Goal: Find specific page/section: Find specific page/section

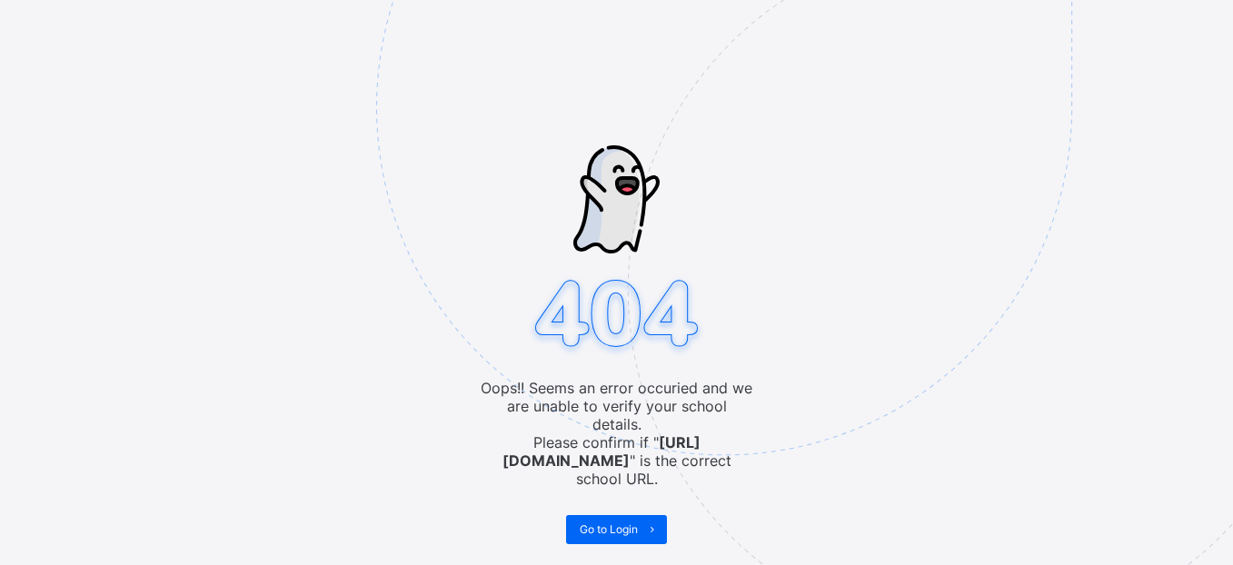
click at [604, 523] on span "Go to Login" at bounding box center [609, 530] width 58 height 14
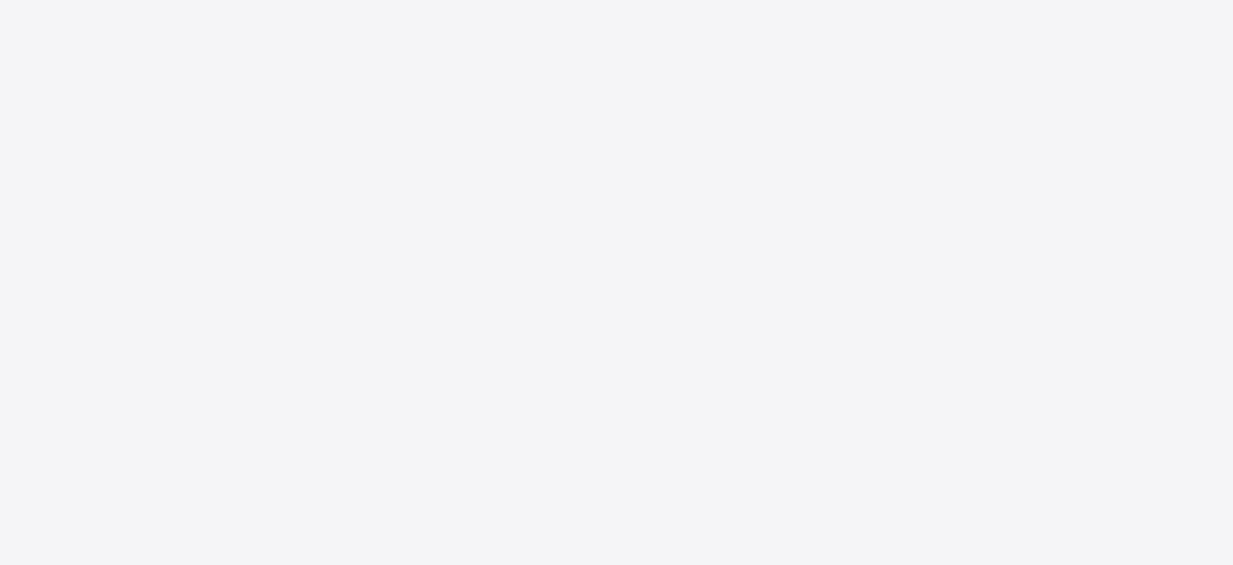
click at [596, 514] on div "New Update Available Hello there, You can install SAFSIMS on your device for ea…" at bounding box center [616, 282] width 1233 height 565
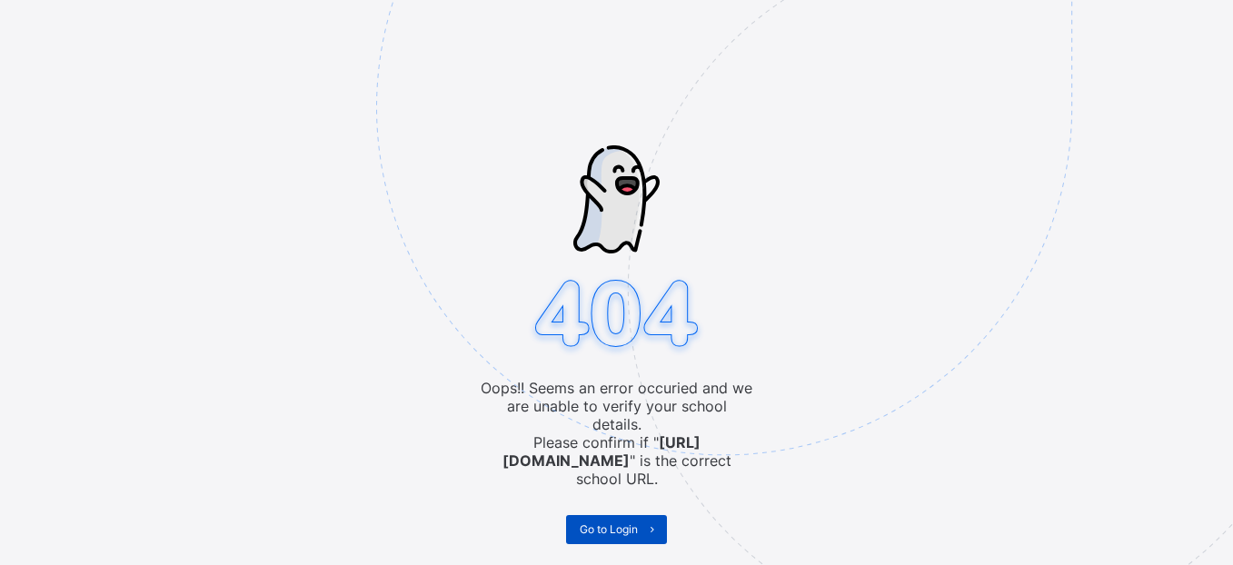
click at [623, 523] on span "Go to Login" at bounding box center [609, 530] width 58 height 14
click at [612, 523] on span "Go to Login" at bounding box center [609, 530] width 58 height 14
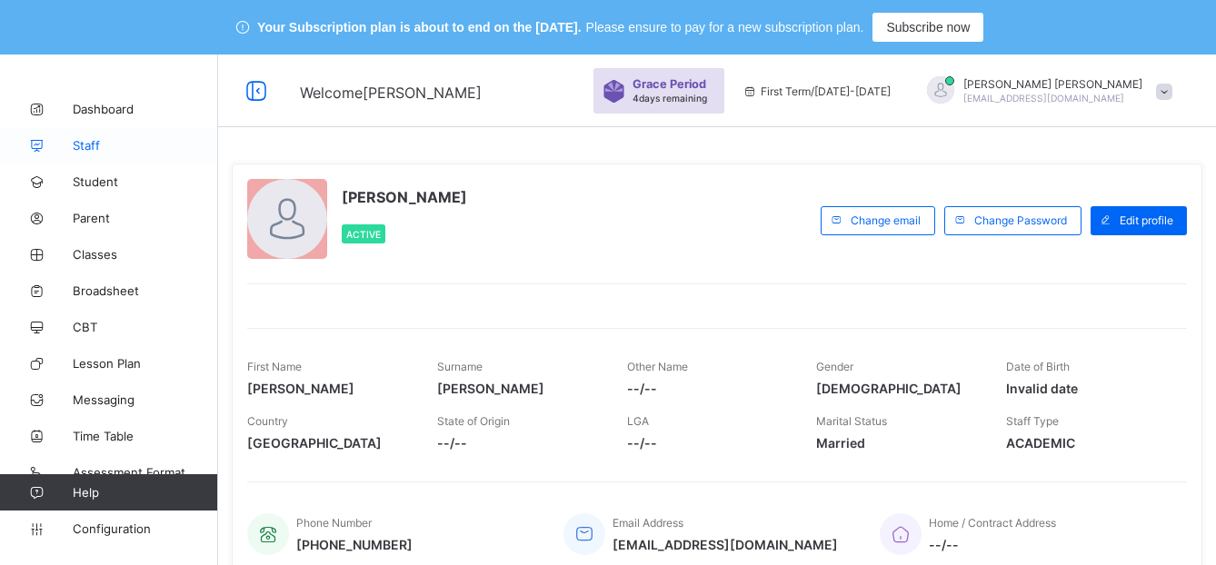
click at [89, 152] on span "Staff" at bounding box center [145, 145] width 145 height 15
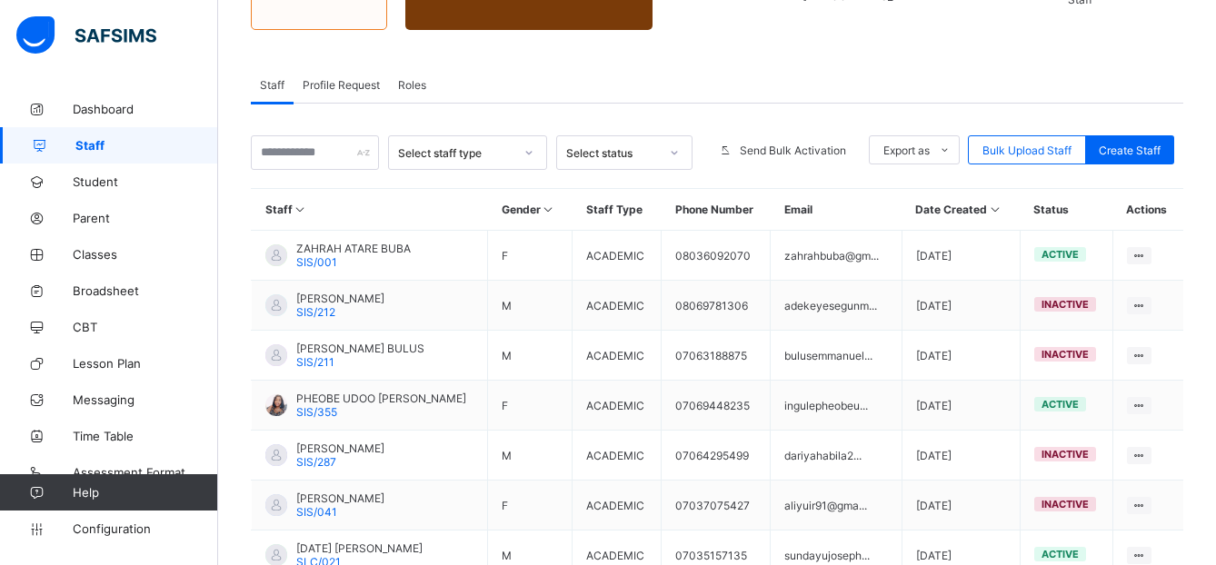
scroll to position [318, 0]
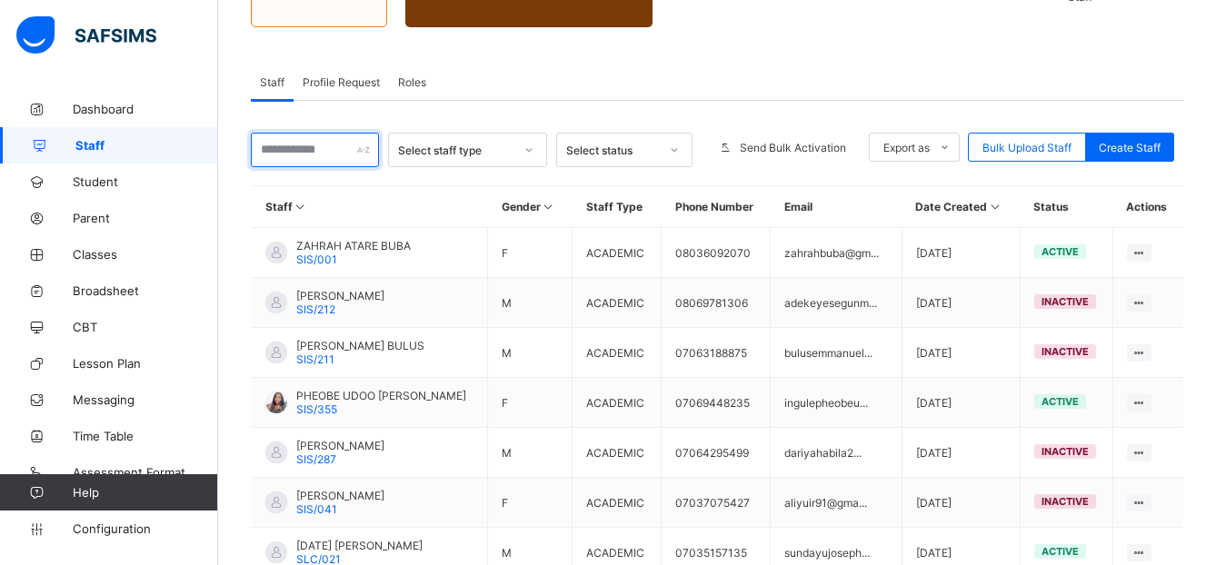
click at [284, 146] on input "text" at bounding box center [315, 150] width 128 height 35
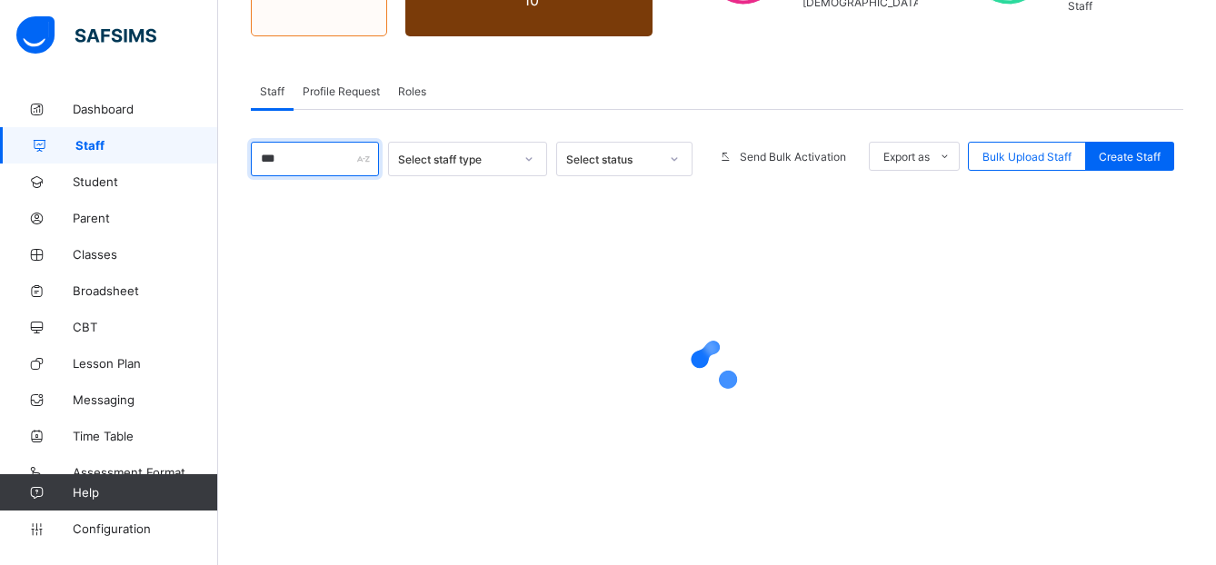
scroll to position [304, 0]
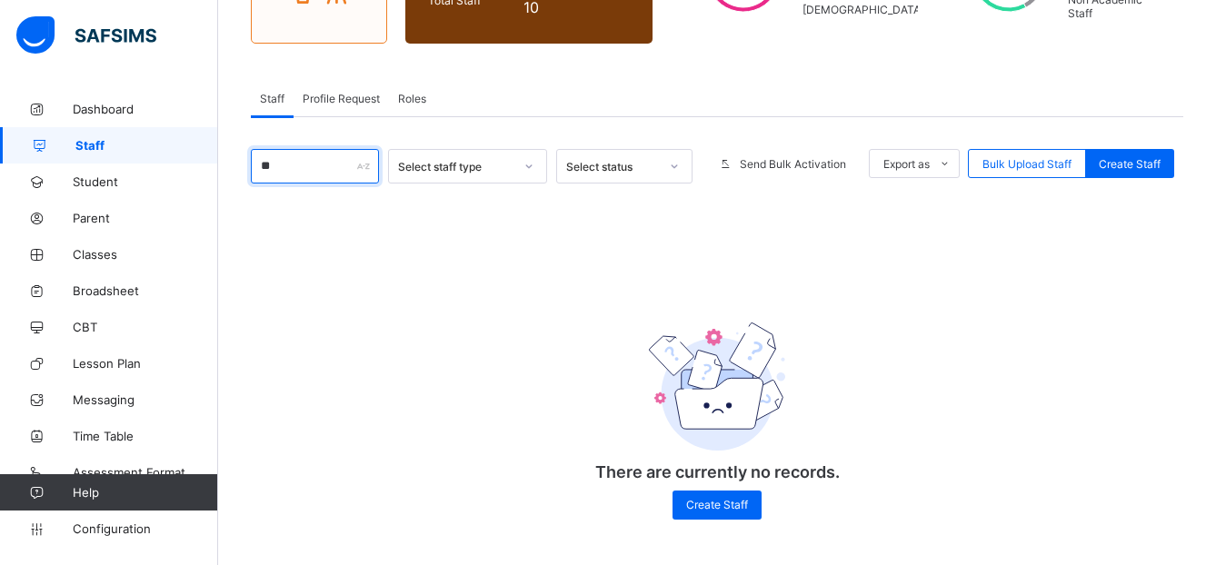
type input "*"
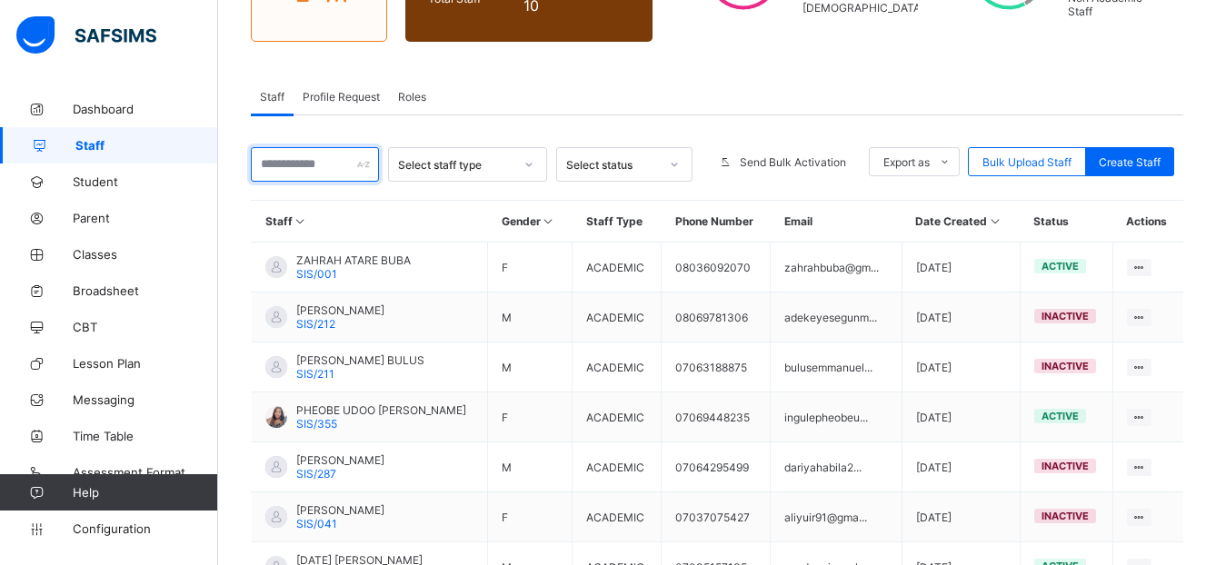
scroll to position [318, 0]
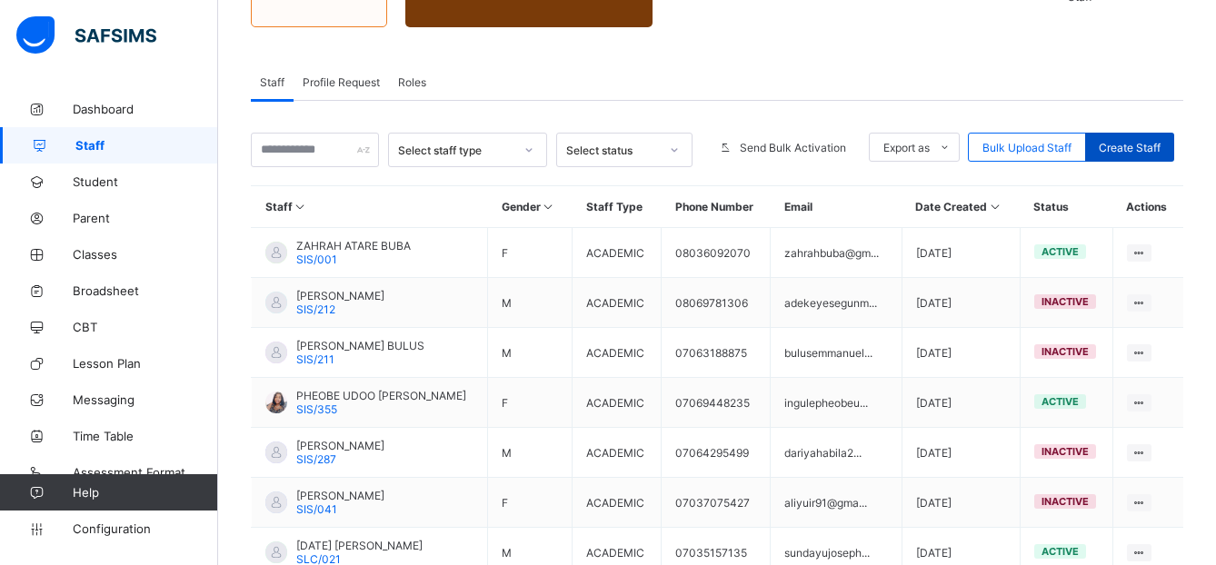
click at [1146, 149] on span "Create Staff" at bounding box center [1130, 148] width 62 height 14
click at [1144, 146] on span "Create Staff" at bounding box center [1130, 148] width 62 height 14
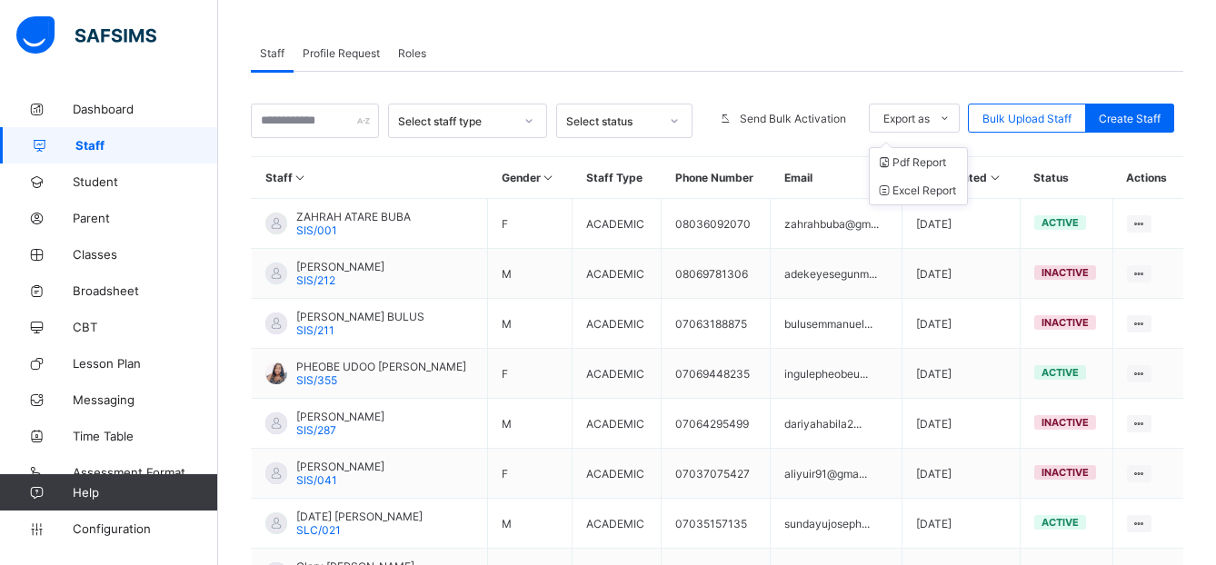
scroll to position [363, 0]
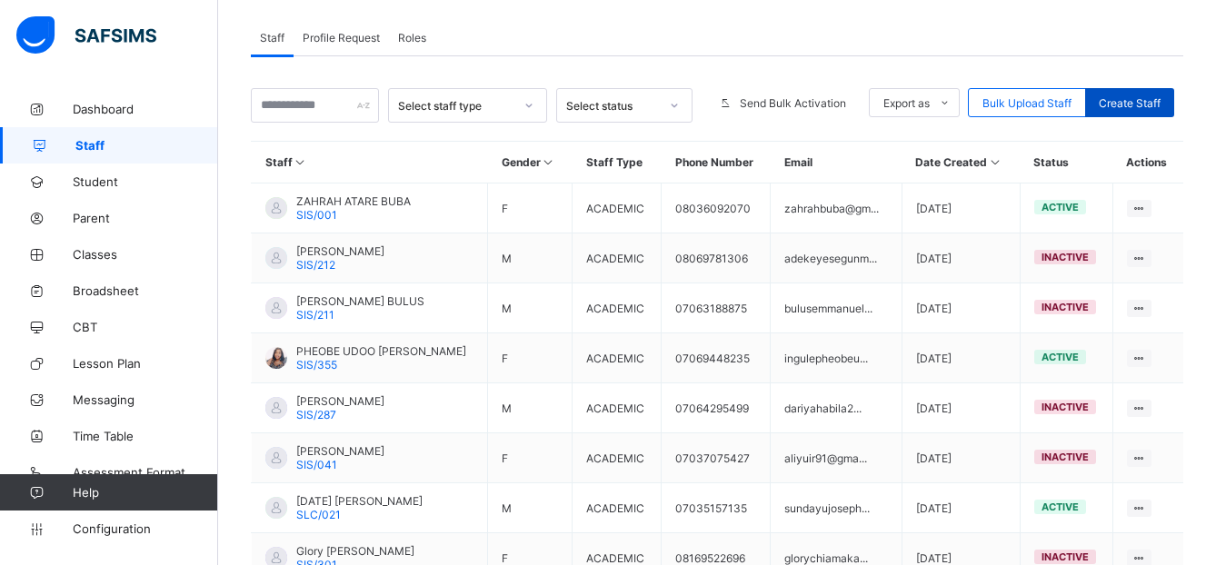
click at [1155, 101] on span "Create Staff" at bounding box center [1130, 103] width 62 height 14
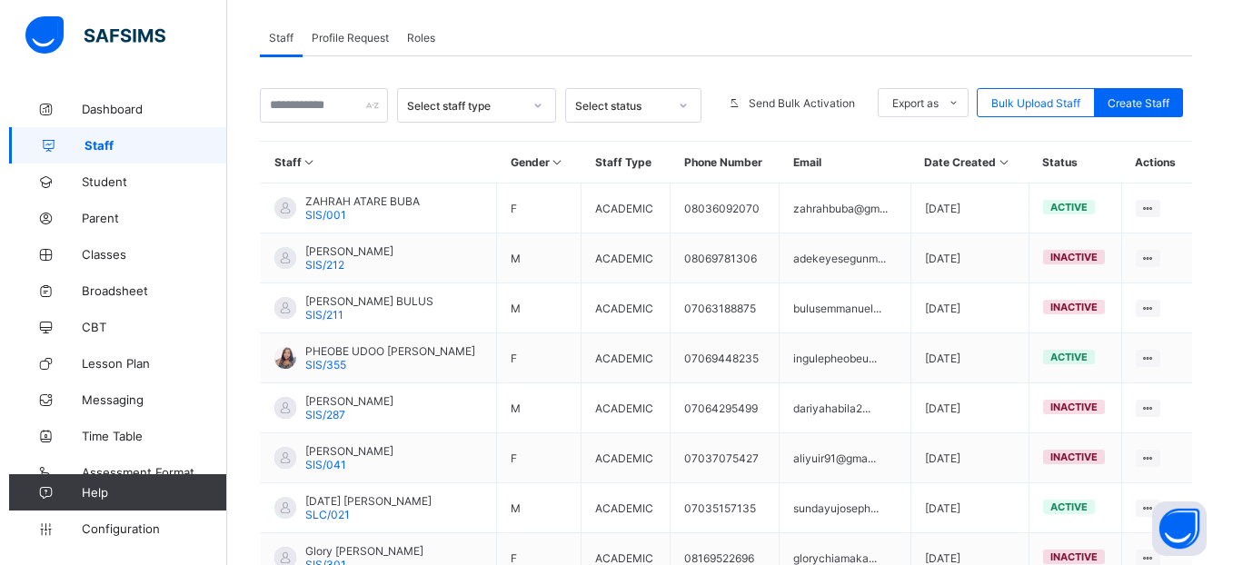
scroll to position [0, 0]
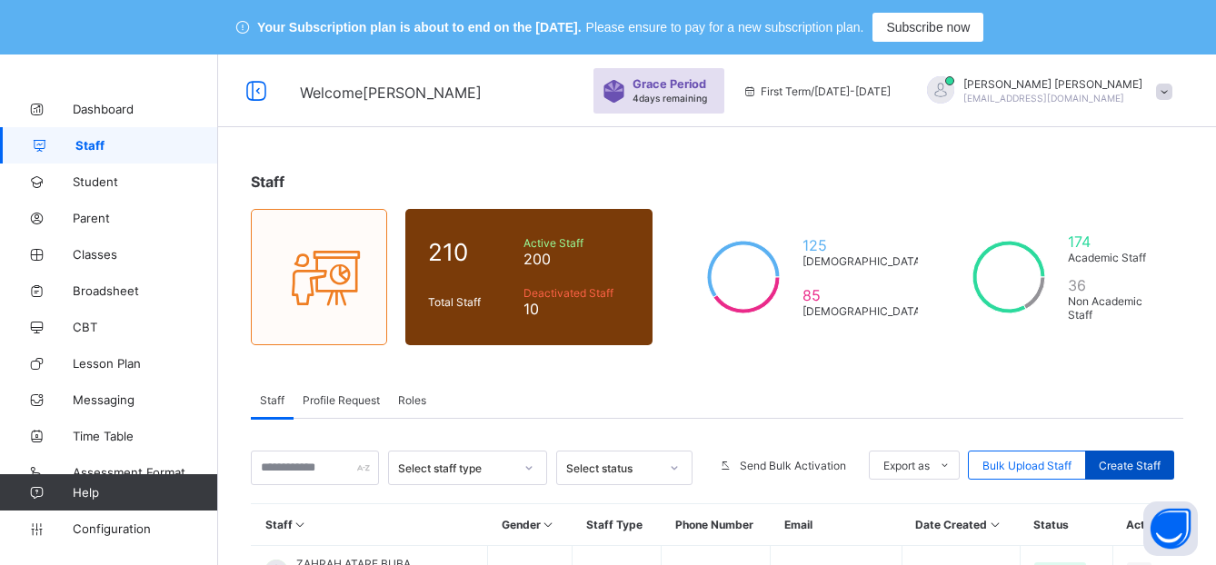
click at [1160, 469] on span "Create Staff" at bounding box center [1130, 466] width 62 height 14
drag, startPoint x: 1160, startPoint y: 469, endPoint x: 1076, endPoint y: 394, distance: 112.6
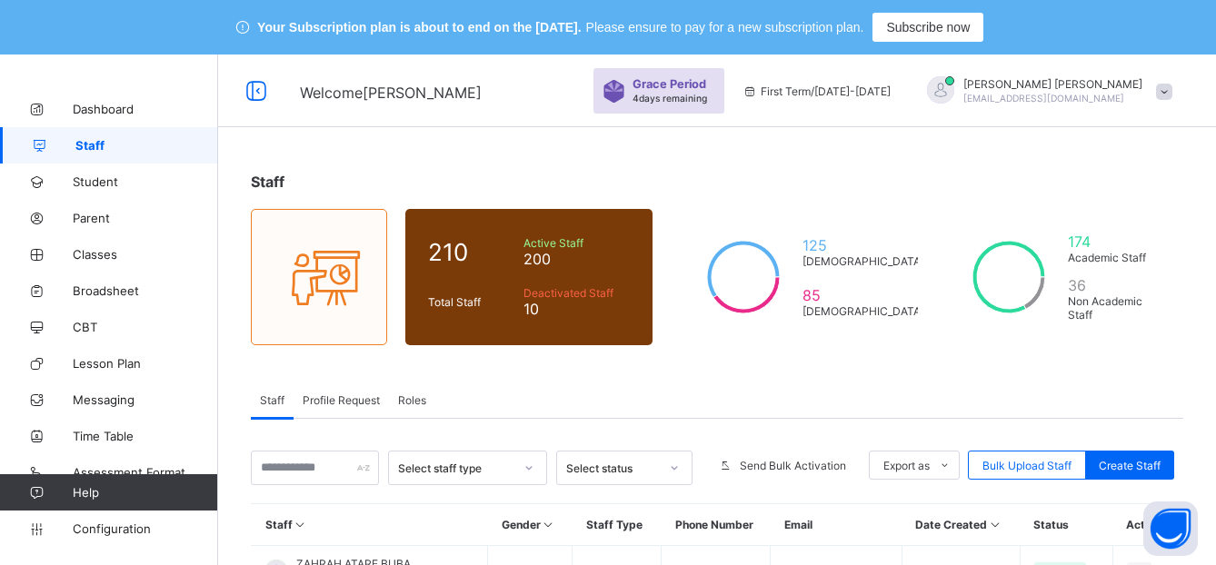
click at [1076, 394] on div "Staff Profile Request Roles" at bounding box center [717, 400] width 933 height 37
click at [1156, 480] on div "Select staff type Select status Send Bulk Activation Export as Pdf Report Excel…" at bounding box center [717, 468] width 933 height 35
click at [1146, 467] on span "Create Staff" at bounding box center [1130, 466] width 62 height 14
click at [930, 395] on div "Staff Profile Request Roles" at bounding box center [717, 400] width 933 height 37
click at [1152, 464] on span "Create Staff" at bounding box center [1130, 466] width 62 height 14
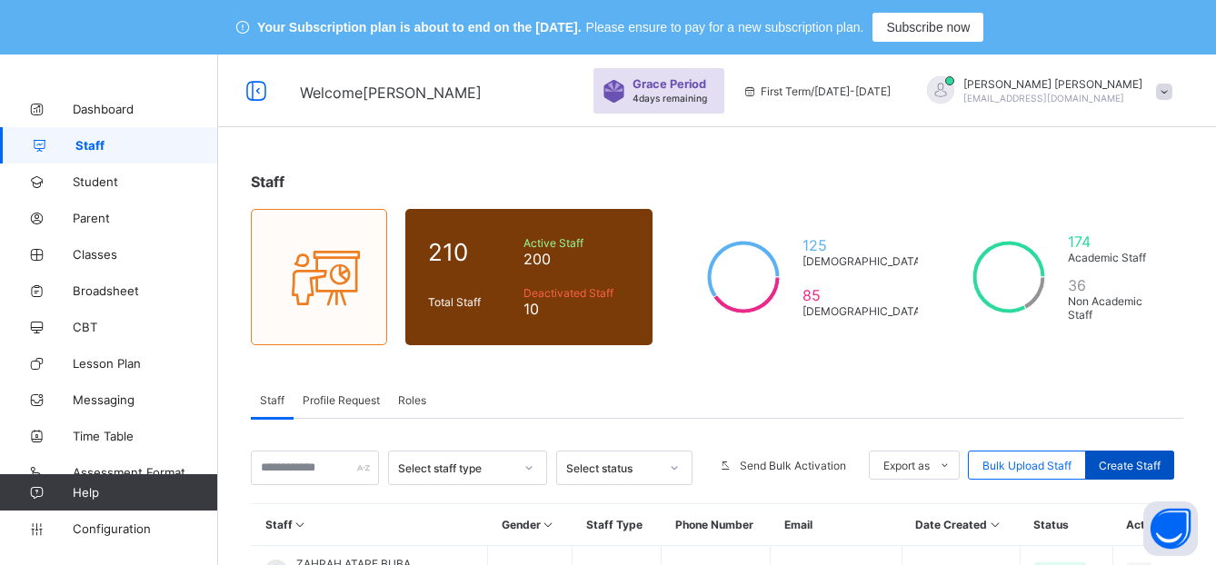
select select "**"
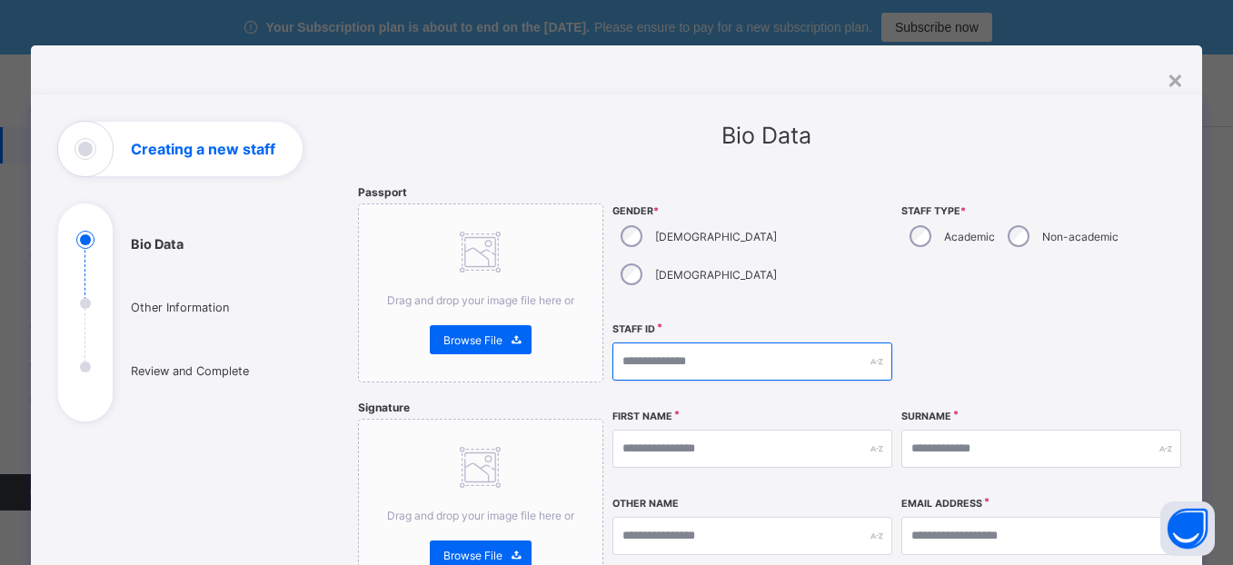
click at [733, 343] on input "text" at bounding box center [753, 362] width 280 height 38
type input "*******"
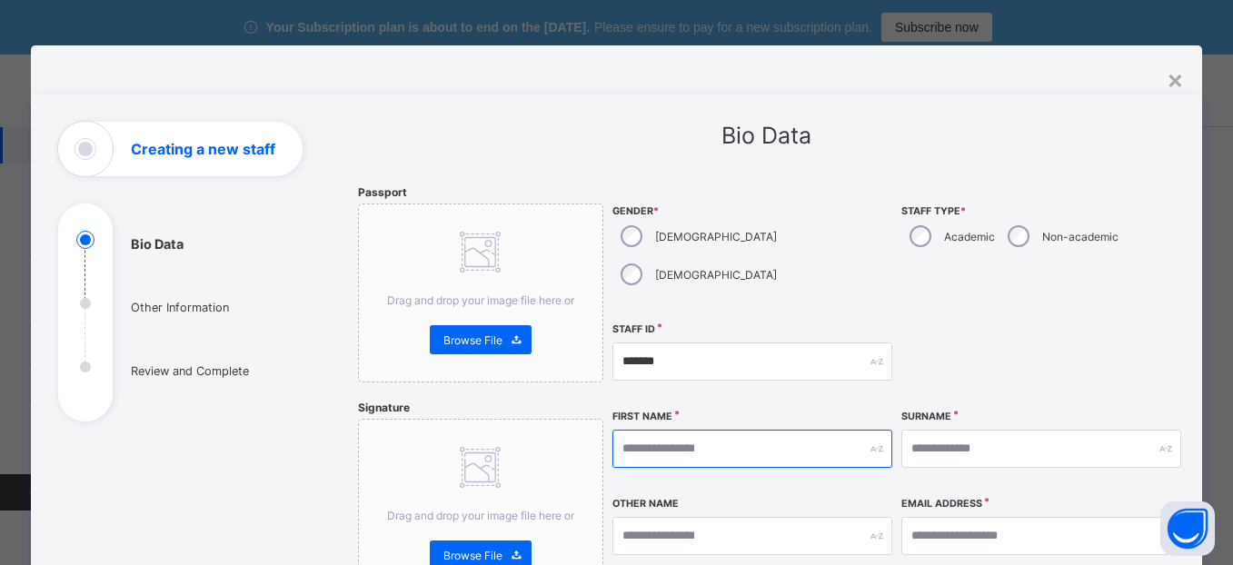
click at [719, 430] on input "text" at bounding box center [753, 449] width 280 height 38
type input "*******"
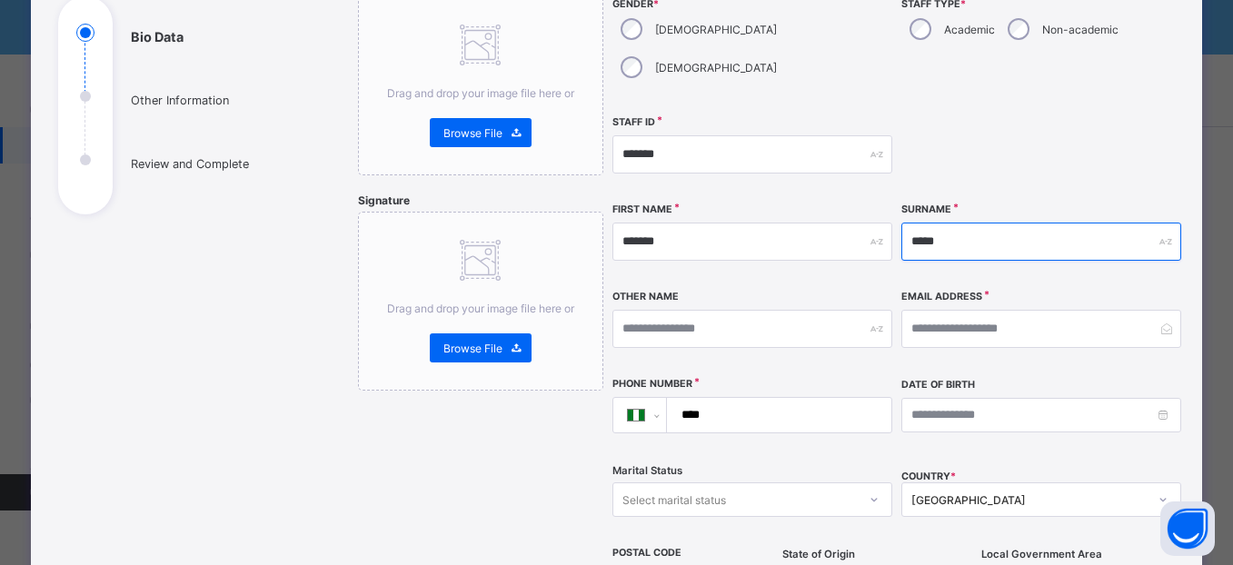
scroll to position [204, 0]
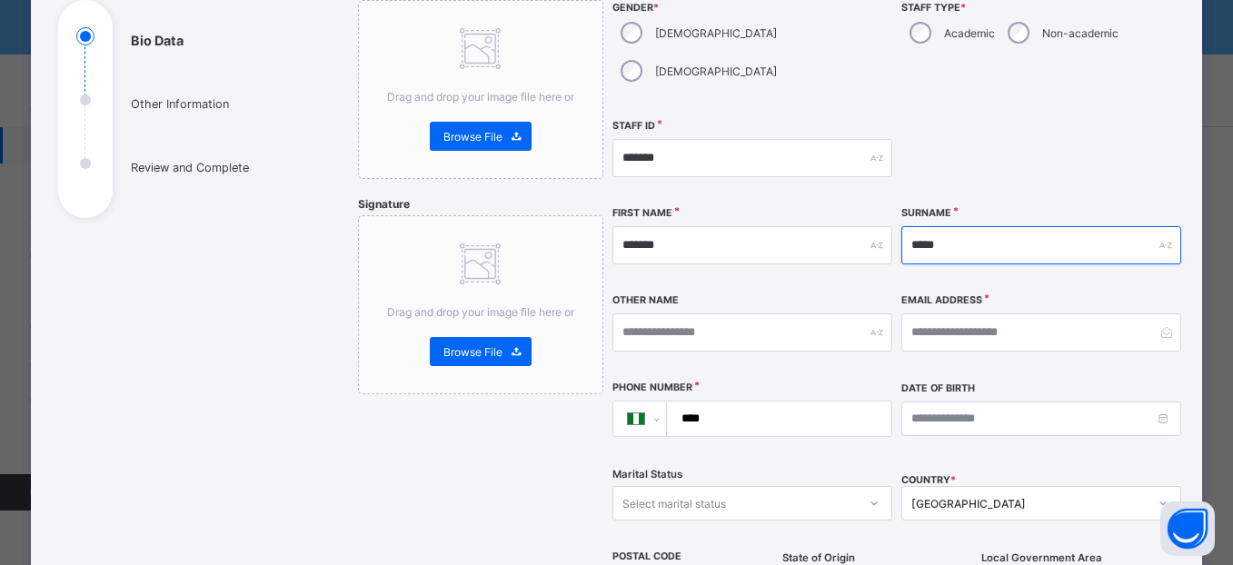
type input "*****"
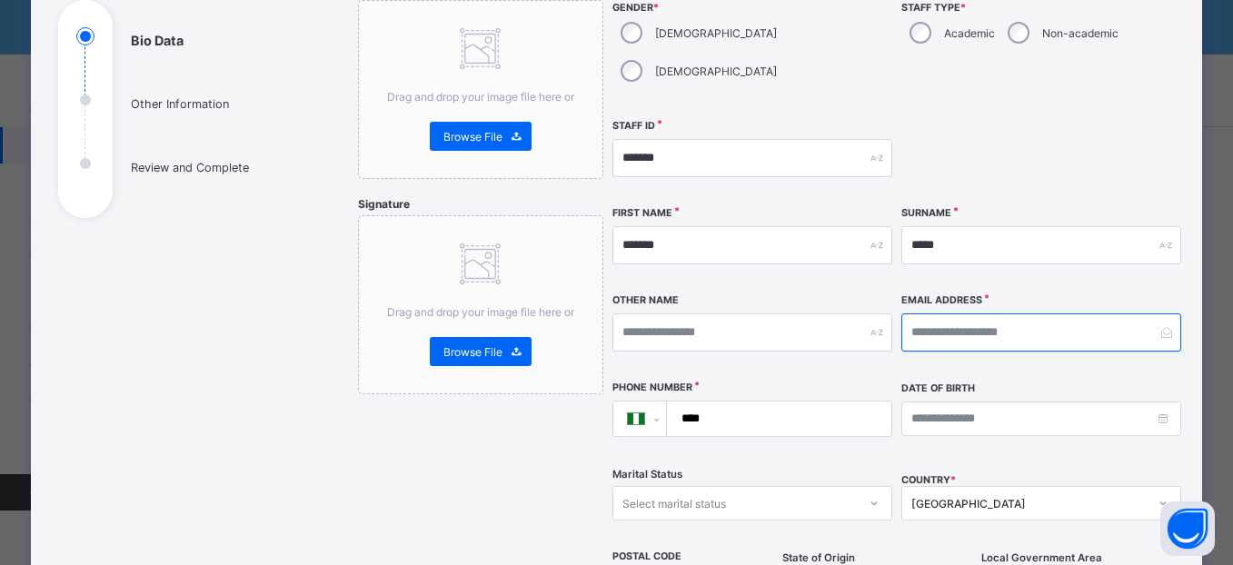
click at [964, 314] on input "email" at bounding box center [1042, 333] width 280 height 38
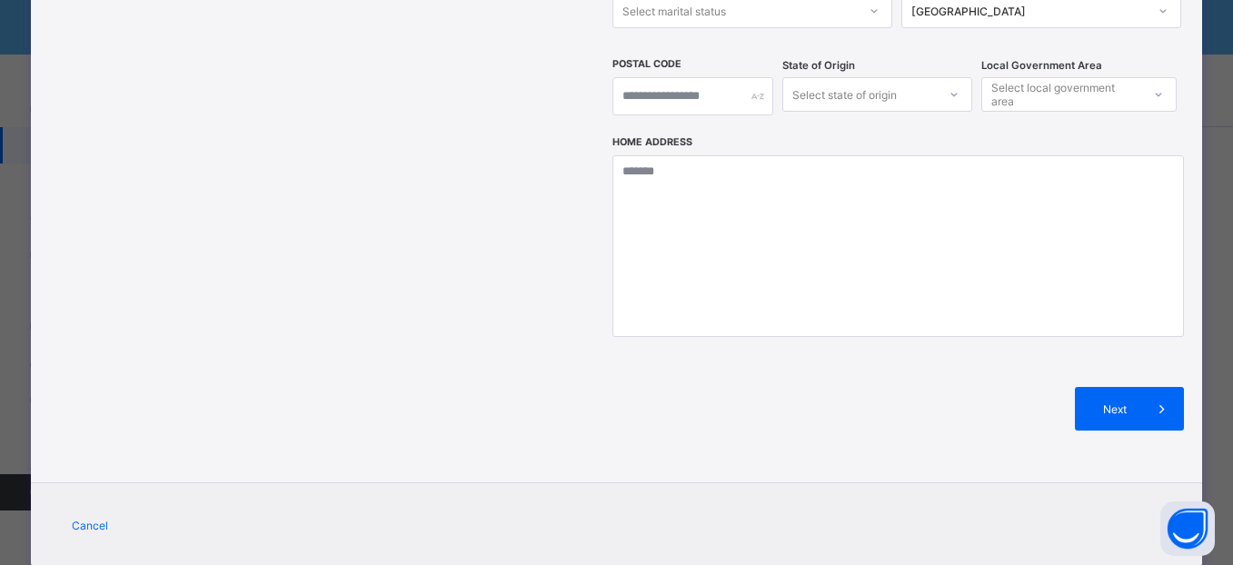
scroll to position [706, 0]
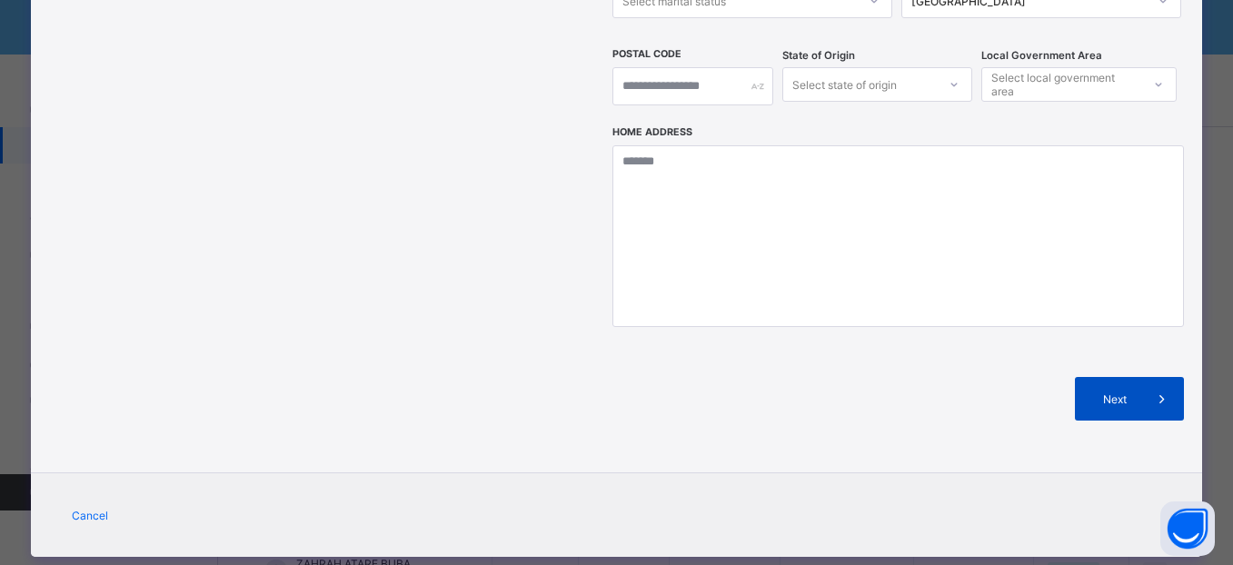
type input "**********"
click at [1110, 393] on span "Next" at bounding box center [1115, 400] width 52 height 14
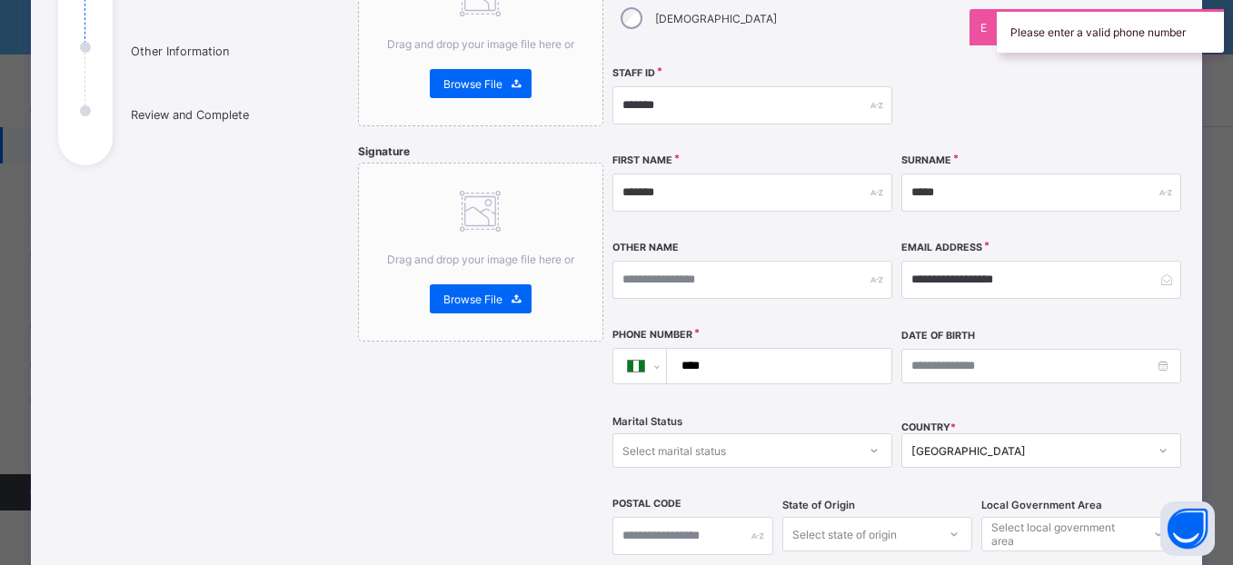
scroll to position [255, 0]
click at [738, 350] on input "****" at bounding box center [776, 367] width 210 height 35
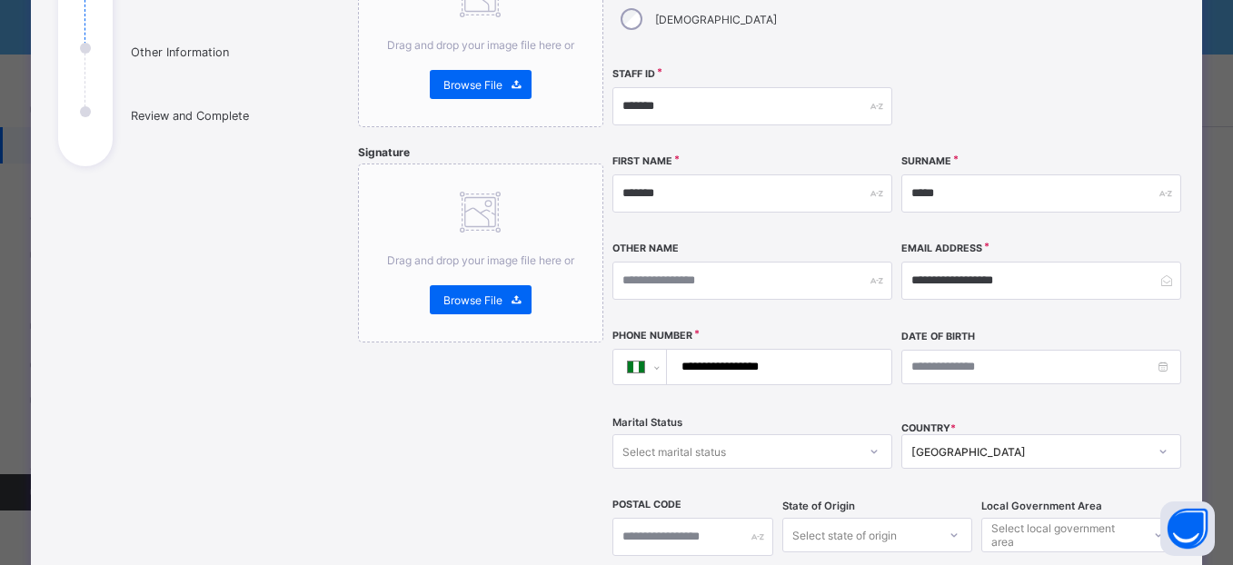
scroll to position [706, 0]
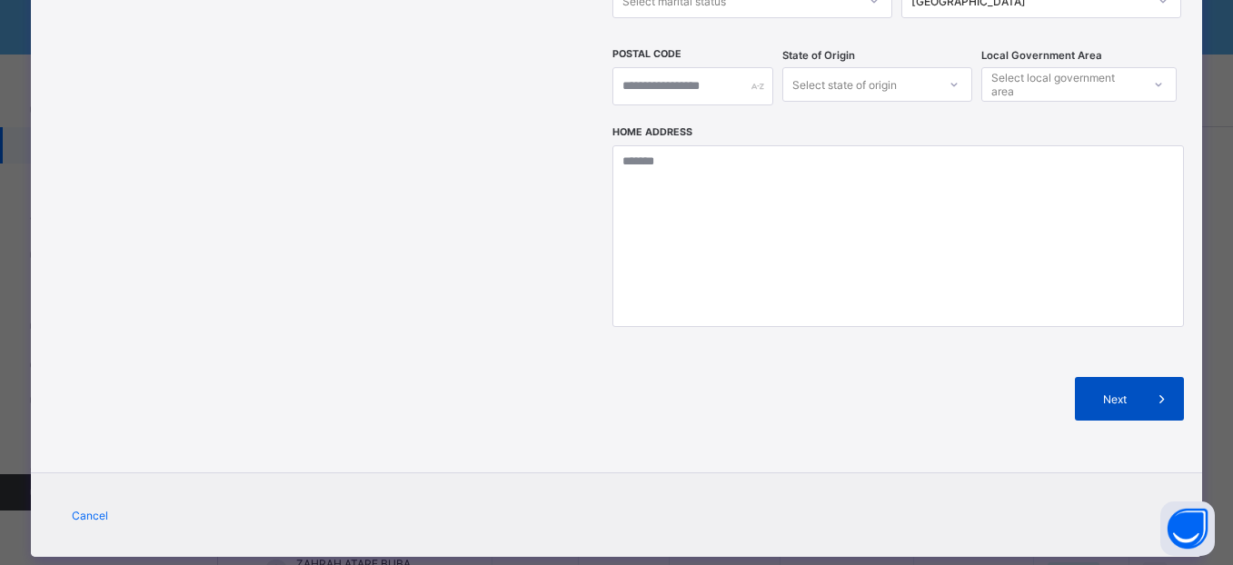
type input "**********"
click at [1102, 393] on span "Next" at bounding box center [1115, 400] width 52 height 14
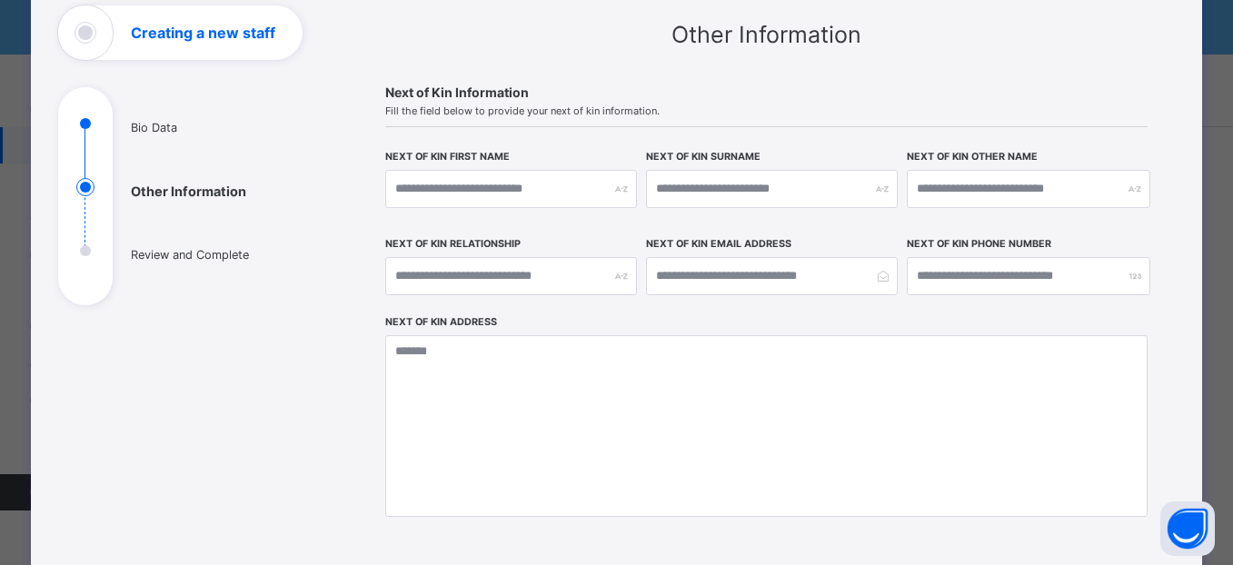
scroll to position [382, 0]
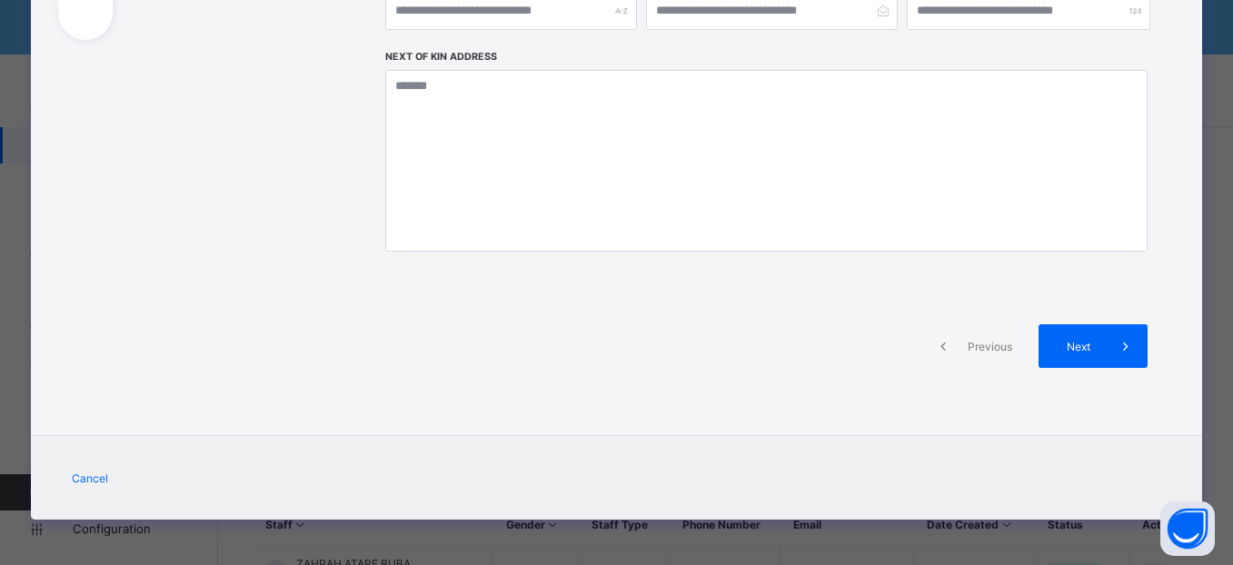
click at [975, 349] on span "Previous" at bounding box center [990, 347] width 50 height 14
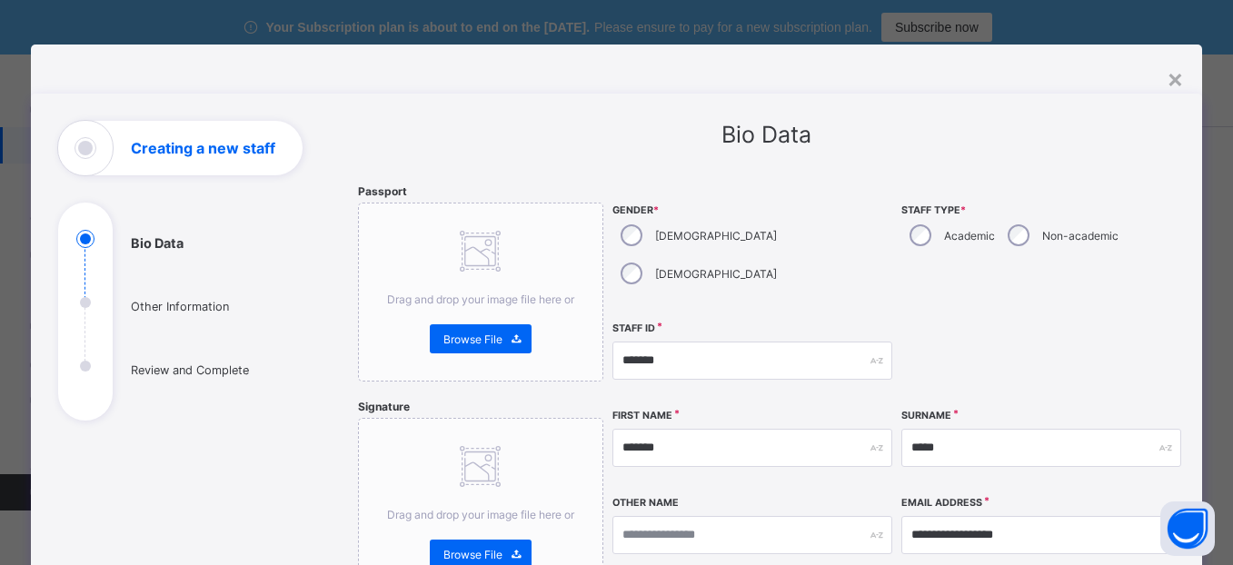
scroll to position [0, 0]
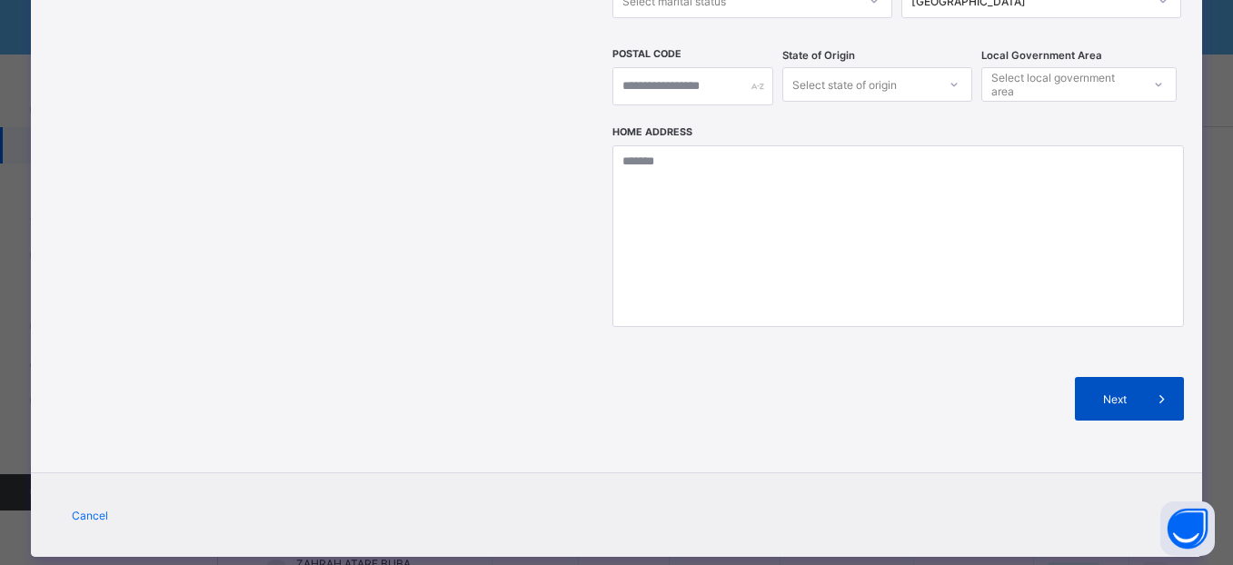
click at [1105, 393] on span "Next" at bounding box center [1115, 400] width 52 height 14
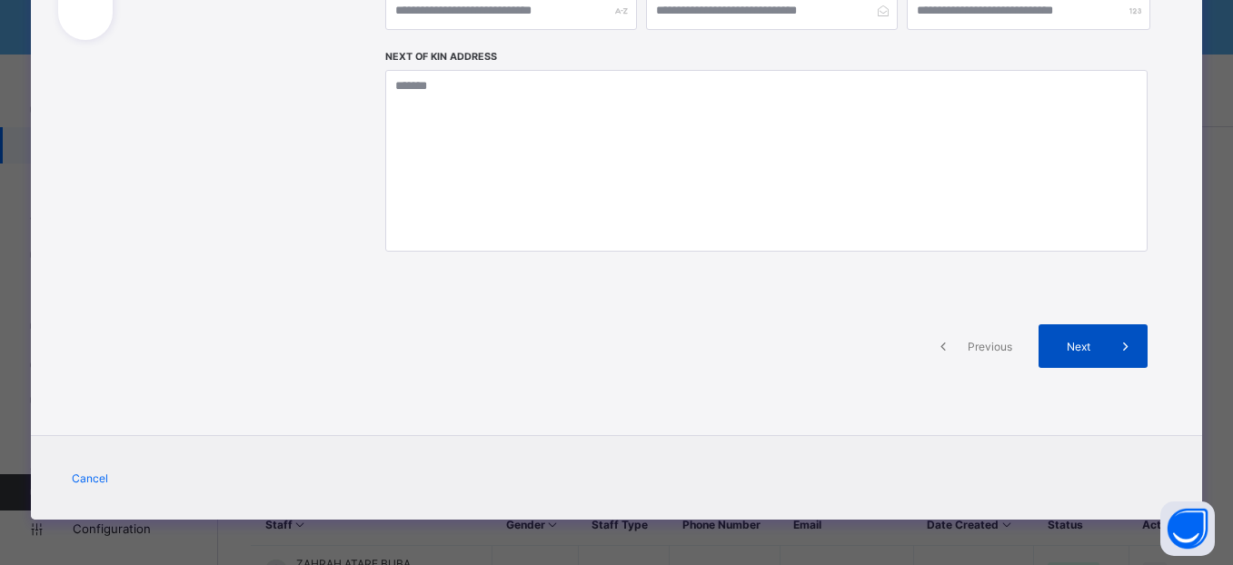
click at [1116, 351] on icon at bounding box center [1126, 346] width 20 height 18
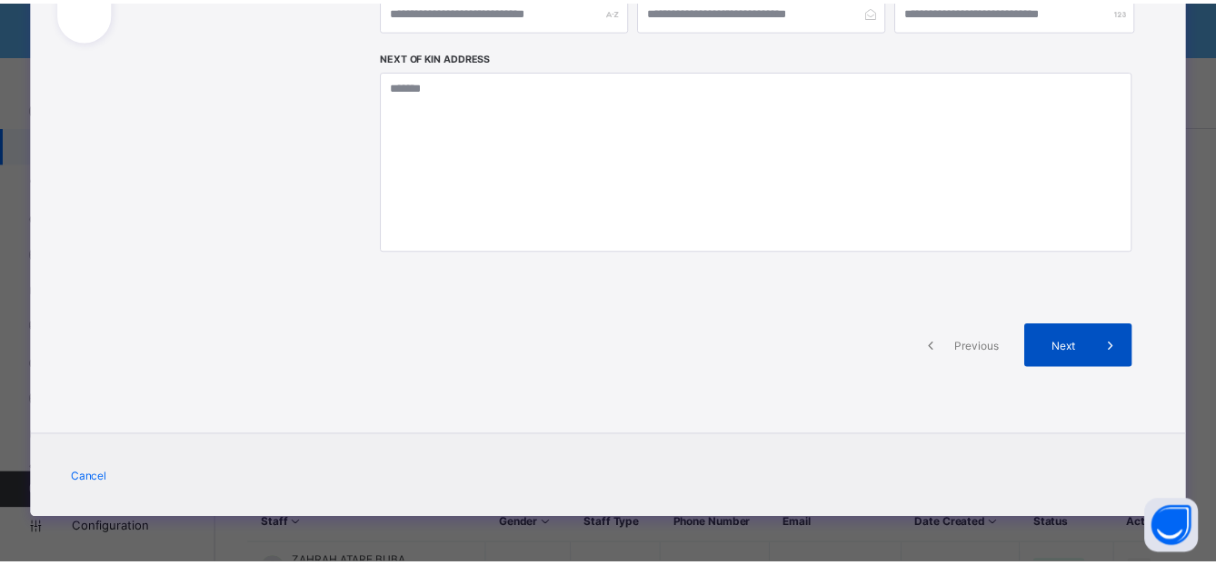
scroll to position [635, 0]
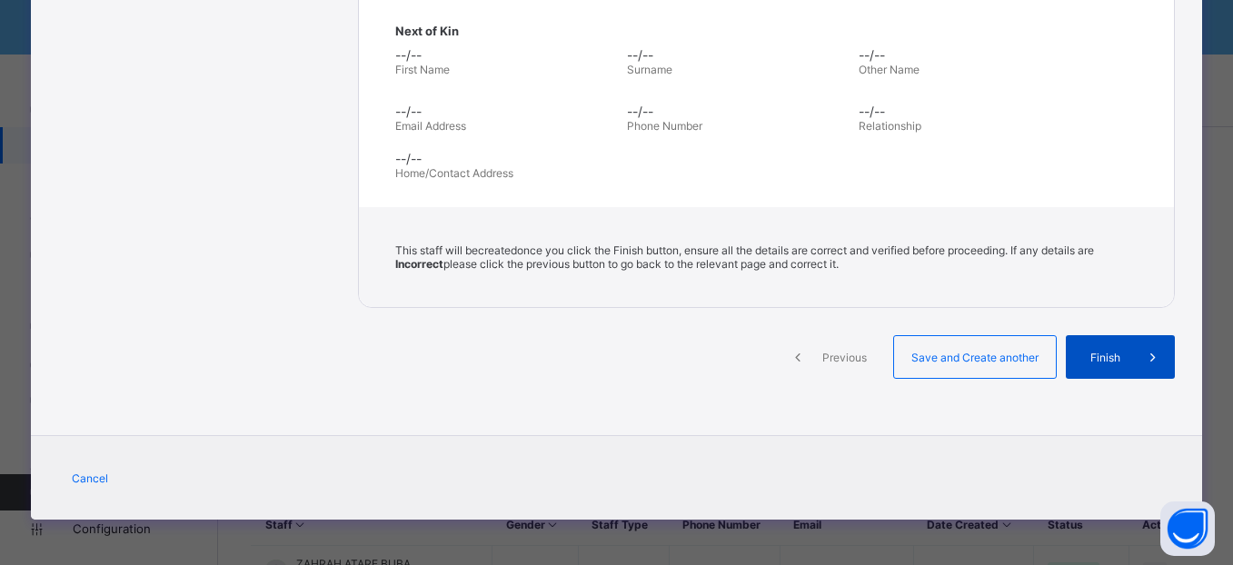
click at [1123, 352] on span "Finish" at bounding box center [1106, 358] width 52 height 14
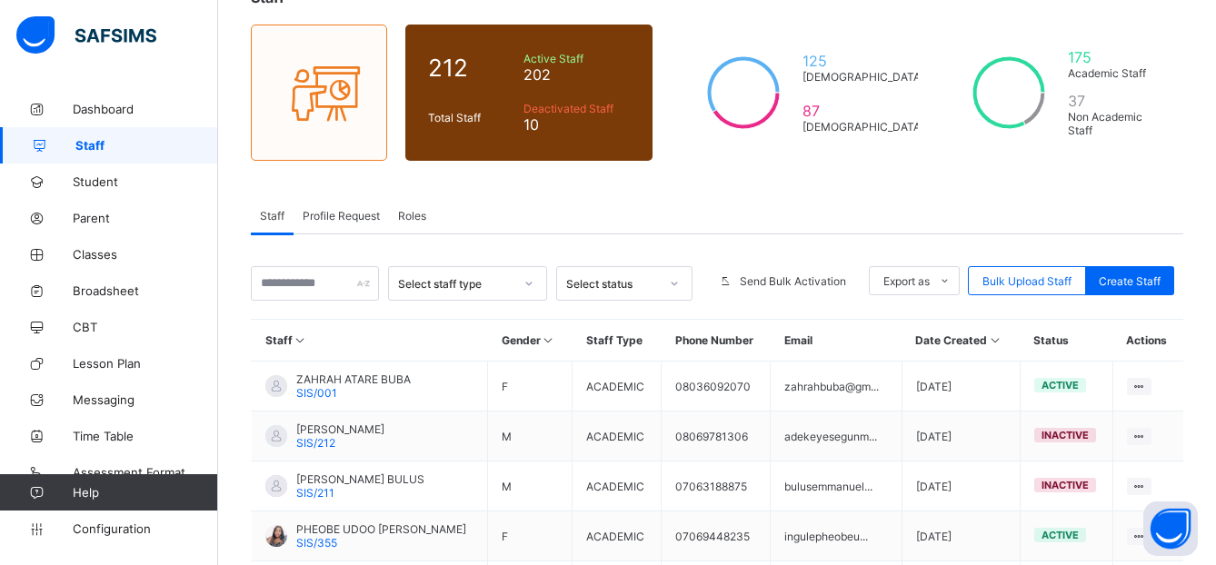
scroll to position [184, 0]
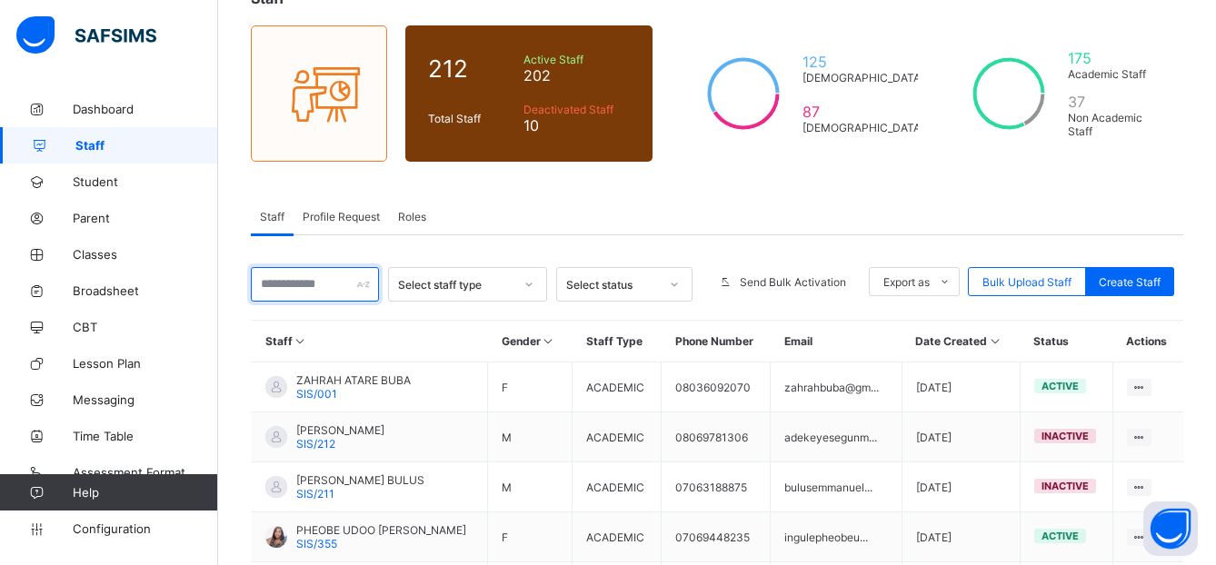
click at [300, 298] on input "text" at bounding box center [315, 284] width 128 height 35
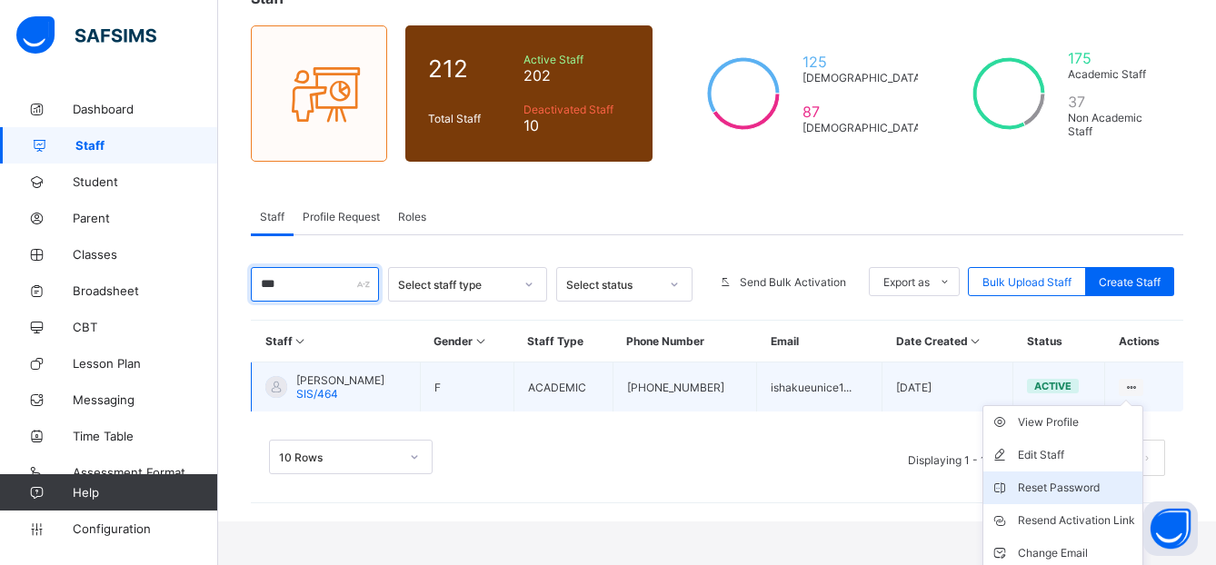
type input "***"
click at [1064, 491] on div "Reset Password" at bounding box center [1076, 488] width 117 height 18
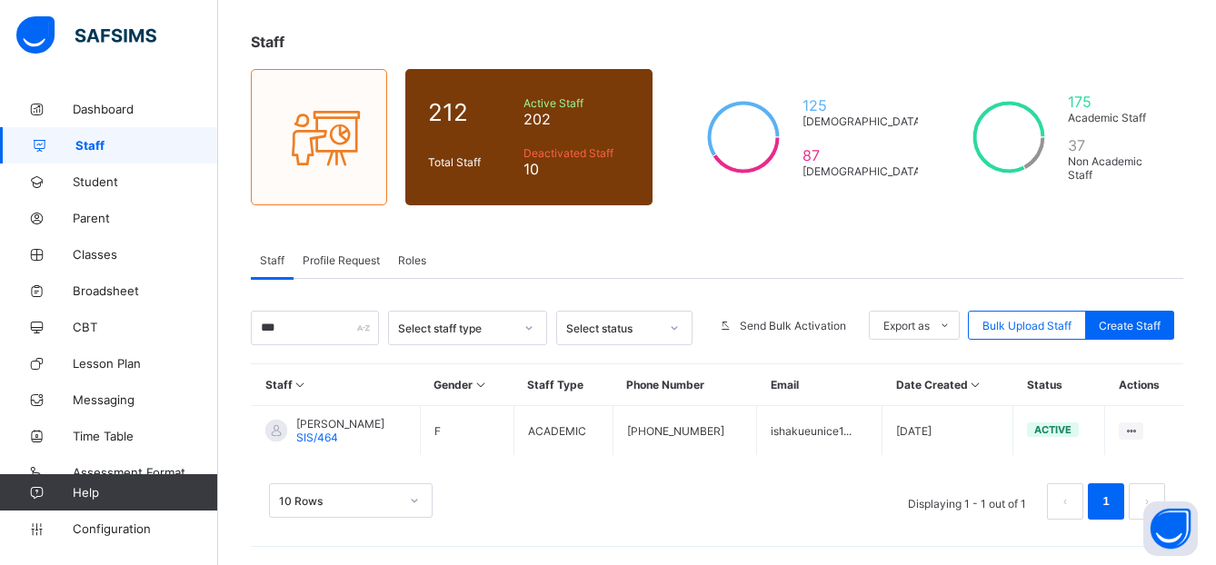
scroll to position [140, 0]
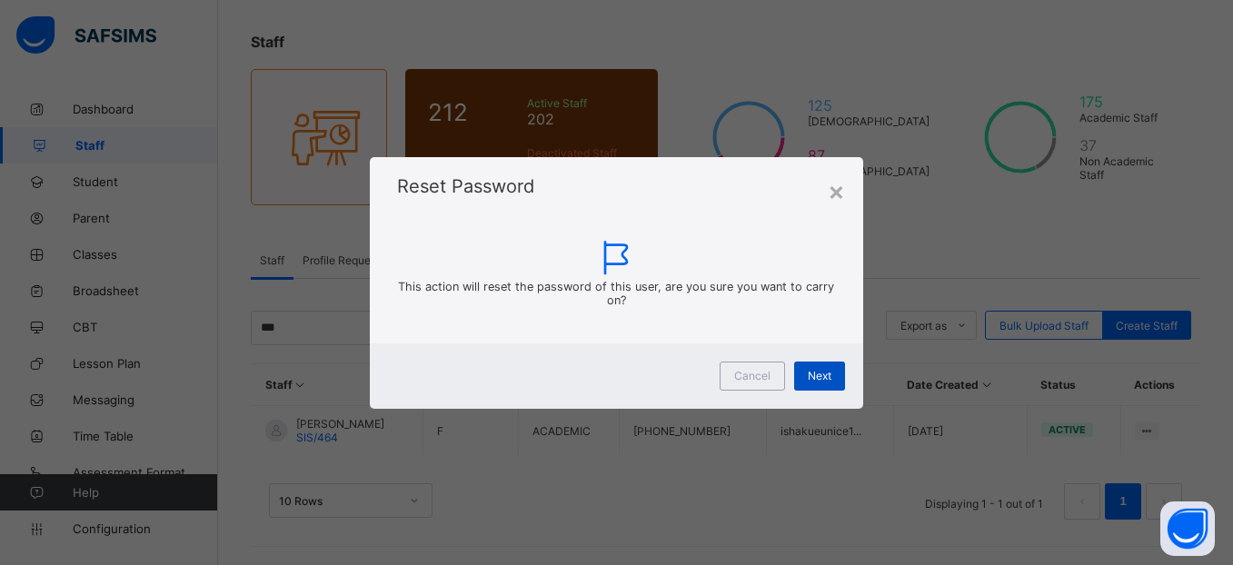
click at [808, 375] on span "Next" at bounding box center [820, 376] width 24 height 14
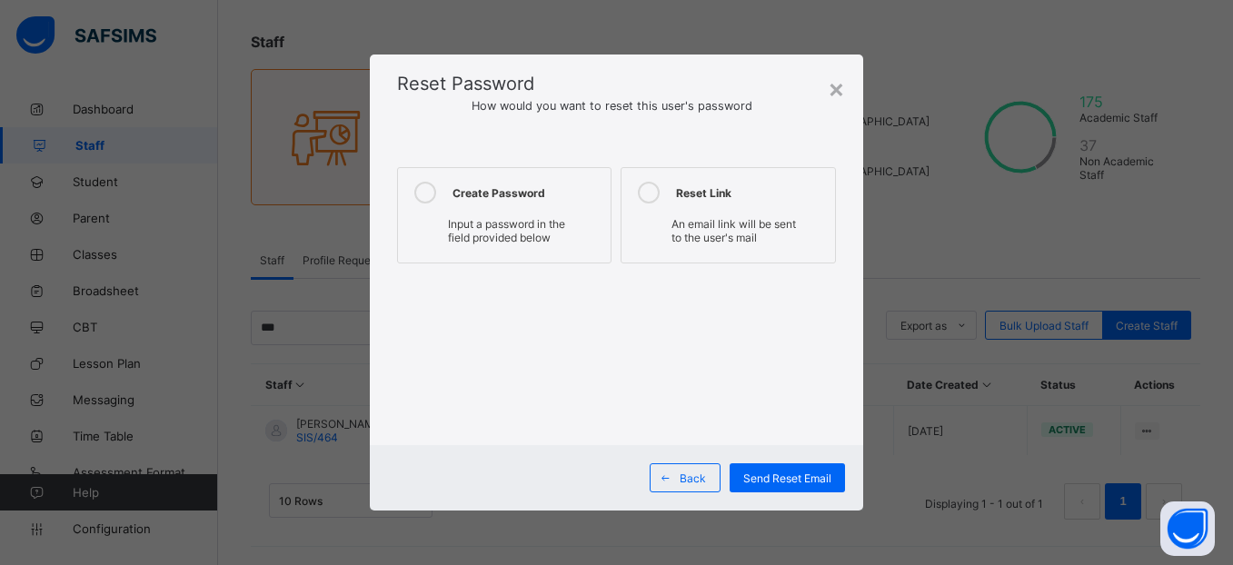
click at [534, 226] on span "Input a password in the field provided below" at bounding box center [506, 230] width 117 height 27
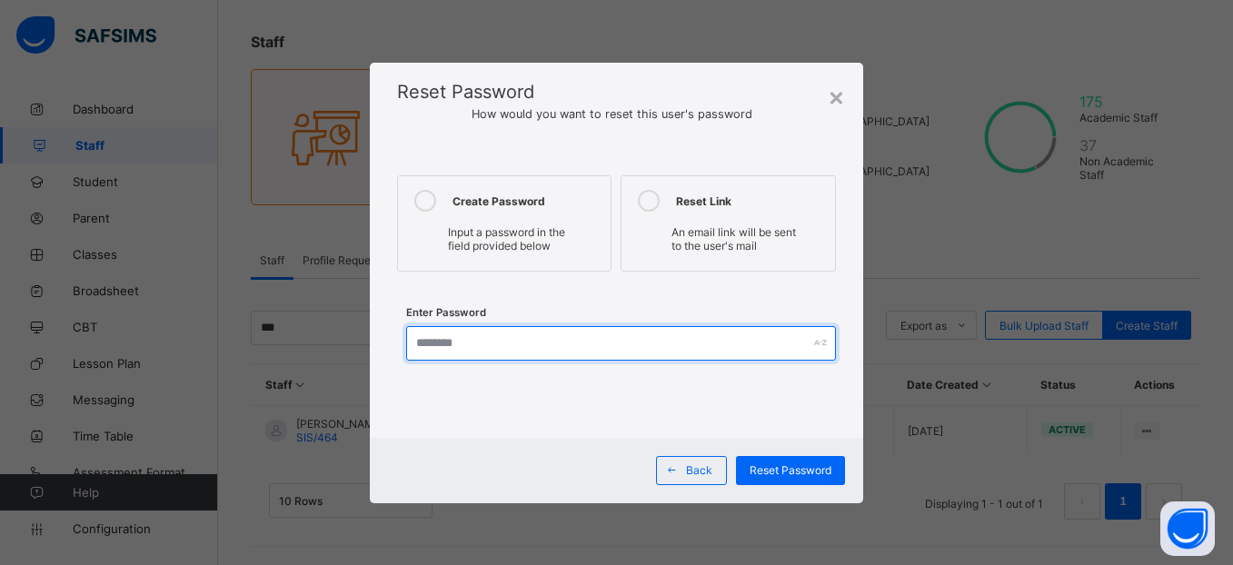
click at [552, 341] on input "text" at bounding box center [621, 343] width 430 height 35
type input "*********"
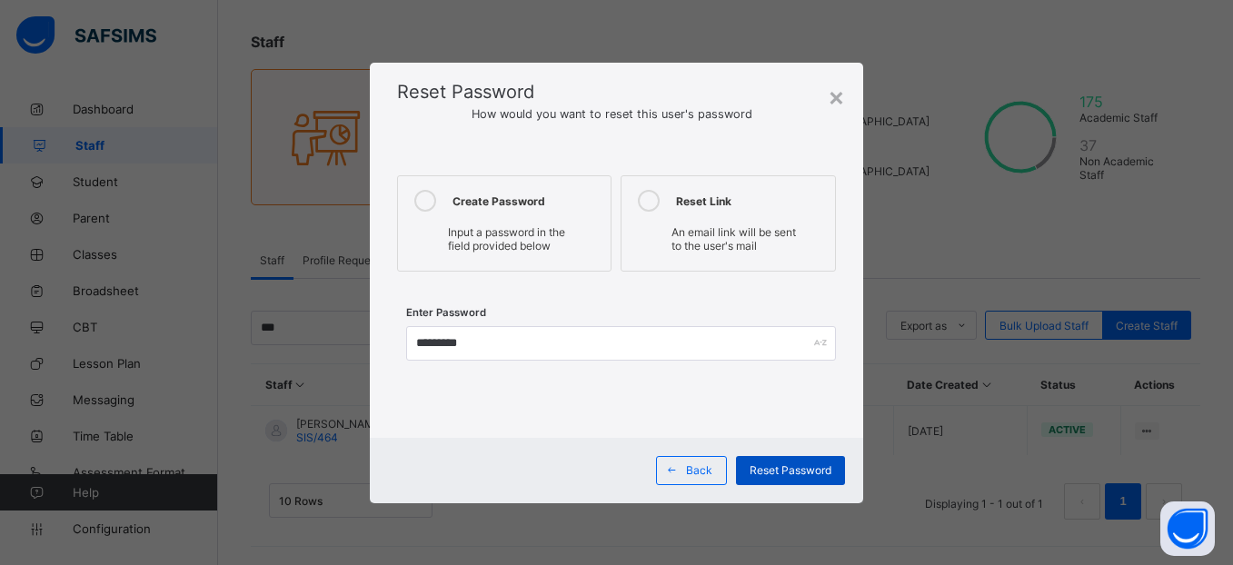
click at [796, 475] on span "Reset Password" at bounding box center [791, 471] width 82 height 14
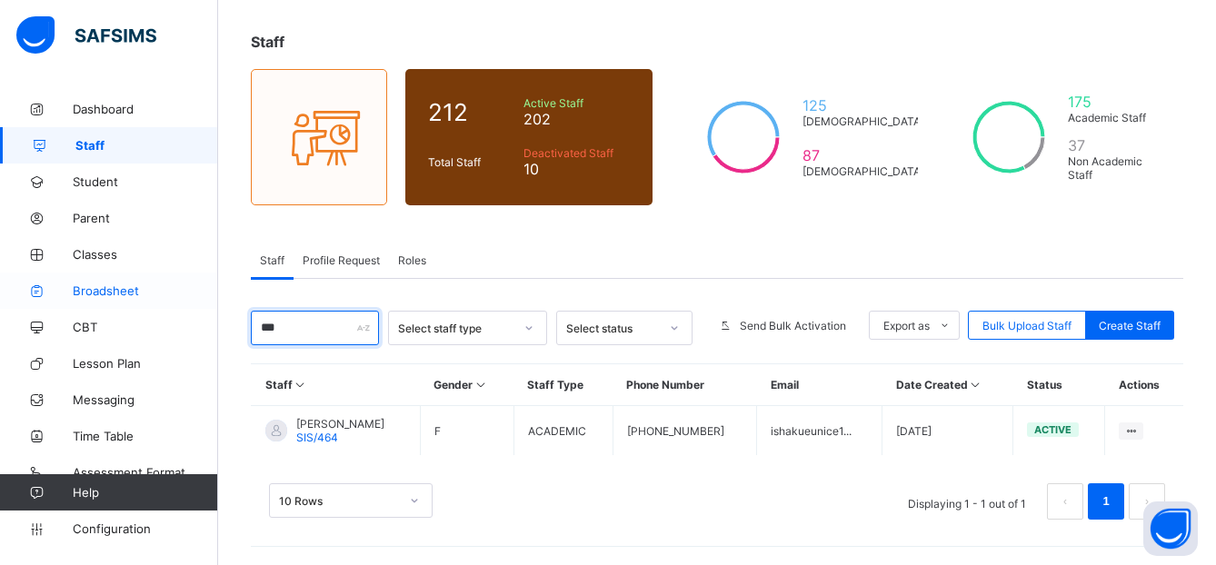
drag, startPoint x: 295, startPoint y: 332, endPoint x: 185, endPoint y: 301, distance: 114.2
click at [193, 305] on div "Welcome [PERSON_NAME] Period 4 days remaining First Term / [DATE]-[DATE] [PERSO…" at bounding box center [608, 240] width 1216 height 651
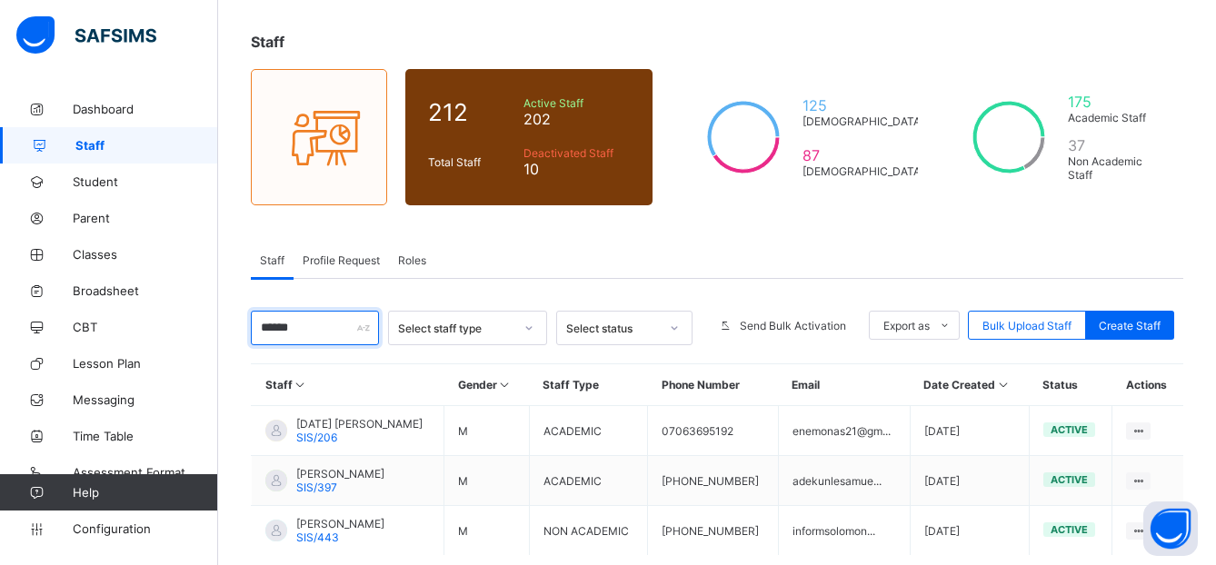
scroll to position [240, 0]
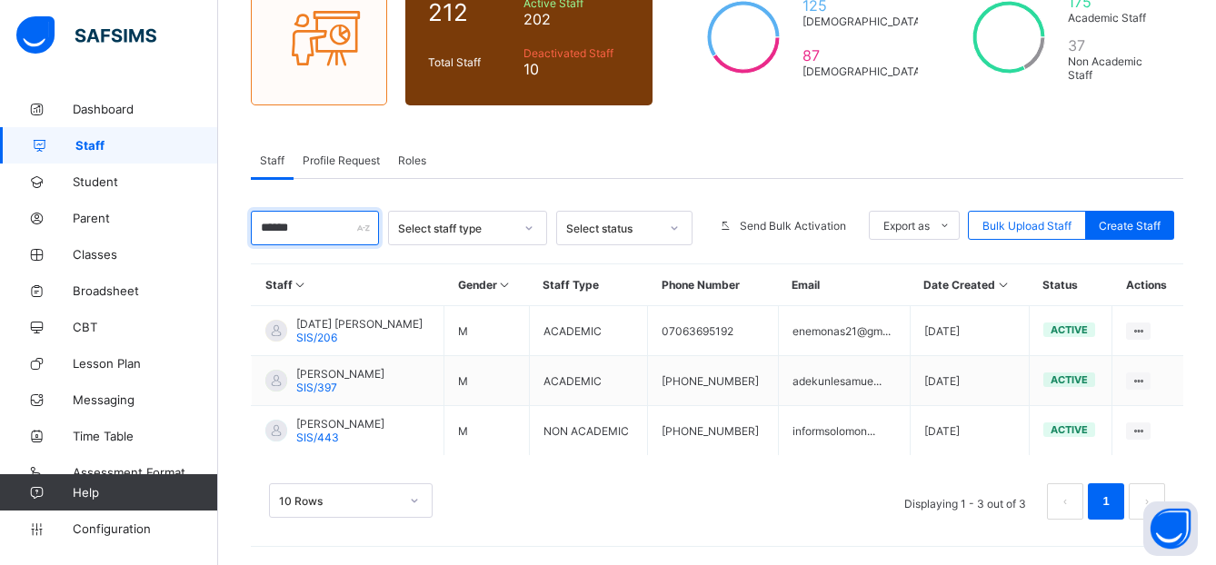
type input "******"
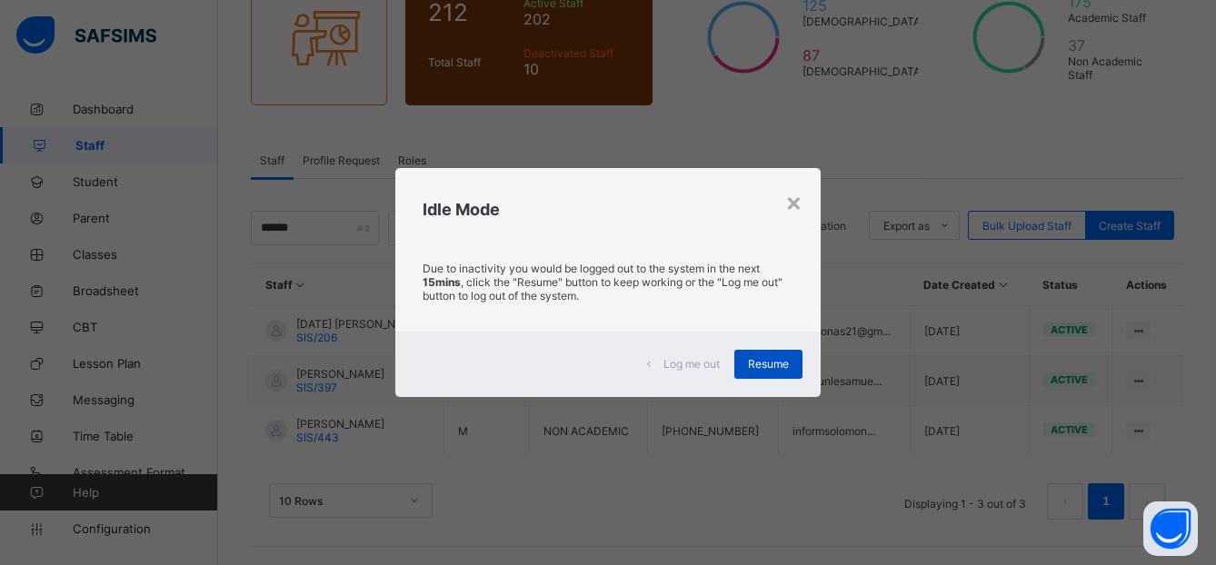
click at [777, 364] on span "Resume" at bounding box center [768, 364] width 41 height 14
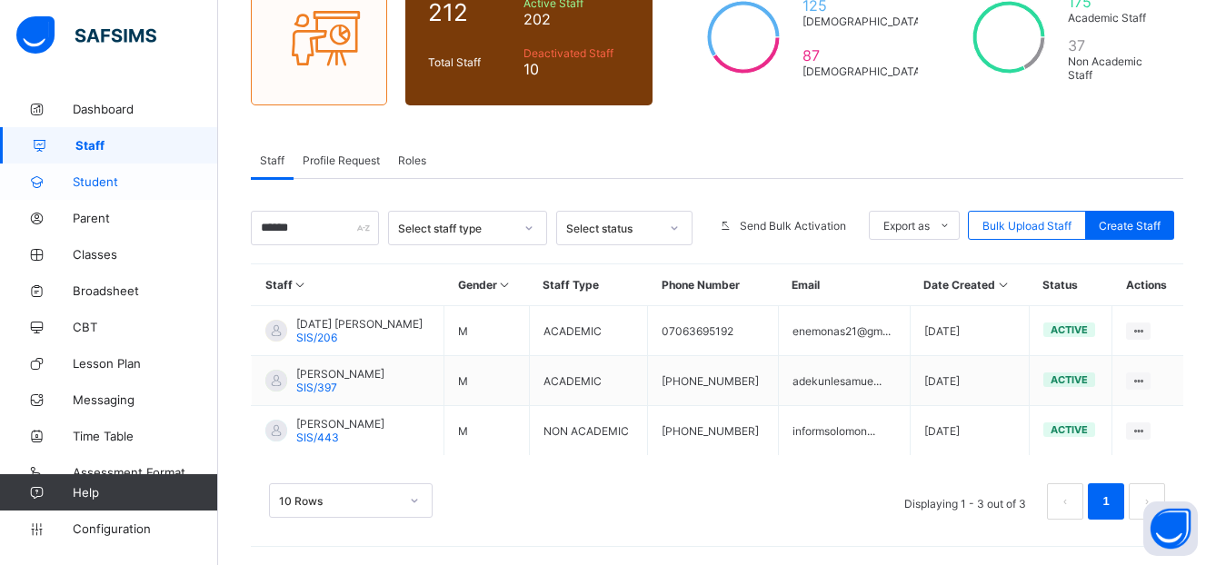
click at [95, 171] on link "Student" at bounding box center [109, 182] width 218 height 36
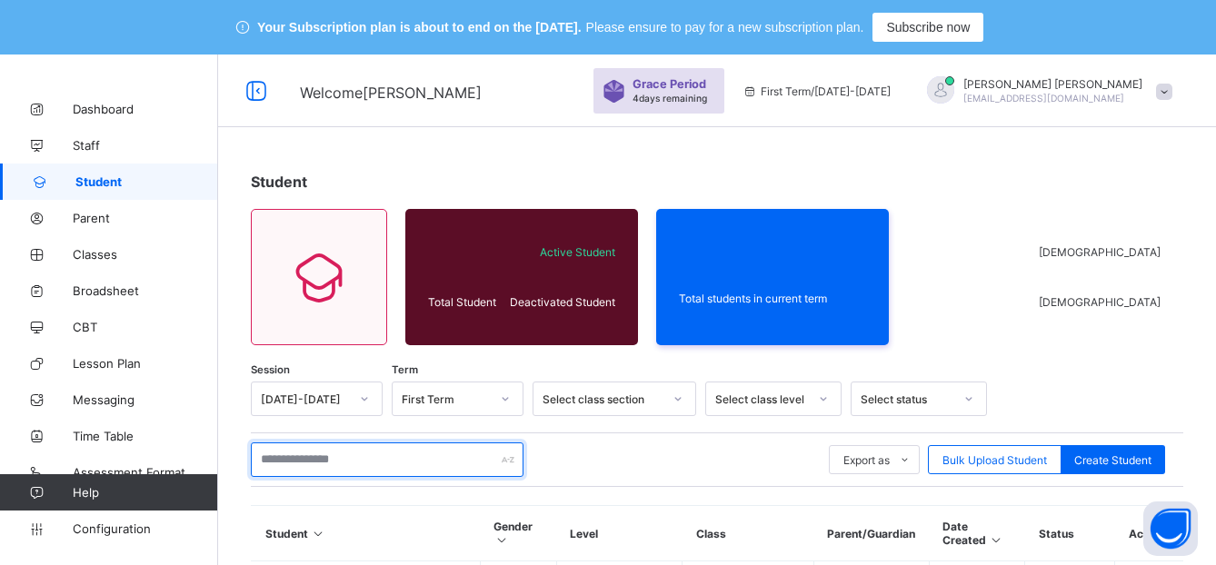
click at [365, 465] on input "text" at bounding box center [387, 460] width 273 height 35
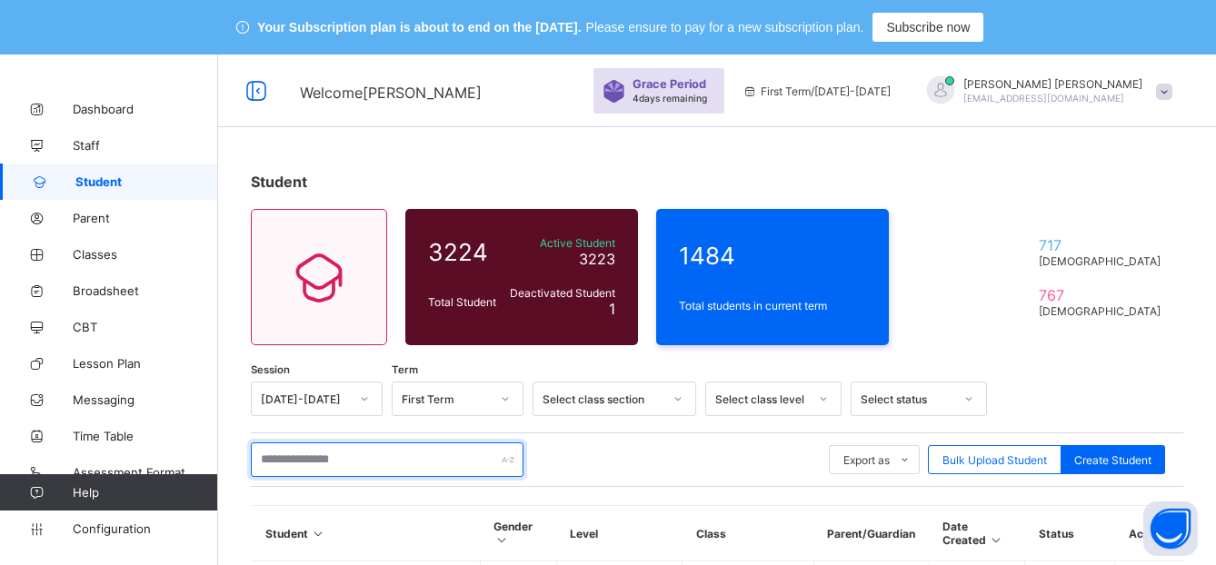
type input "*"
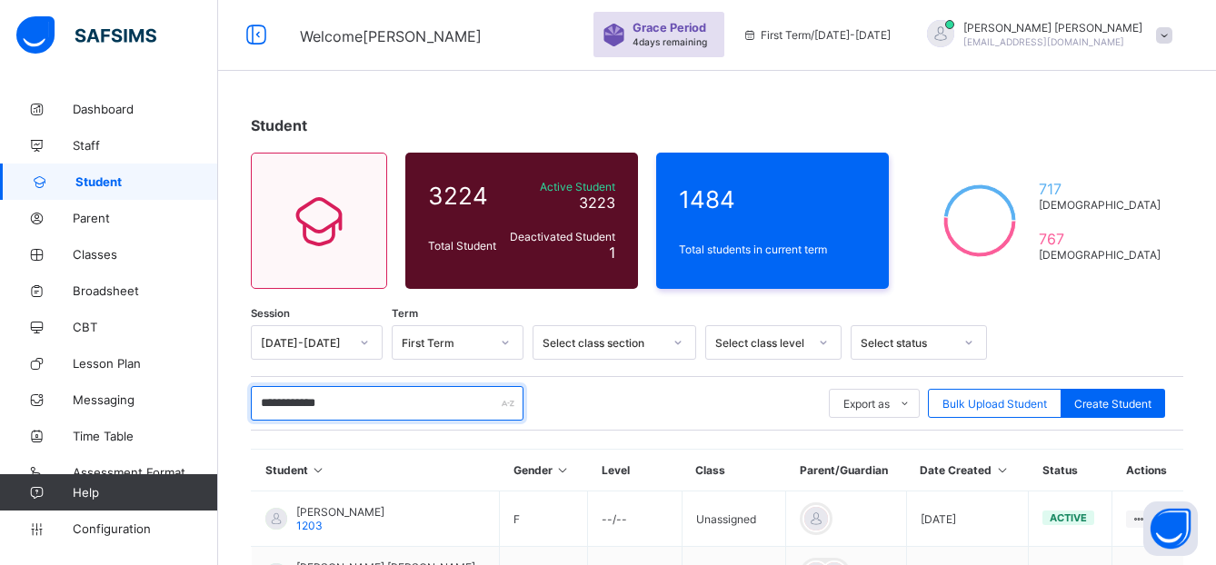
scroll to position [45, 0]
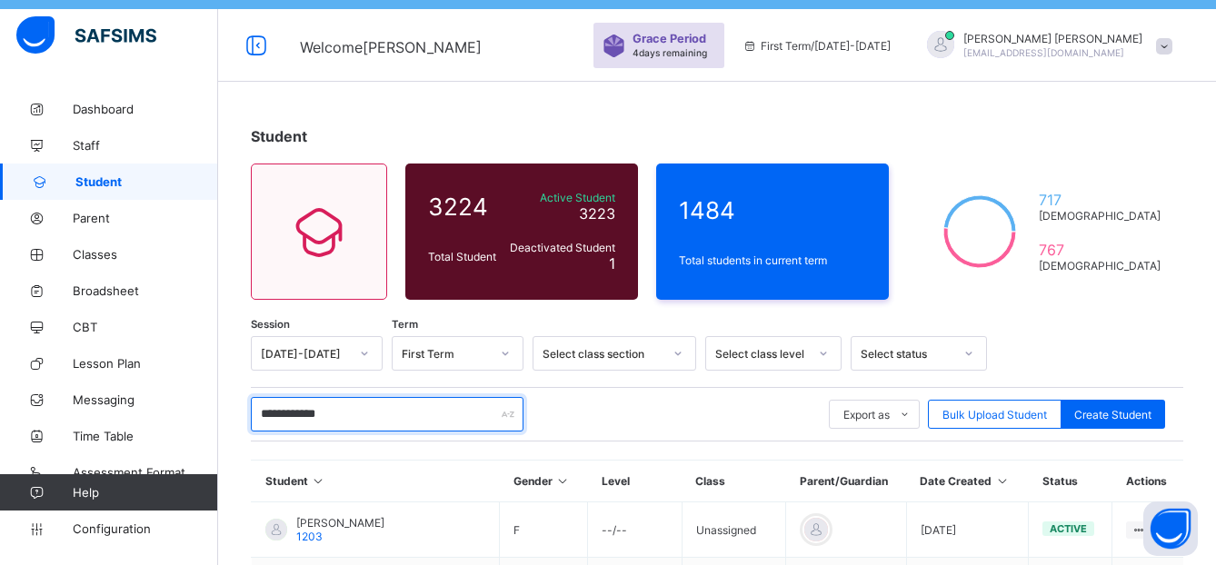
type input "**********"
click at [644, 353] on div "Select class section" at bounding box center [603, 354] width 120 height 14
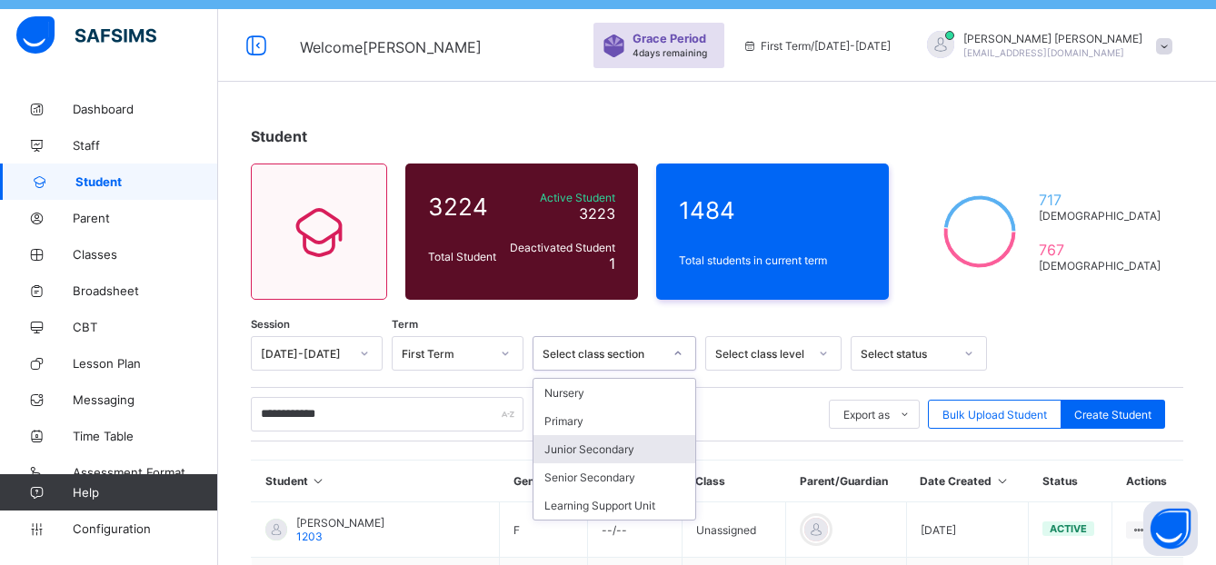
click at [583, 452] on div "Junior Secondary" at bounding box center [615, 449] width 162 height 28
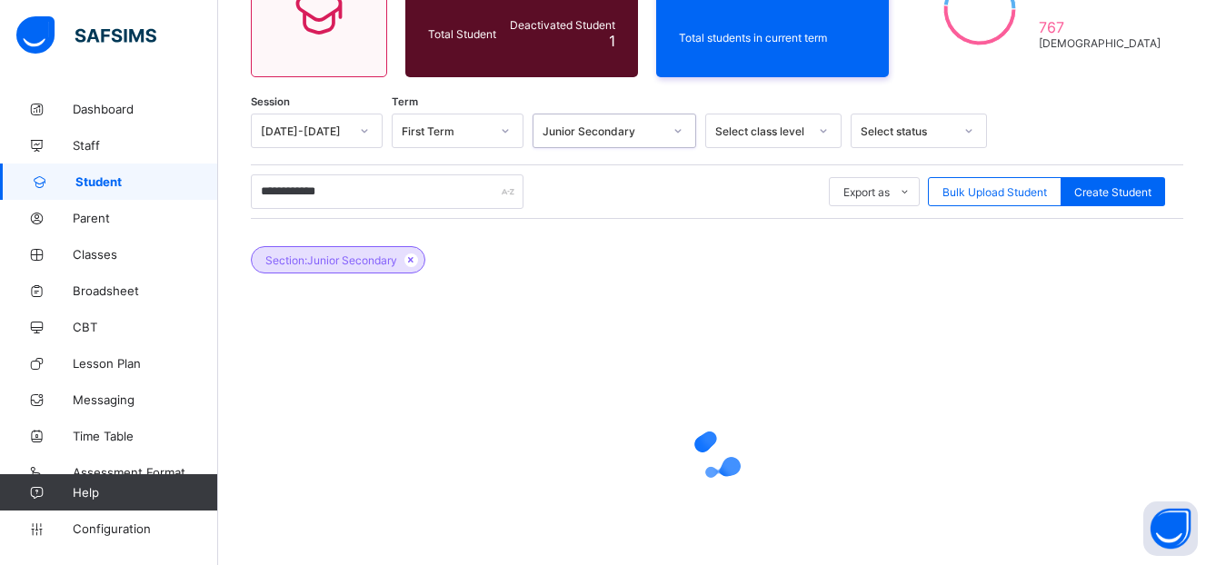
scroll to position [244, 0]
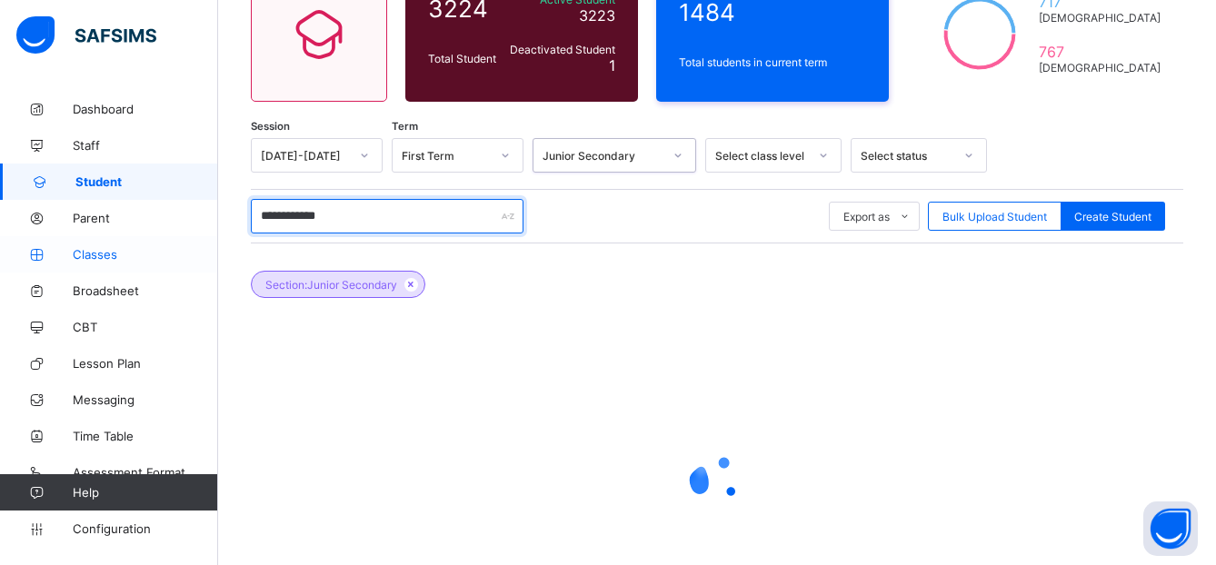
drag, startPoint x: 346, startPoint y: 221, endPoint x: 155, endPoint y: 244, distance: 193.2
click at [175, 242] on div "Welcome [PERSON_NAME] Period 4 days remaining First Term / [DATE]-[DATE] [PERSO…" at bounding box center [608, 245] width 1216 height 869
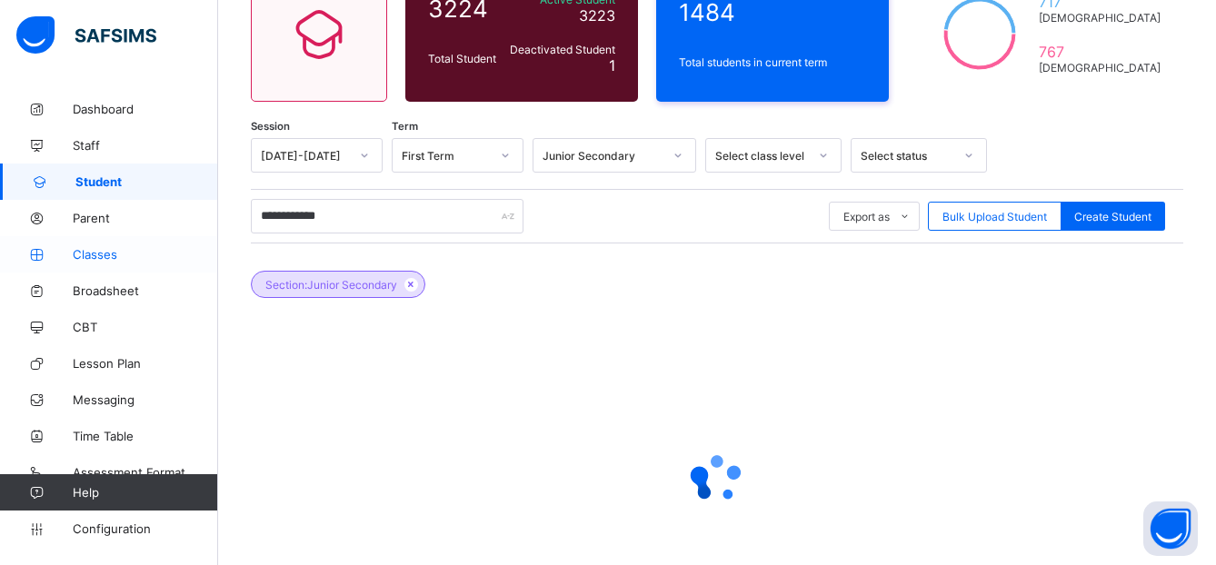
click at [108, 247] on span "Classes" at bounding box center [145, 254] width 145 height 15
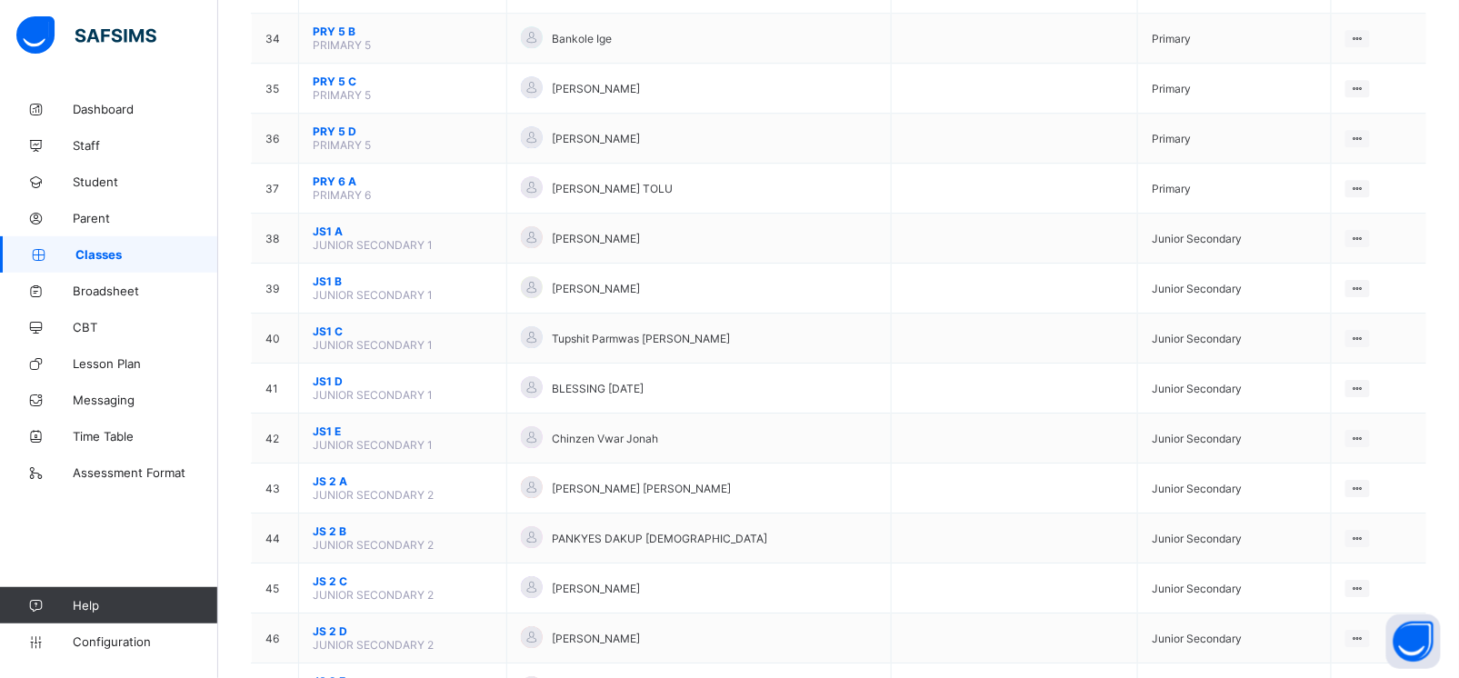
scroll to position [1965, 0]
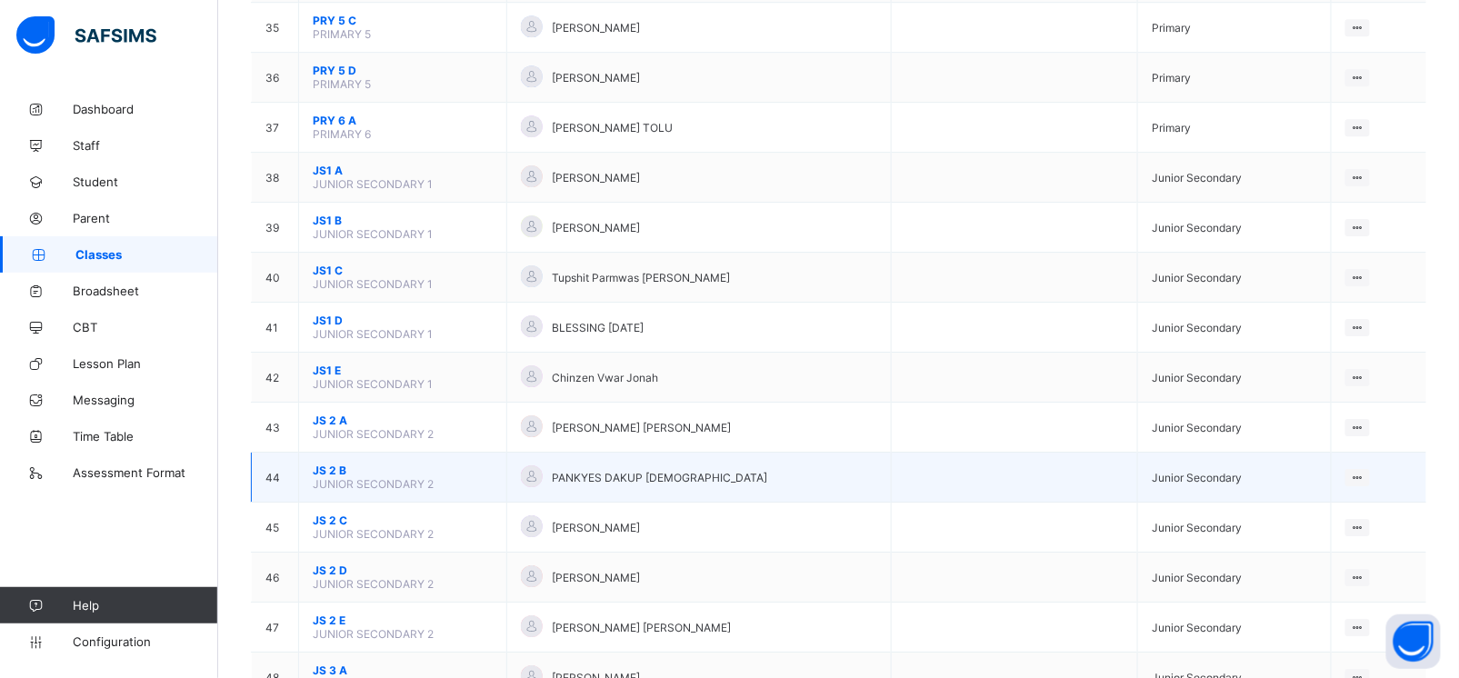
click at [339, 464] on span "JS 2 B" at bounding box center [403, 471] width 180 height 14
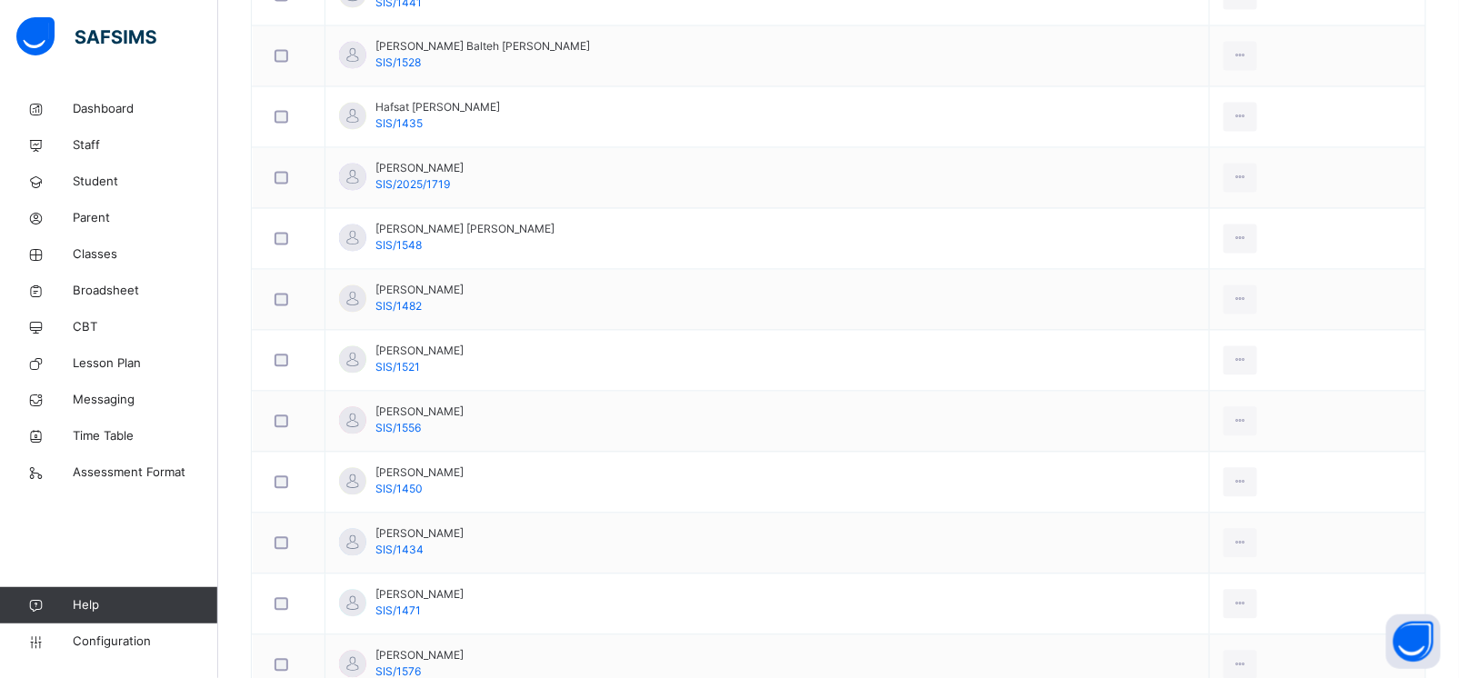
scroll to position [1162, 0]
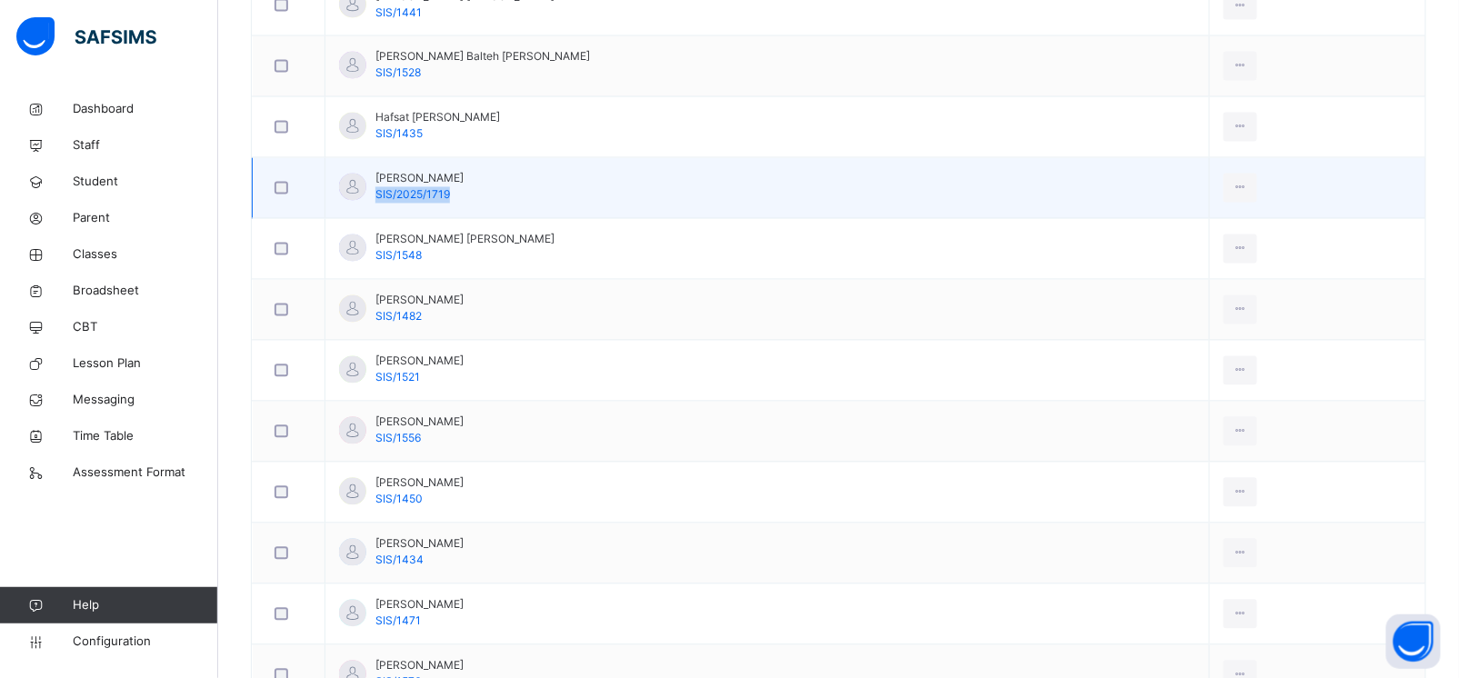
drag, startPoint x: 452, startPoint y: 196, endPoint x: 374, endPoint y: 197, distance: 78.2
click at [374, 197] on div "[PERSON_NAME]/2025/1719" at bounding box center [401, 187] width 125 height 33
copy span "SIS/2025/1719"
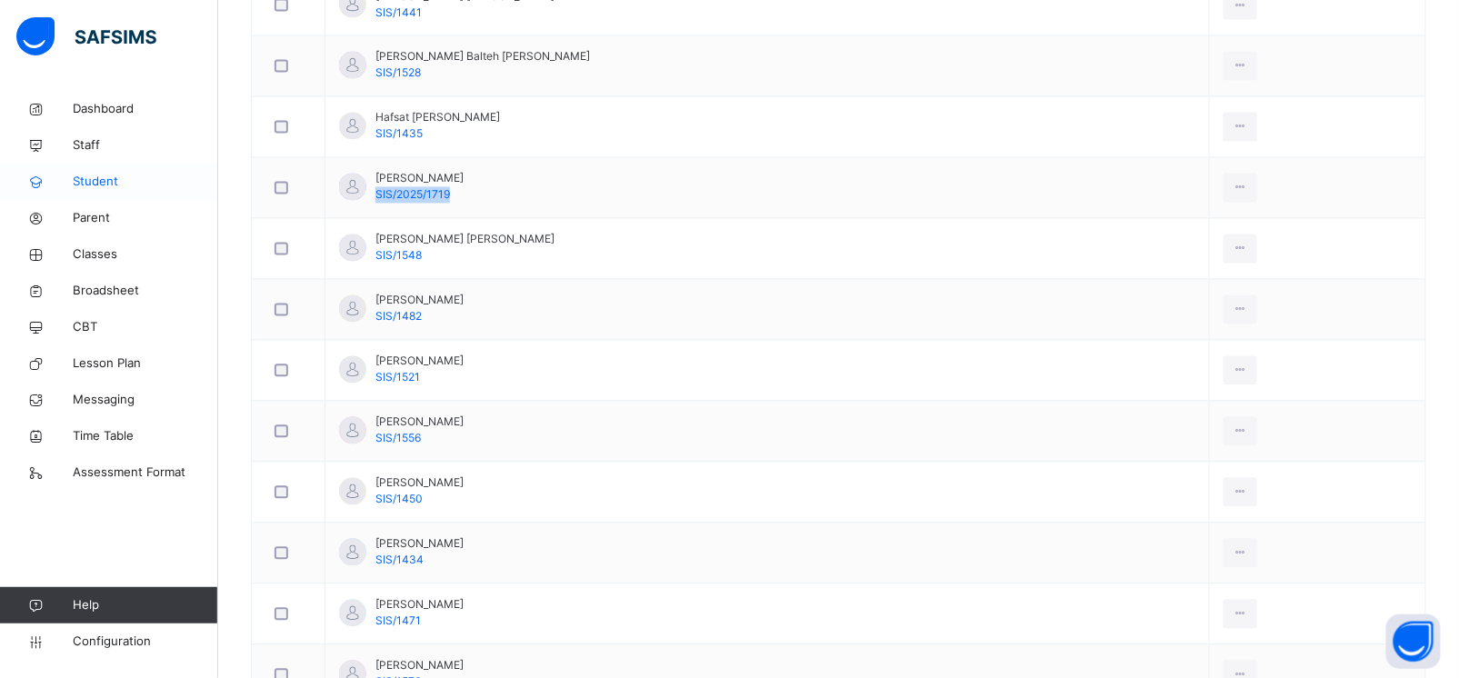
click at [112, 190] on span "Student" at bounding box center [145, 182] width 145 height 18
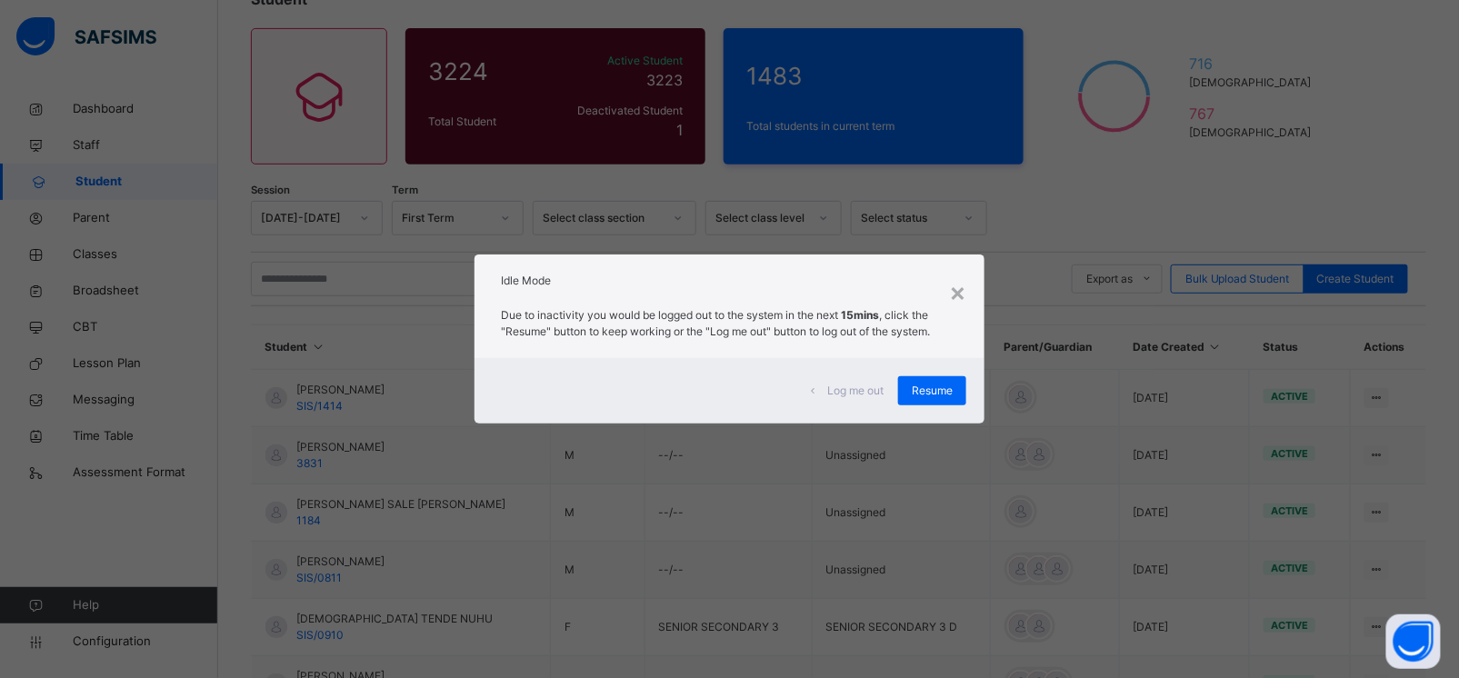
scroll to position [558, 0]
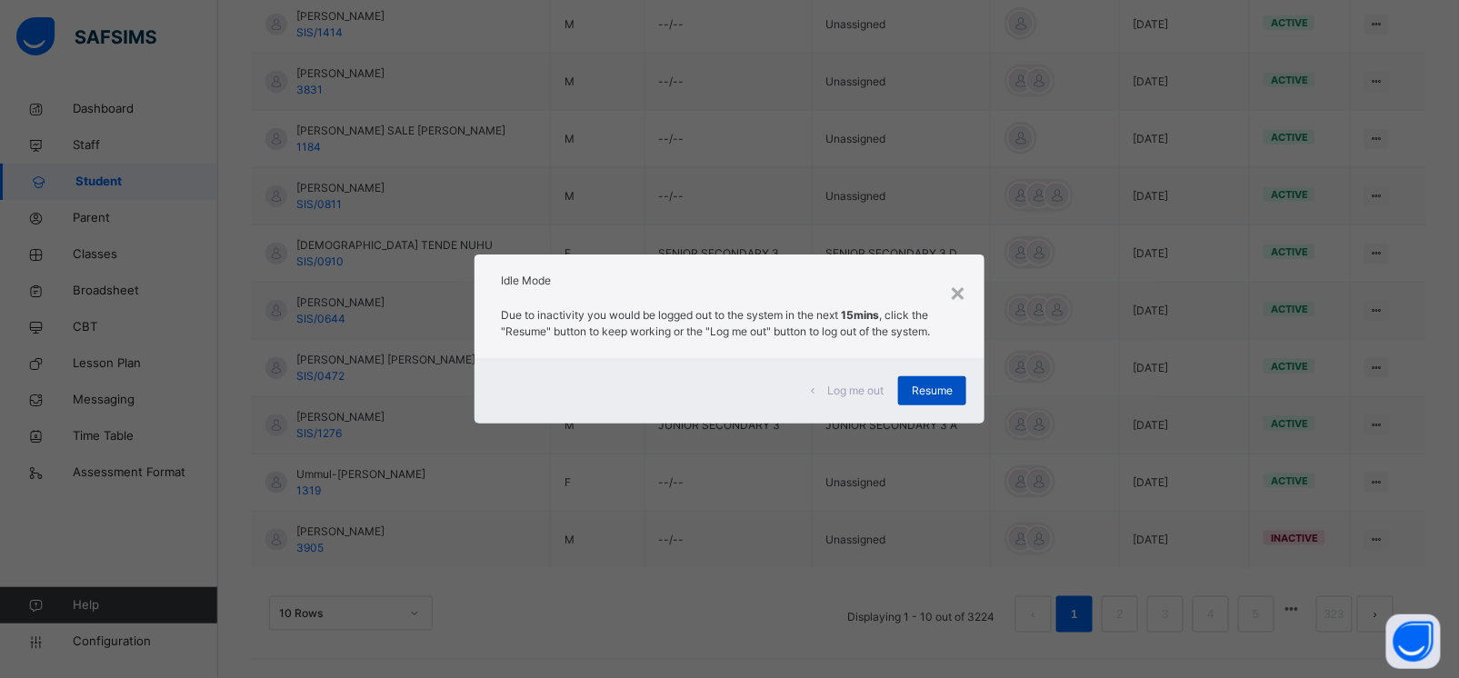
click at [943, 402] on div "Resume" at bounding box center [932, 390] width 68 height 29
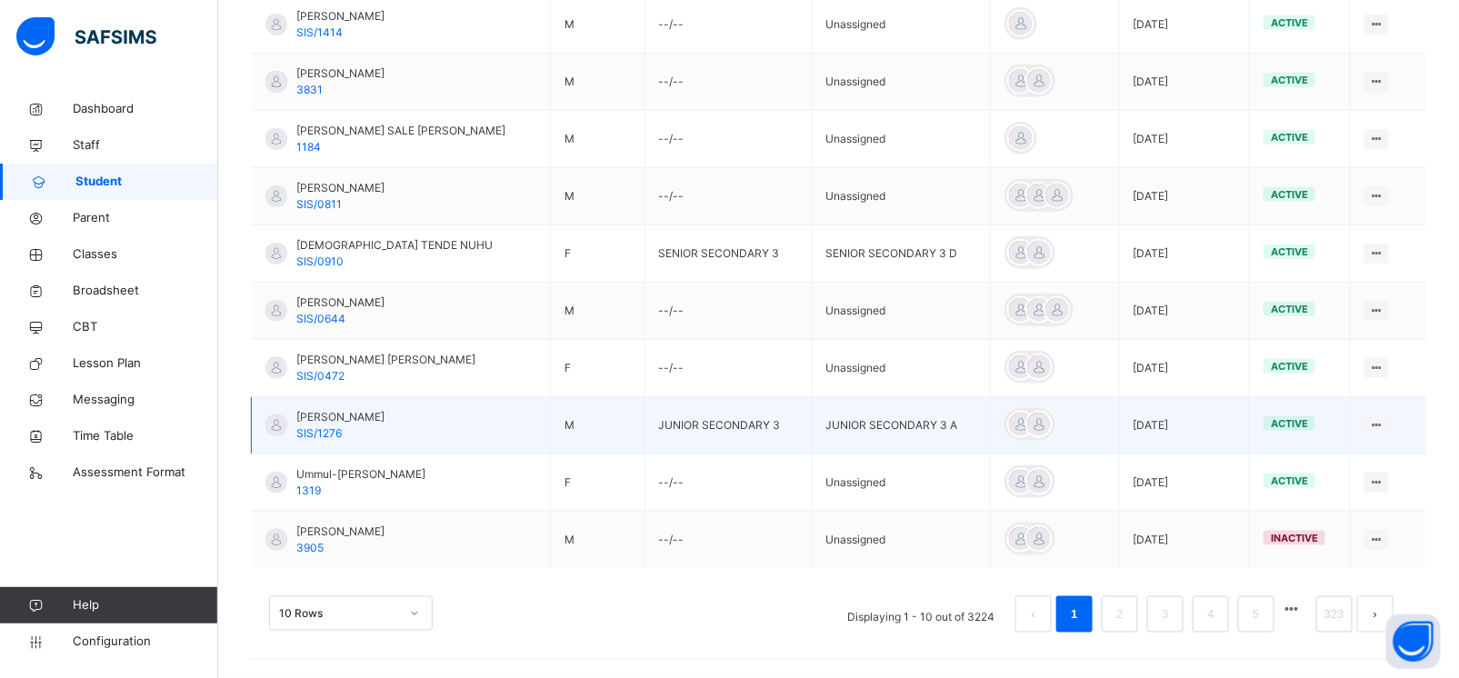
scroll to position [0, 0]
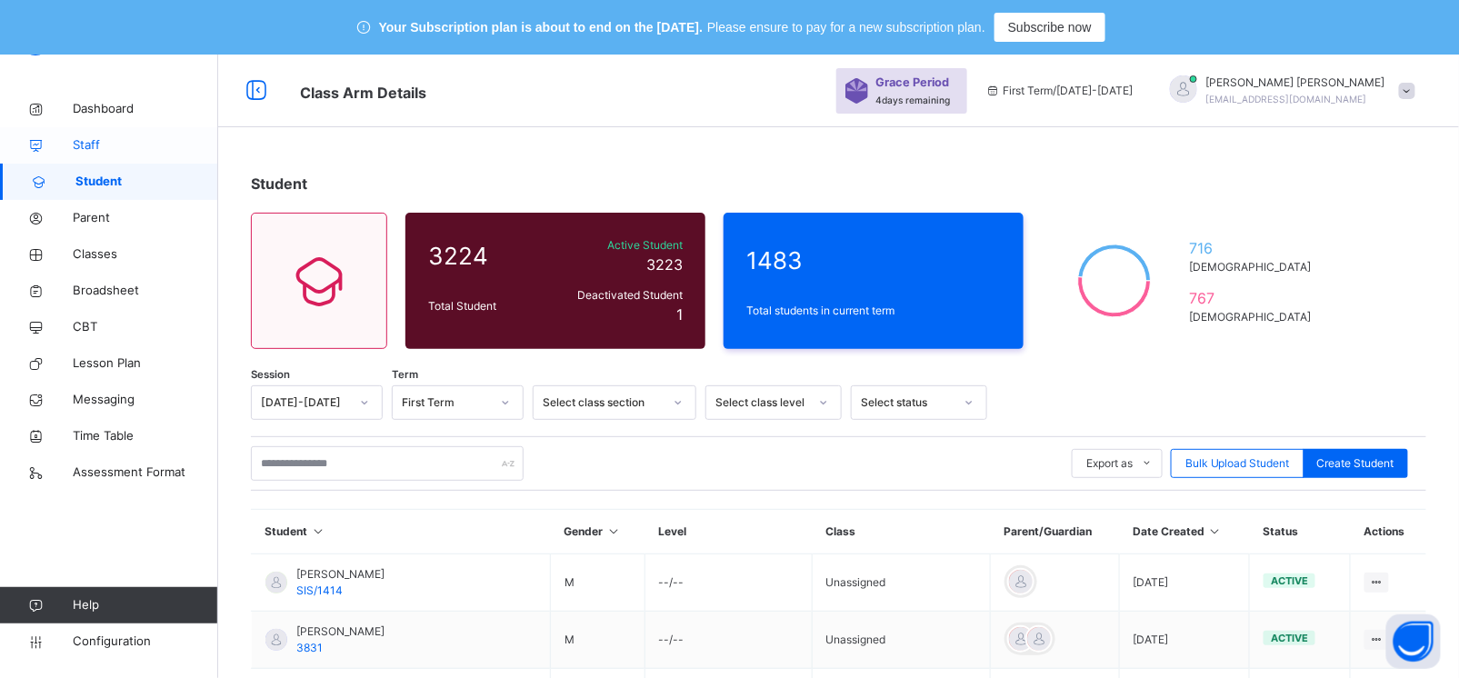
click at [94, 155] on link "Staff" at bounding box center [109, 145] width 218 height 36
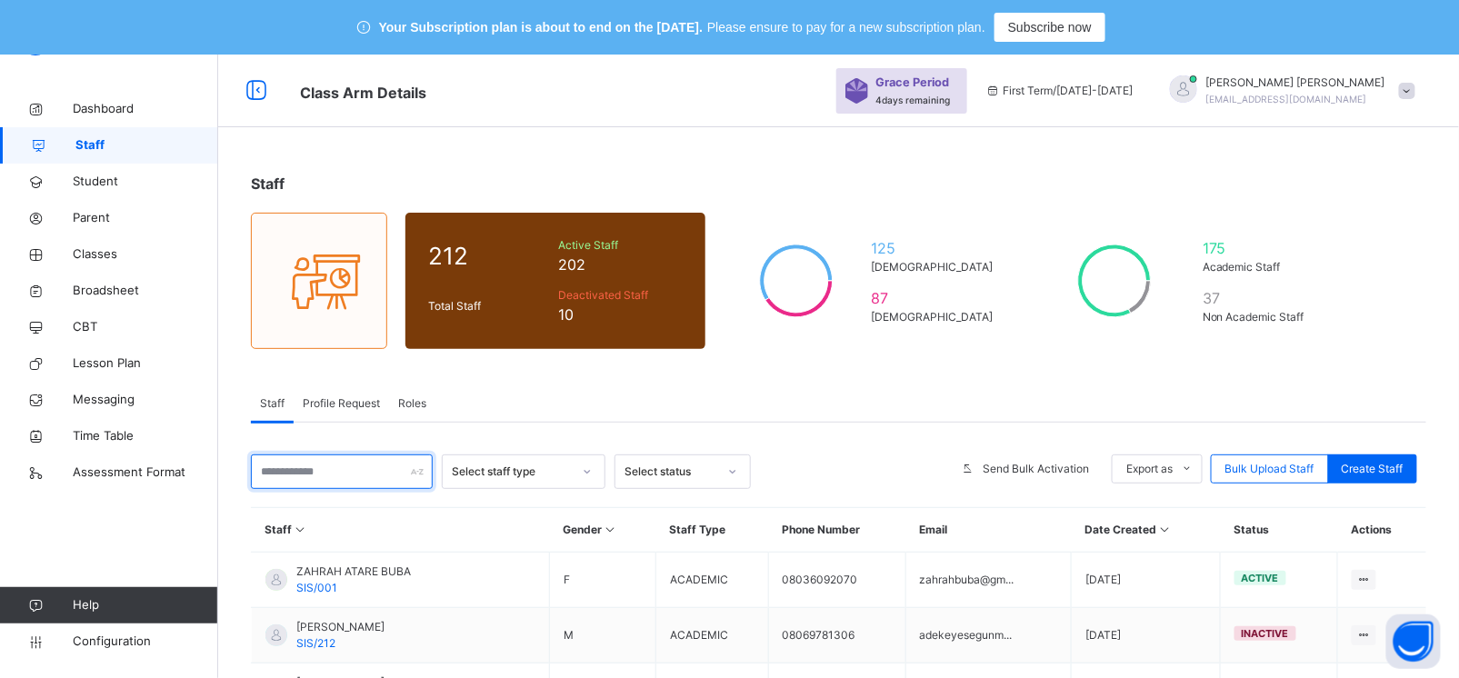
click at [317, 471] on input "text" at bounding box center [342, 471] width 182 height 35
drag, startPoint x: 303, startPoint y: 458, endPoint x: 226, endPoint y: 485, distance: 81.1
click at [226, 485] on div "Staff 212 Total Staff Active Staff 202 Deactivated Staff 10 125 [DEMOGRAPHIC_DA…" at bounding box center [838, 680] width 1241 height 1071
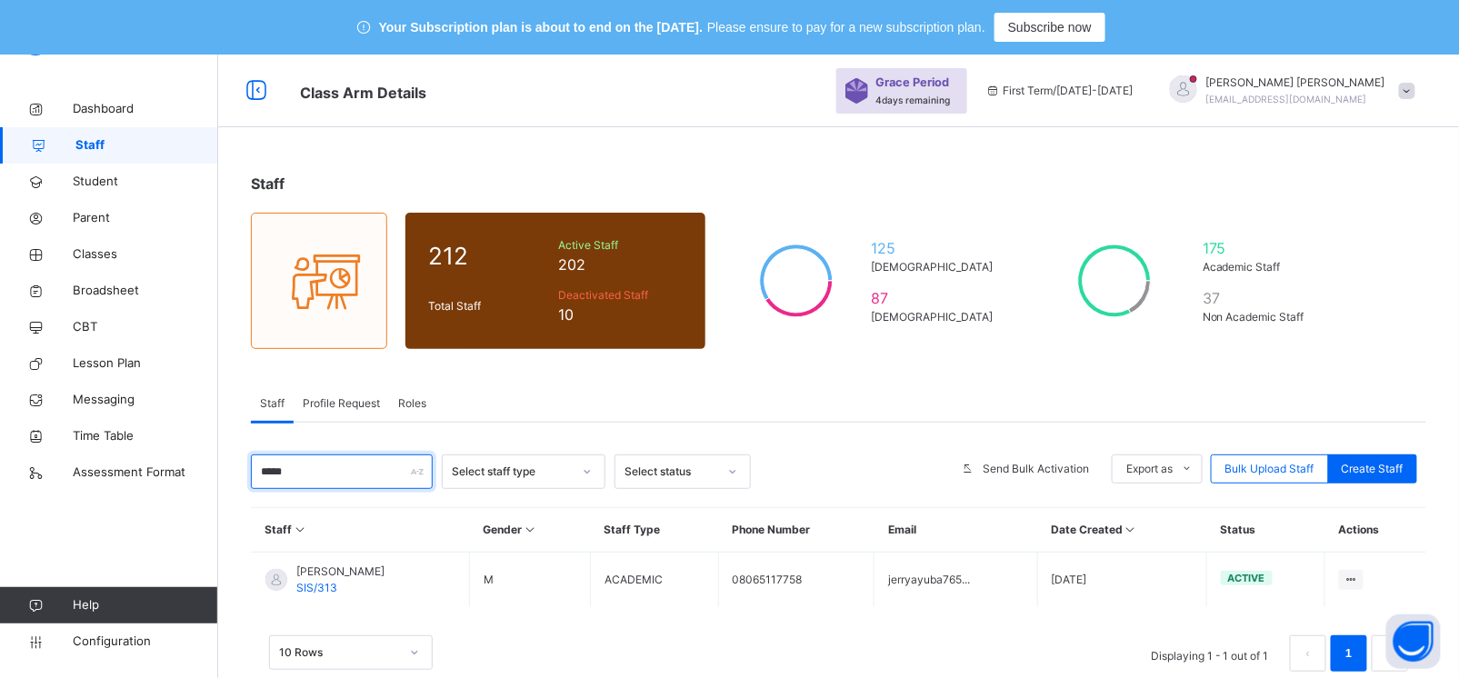
scroll to position [20, 0]
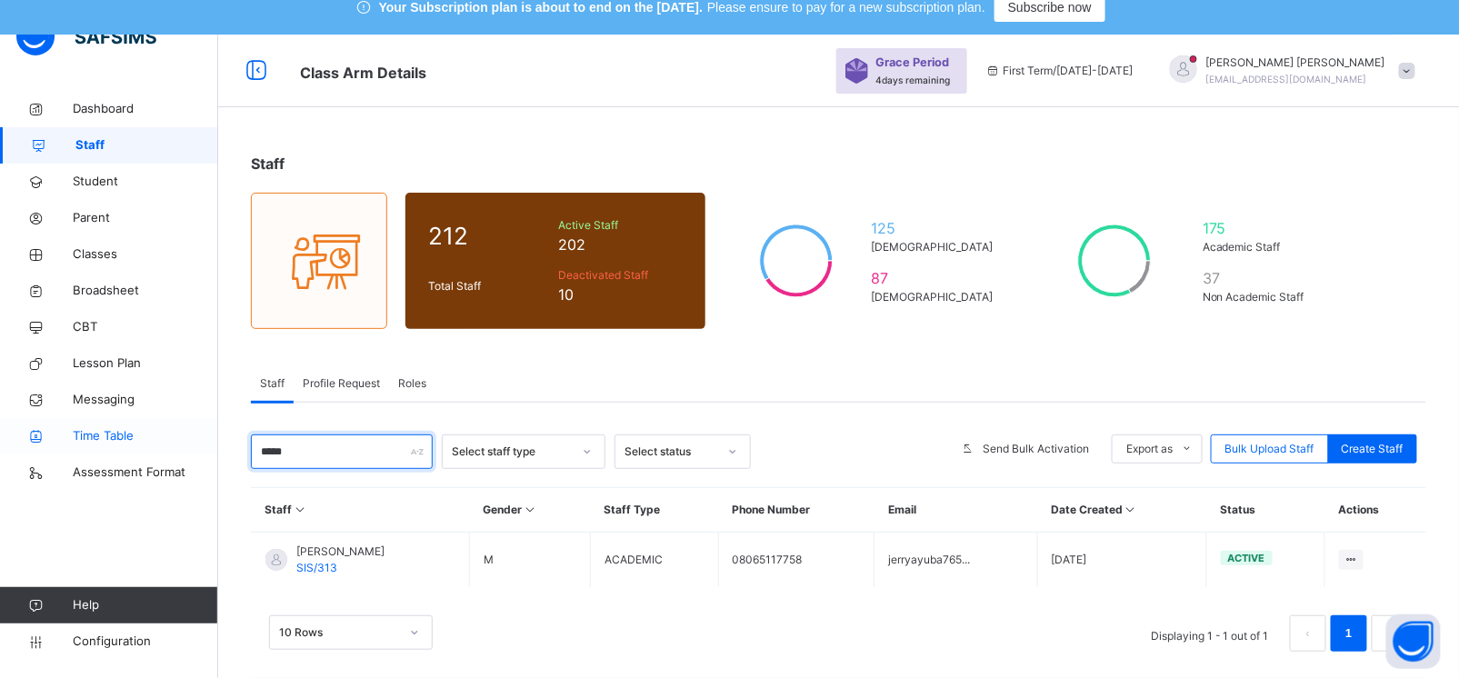
drag, startPoint x: 307, startPoint y: 444, endPoint x: 201, endPoint y: 444, distance: 106.3
click at [201, 444] on div "Class Arm Details Grace Period 4 days remaining First Term / [DATE]-[DATE] [PER…" at bounding box center [729, 374] width 1459 height 678
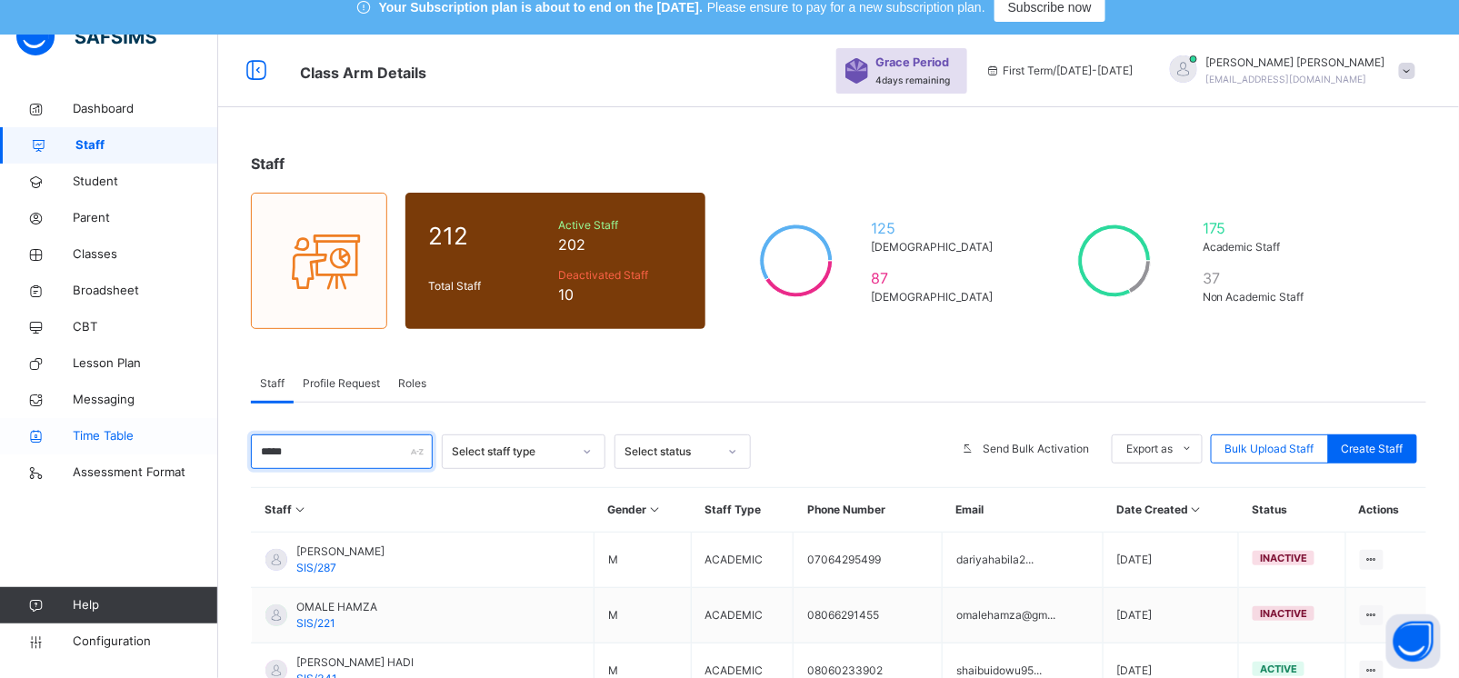
type input "******"
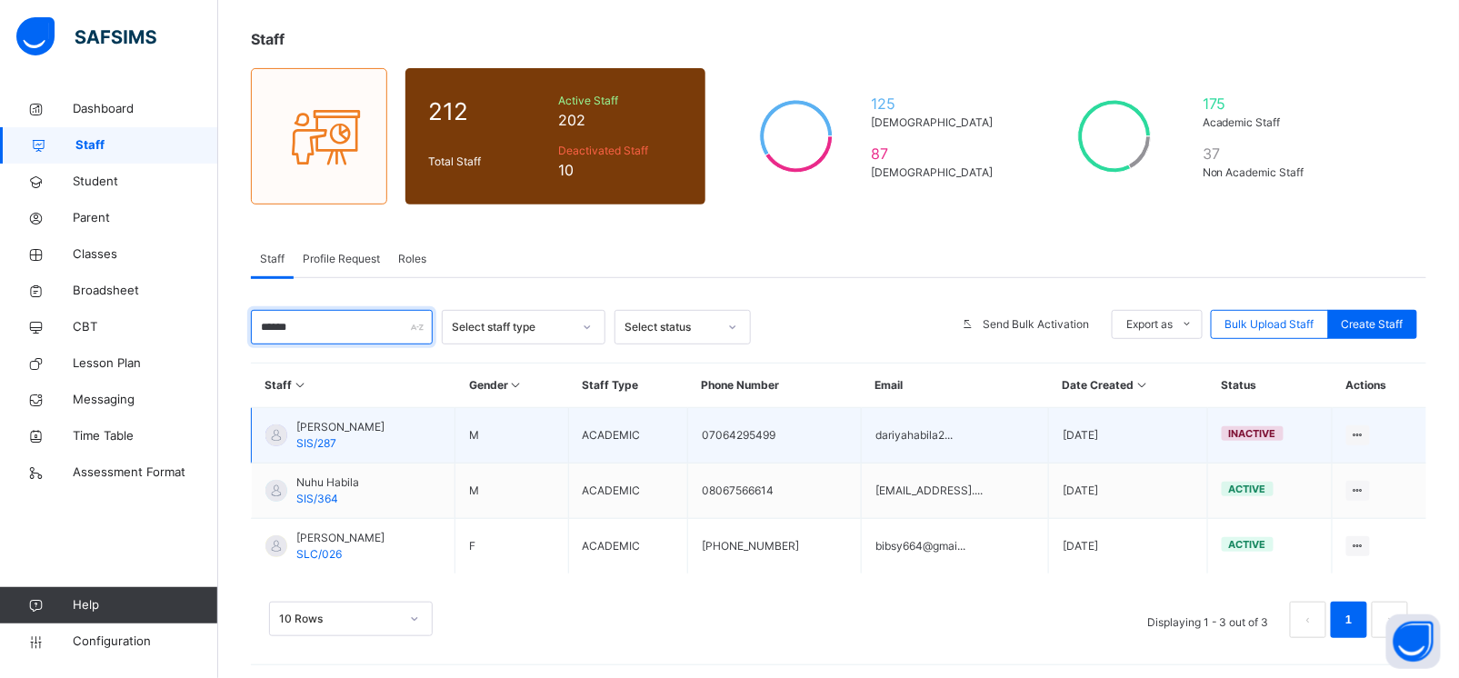
scroll to position [148, 0]
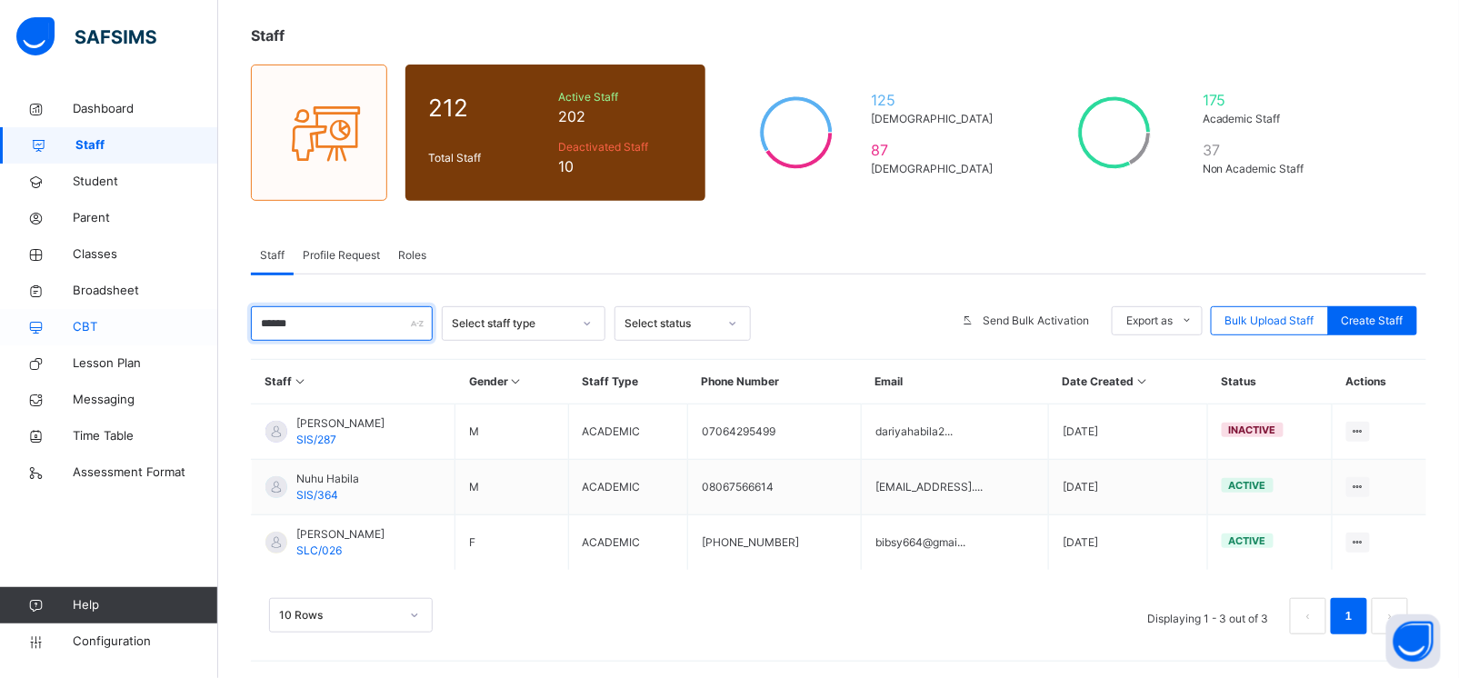
drag, startPoint x: 315, startPoint y: 327, endPoint x: 206, endPoint y: 322, distance: 109.2
click at [206, 322] on div "Class Arm Details Grace Period 4 days remaining First Term / [DATE]-[DATE] [PER…" at bounding box center [729, 292] width 1459 height 773
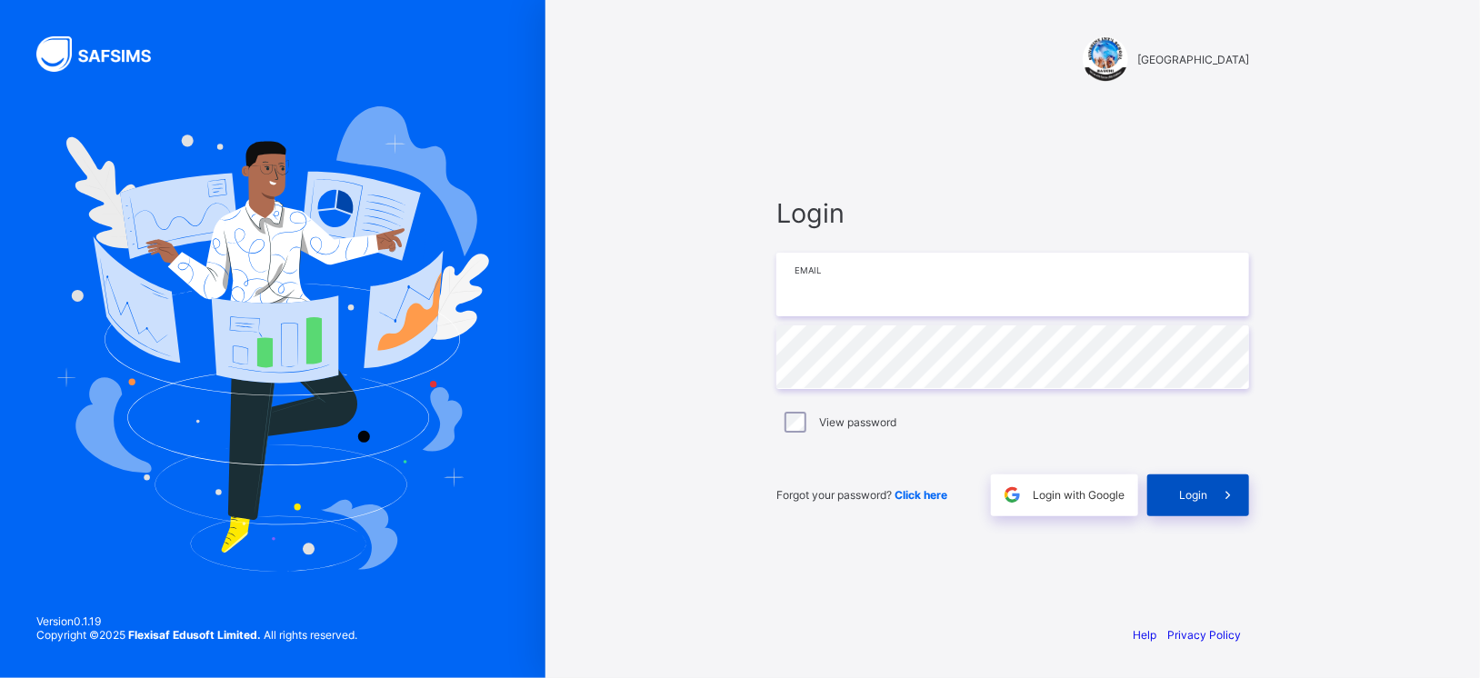
type input "**********"
click at [1173, 484] on div "Login" at bounding box center [1198, 495] width 102 height 42
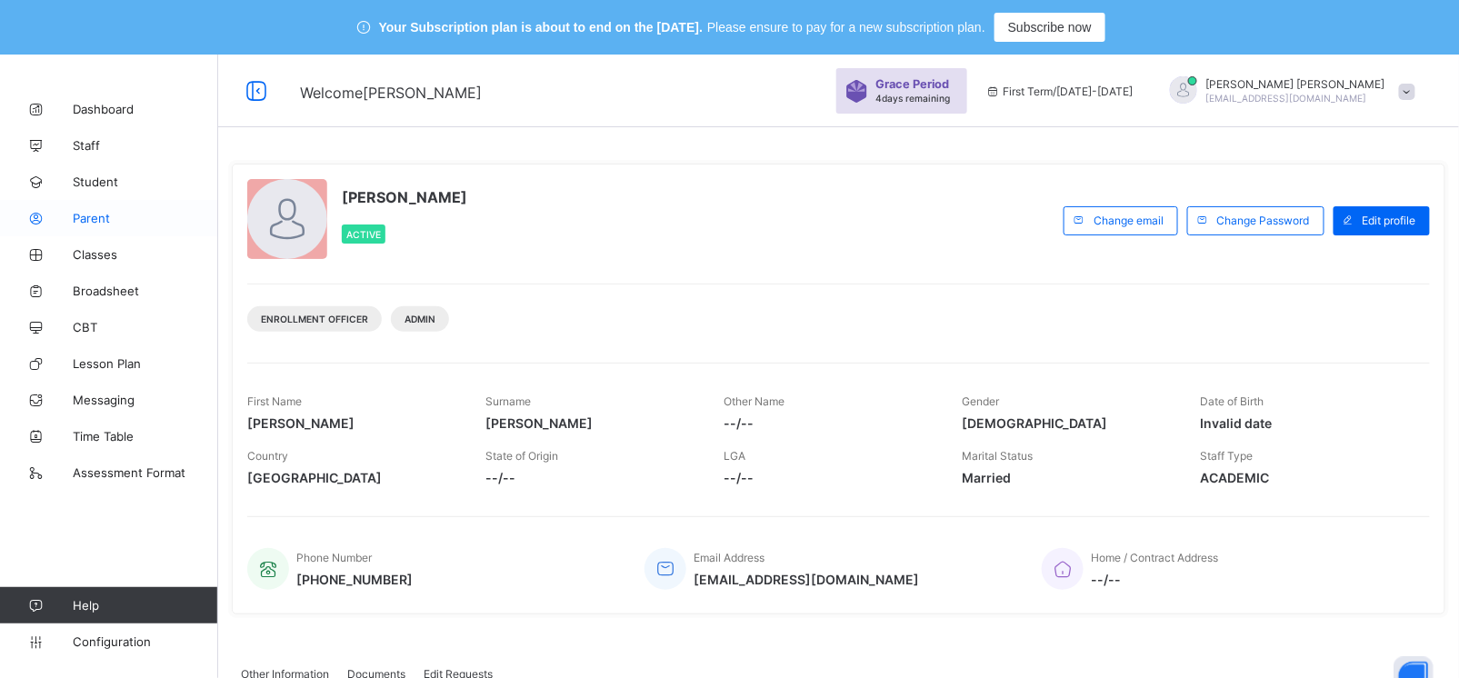
click at [105, 218] on span "Parent" at bounding box center [145, 218] width 145 height 15
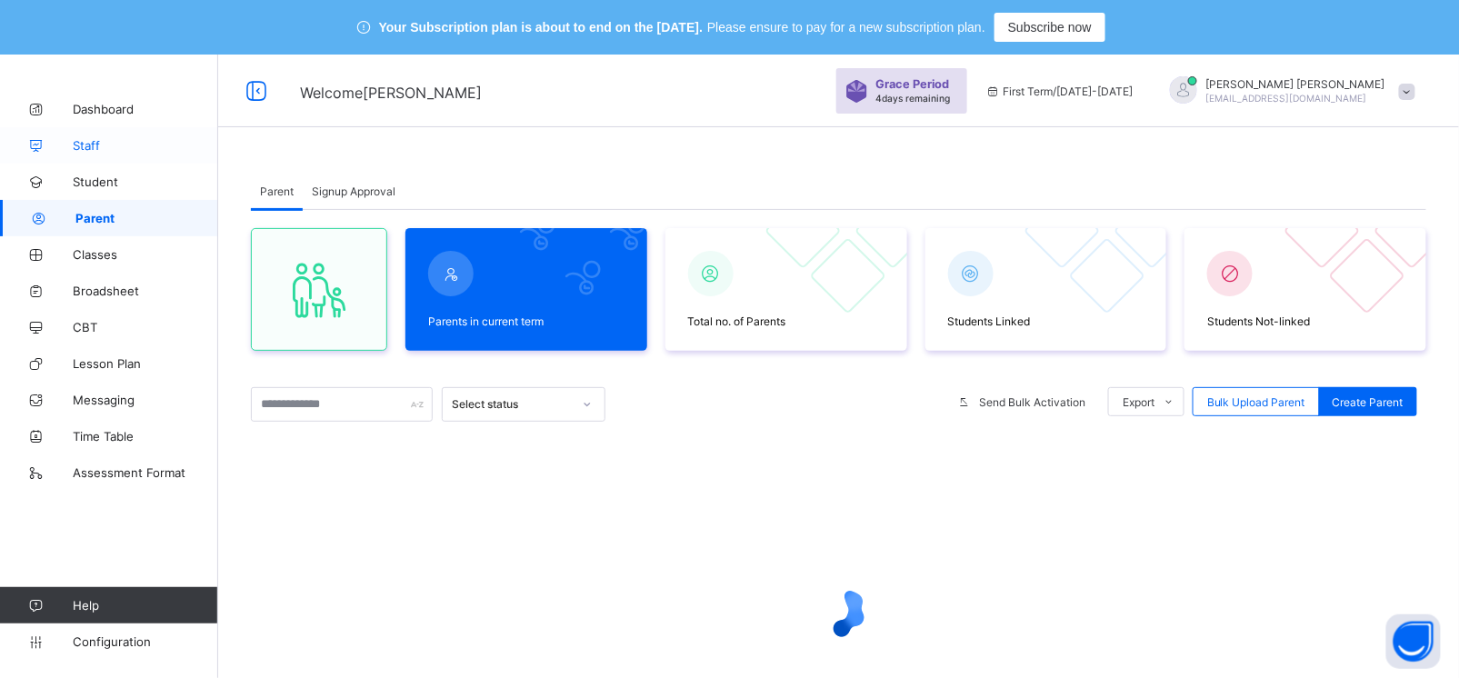
click at [95, 146] on span "Staff" at bounding box center [145, 145] width 145 height 15
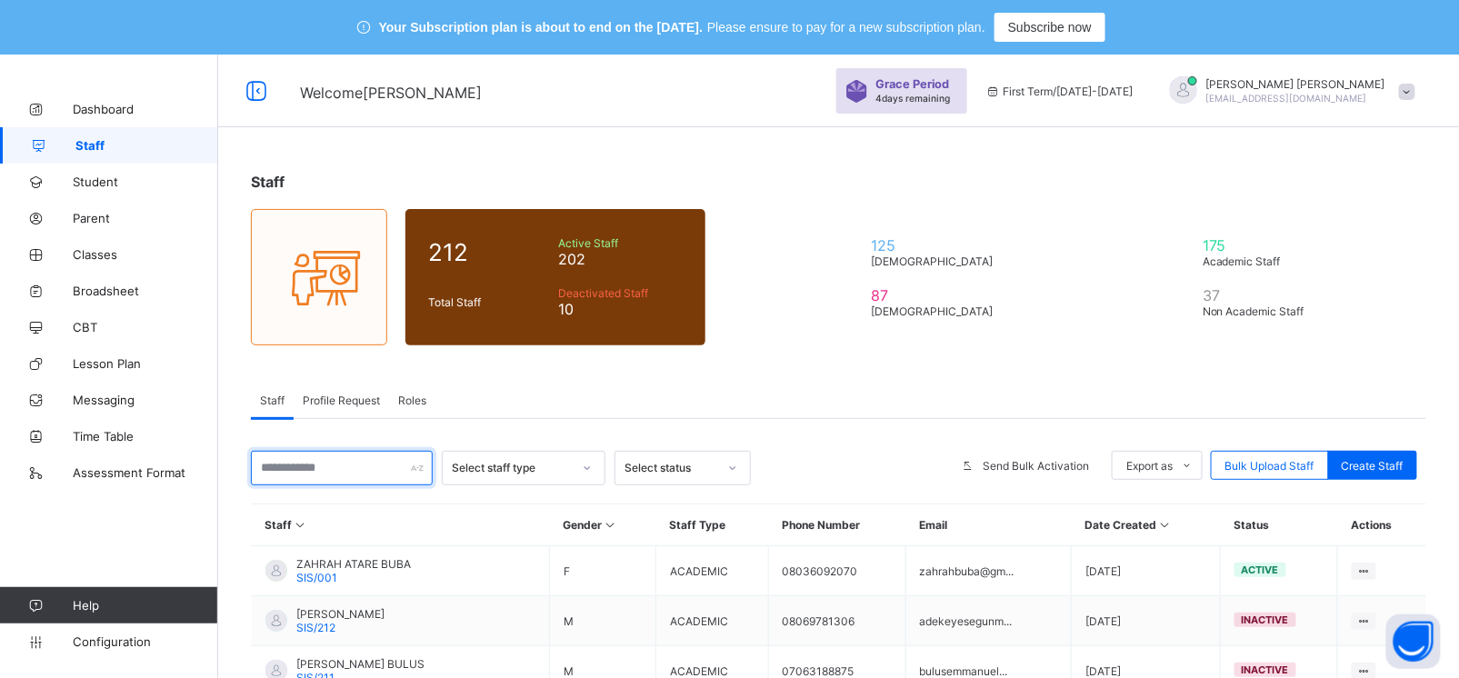
click at [324, 478] on input "text" at bounding box center [342, 468] width 182 height 35
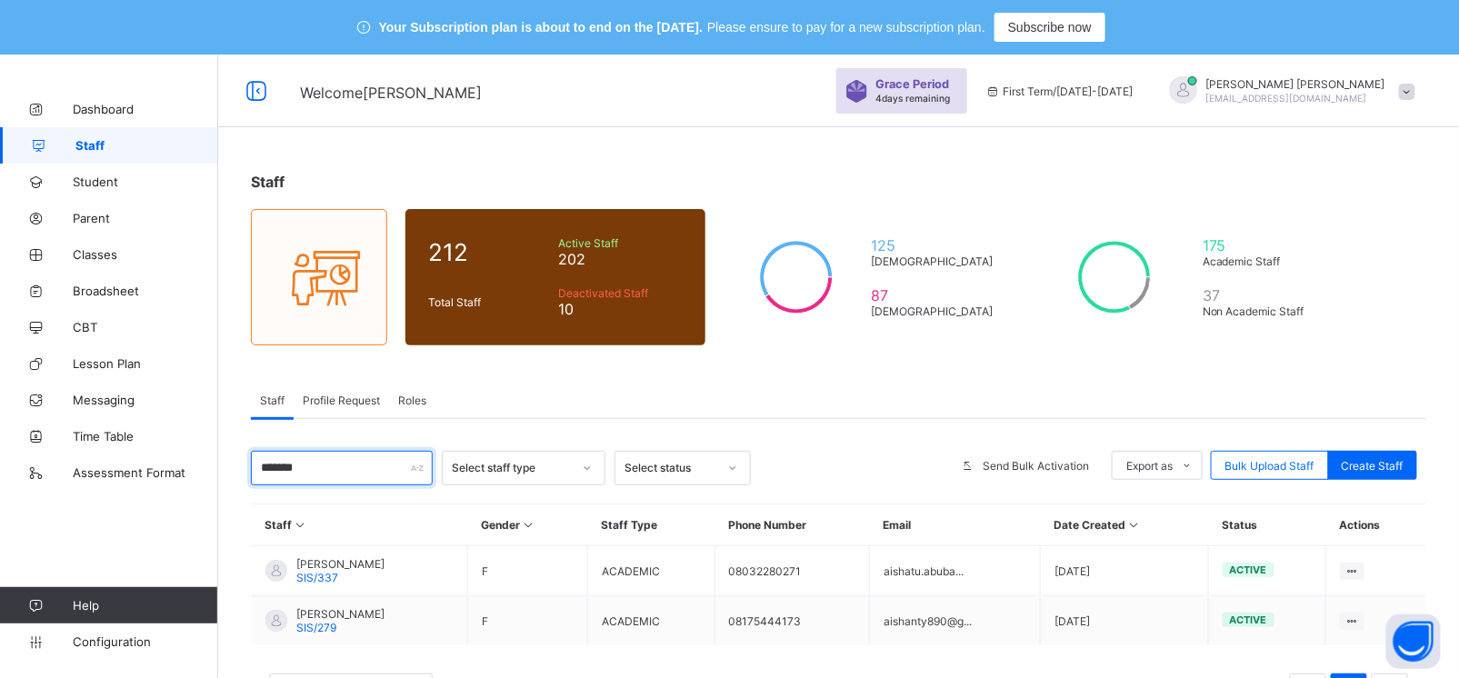
type input "*******"
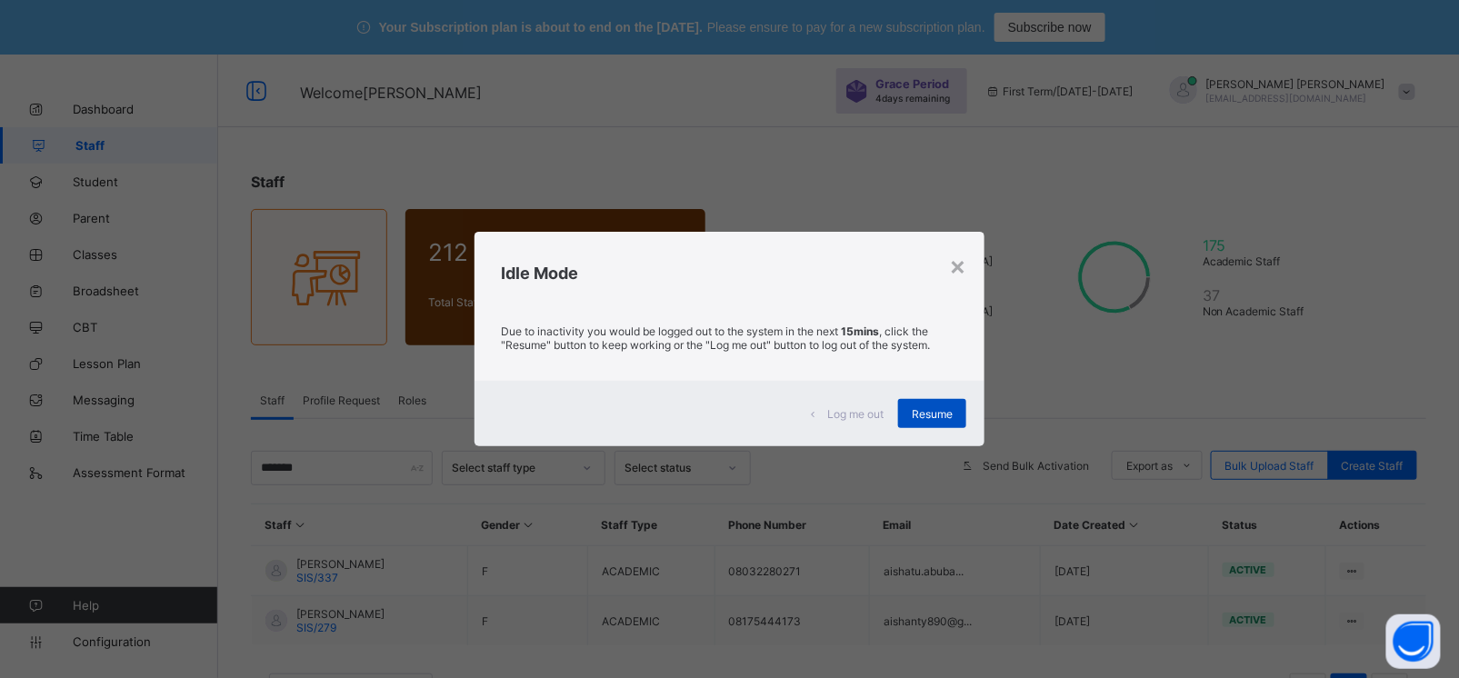
click at [936, 408] on span "Resume" at bounding box center [932, 414] width 41 height 14
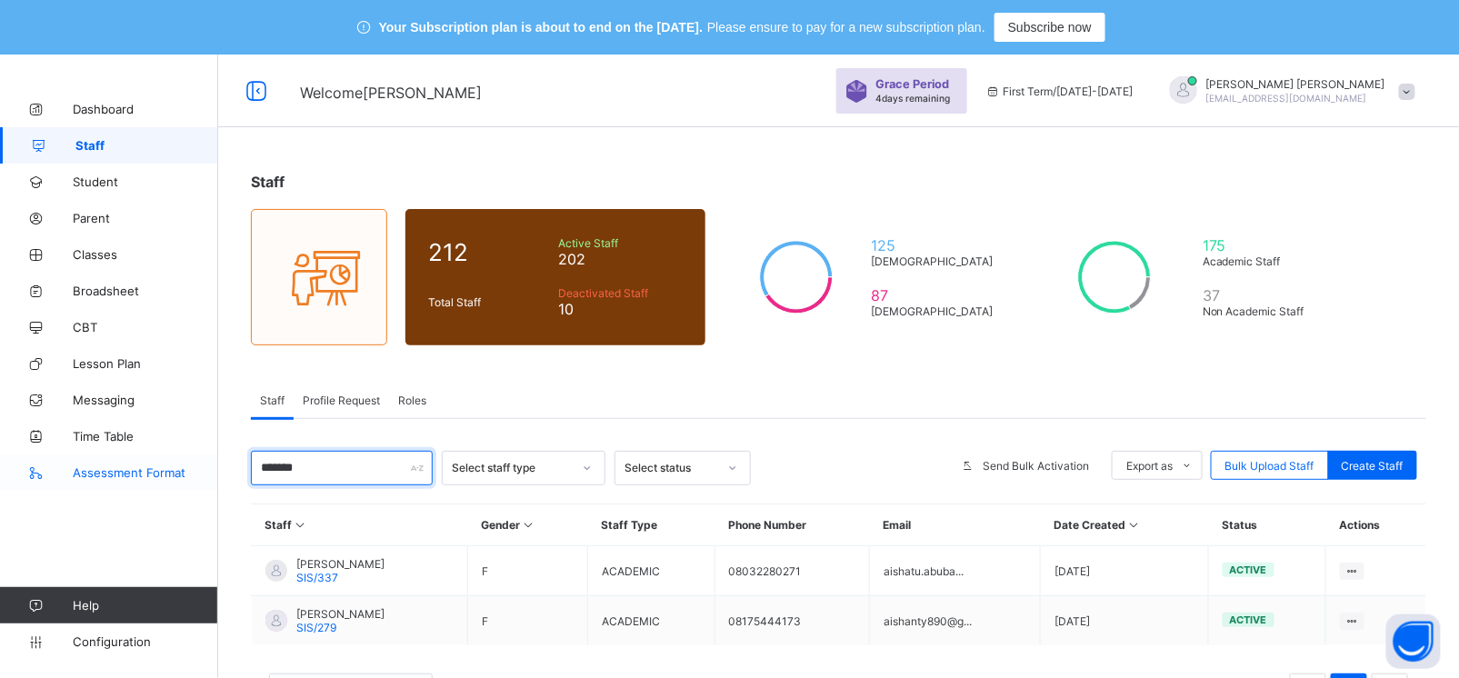
drag, startPoint x: 340, startPoint y: 459, endPoint x: 211, endPoint y: 463, distance: 129.1
click at [211, 463] on div "Welcome BENJAMIN Grace Period 4 days remaining First Term / 2025-2026 BENJAMIN …" at bounding box center [729, 405] width 1459 height 701
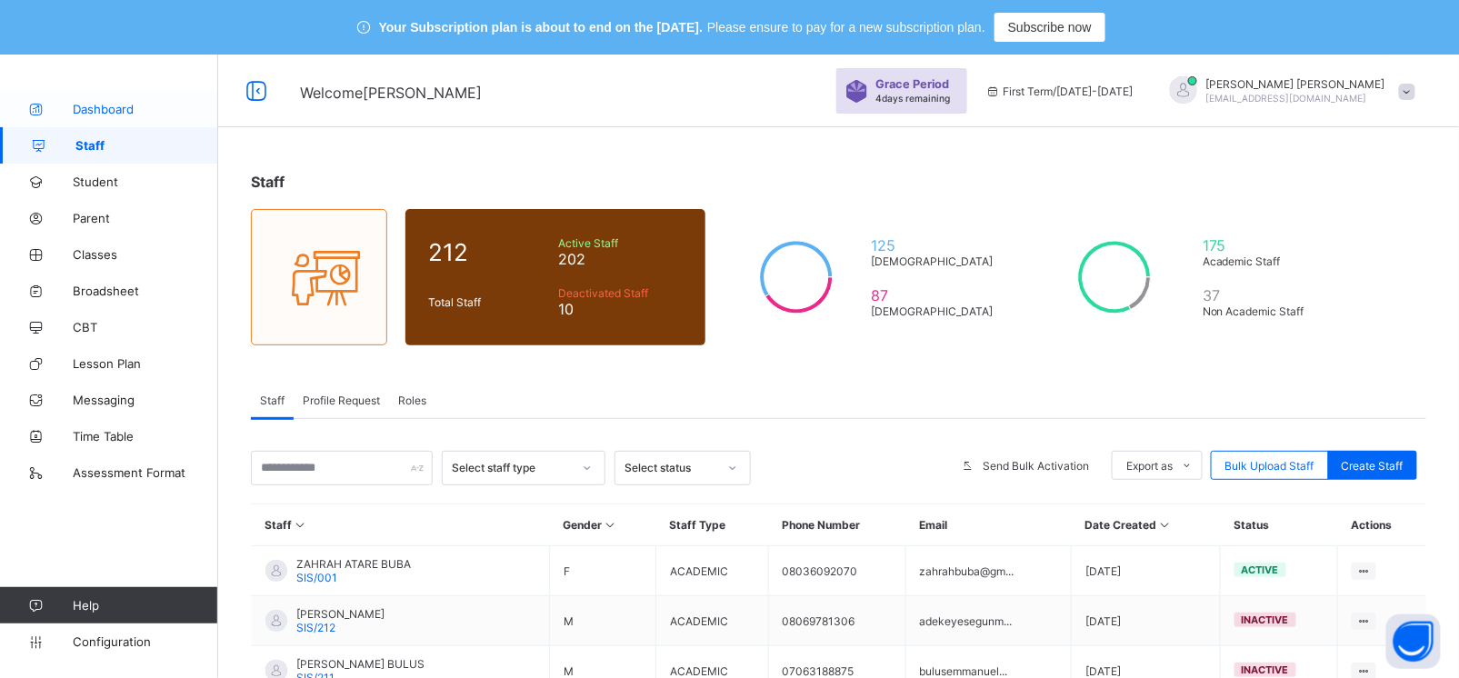
click at [108, 104] on span "Dashboard" at bounding box center [145, 109] width 145 height 15
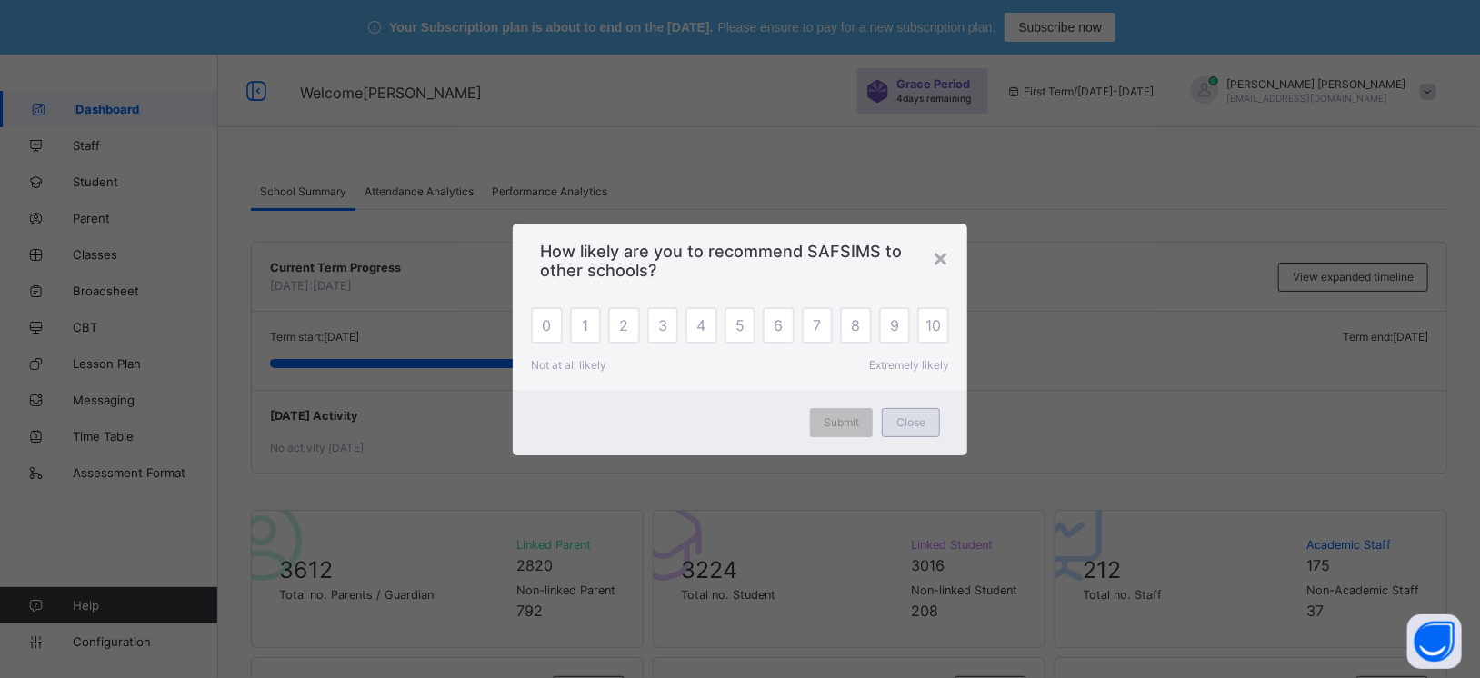
click at [920, 430] on div "Close" at bounding box center [911, 422] width 58 height 29
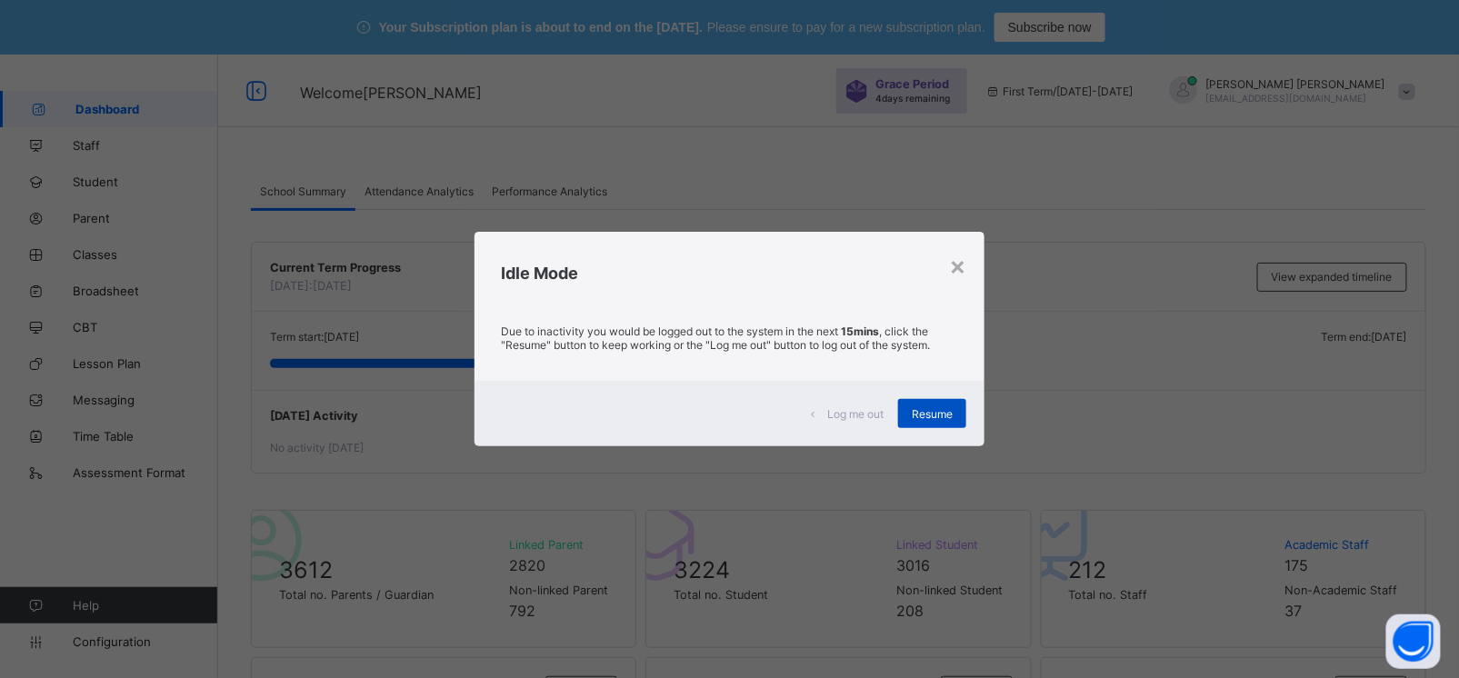
click at [947, 422] on div "Resume" at bounding box center [932, 413] width 68 height 29
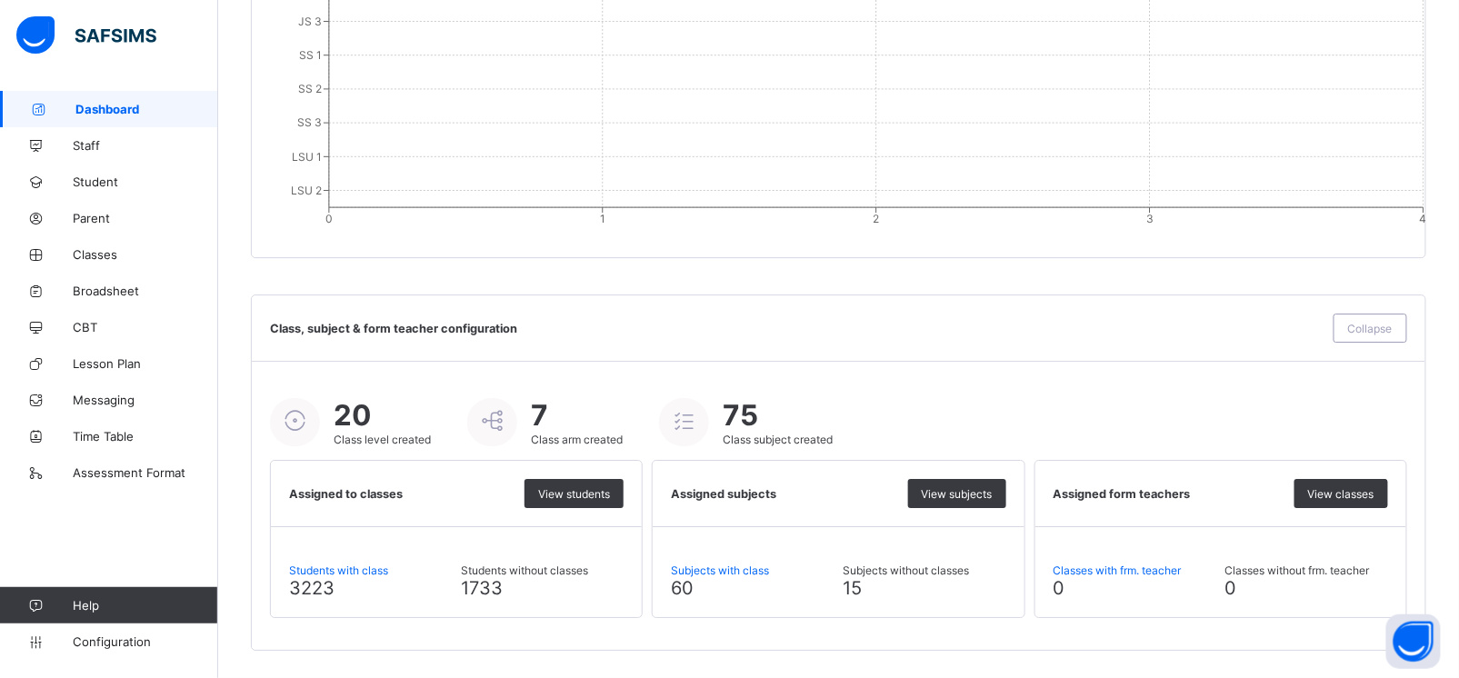
scroll to position [1944, 0]
click at [339, 574] on span "Students with class" at bounding box center [370, 571] width 163 height 14
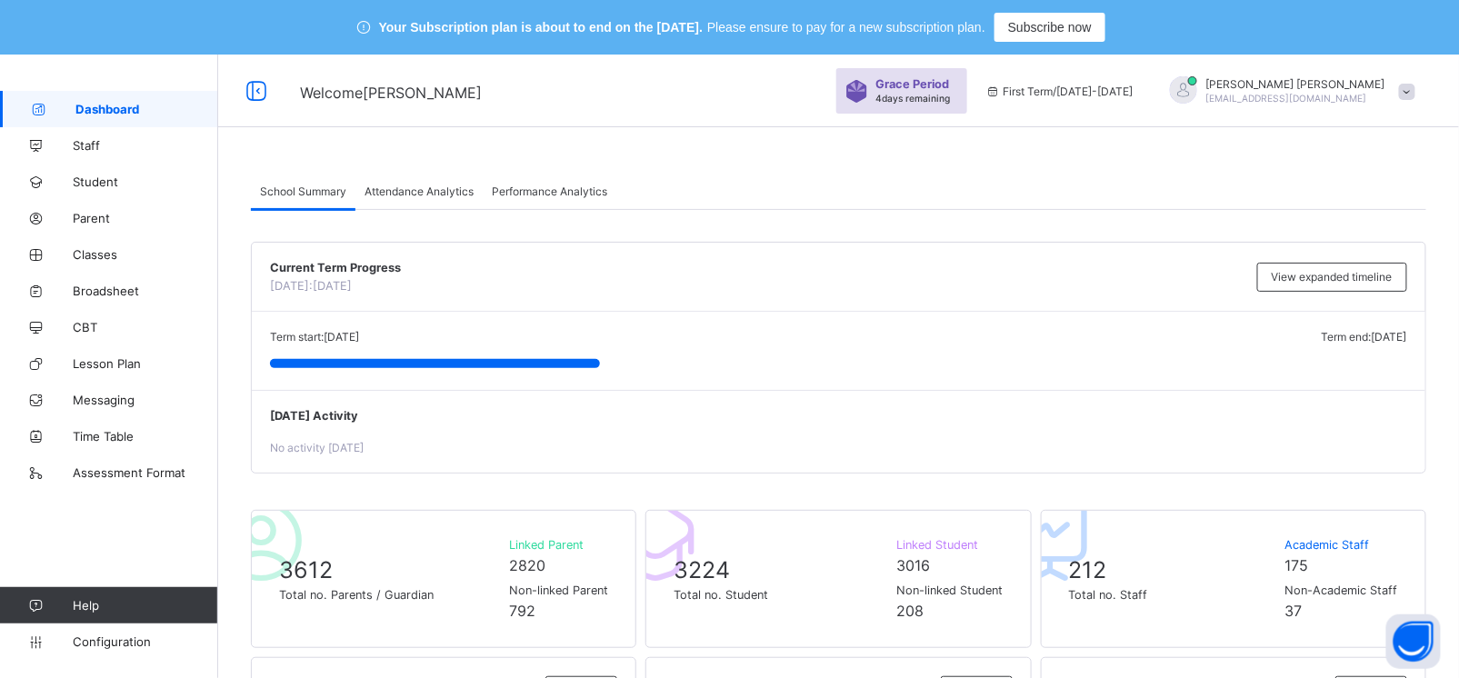
scroll to position [10, 0]
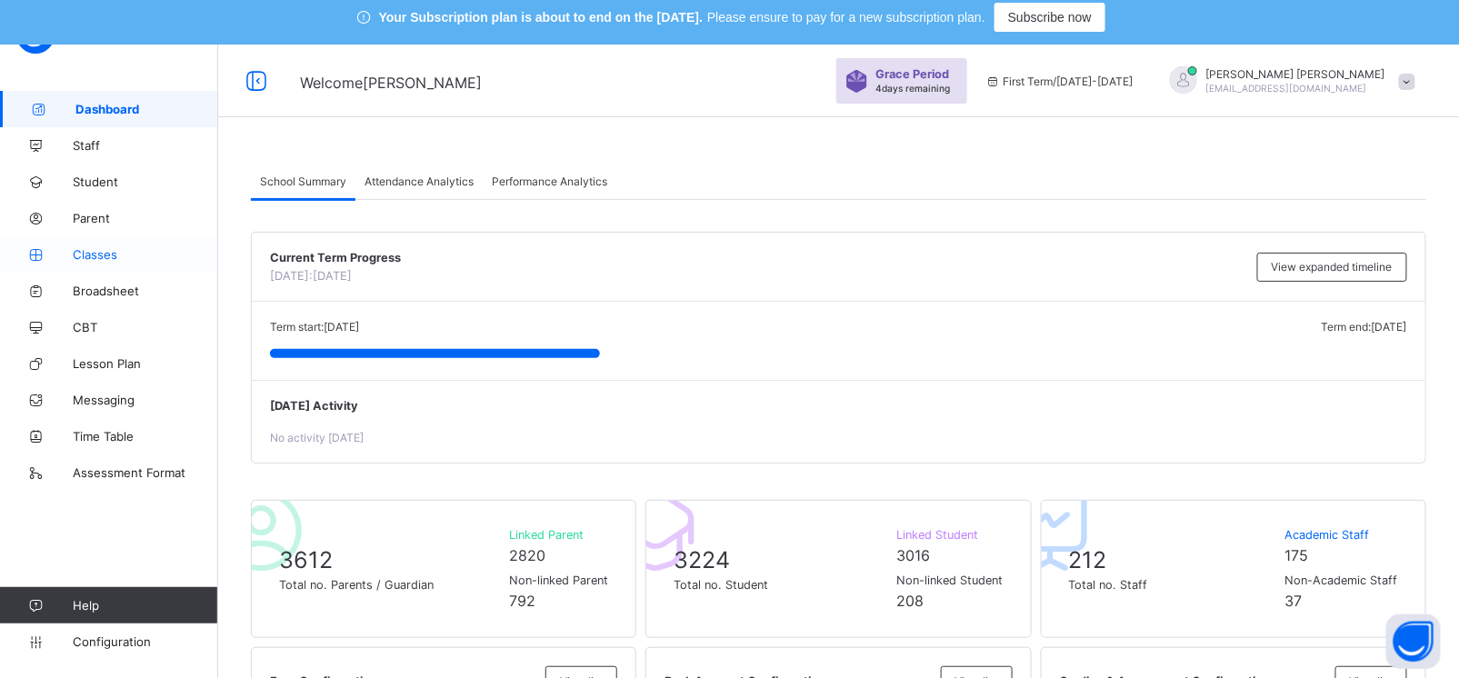
drag, startPoint x: 95, startPoint y: 254, endPoint x: 117, endPoint y: 245, distance: 23.6
click at [95, 254] on span "Classes" at bounding box center [145, 254] width 145 height 15
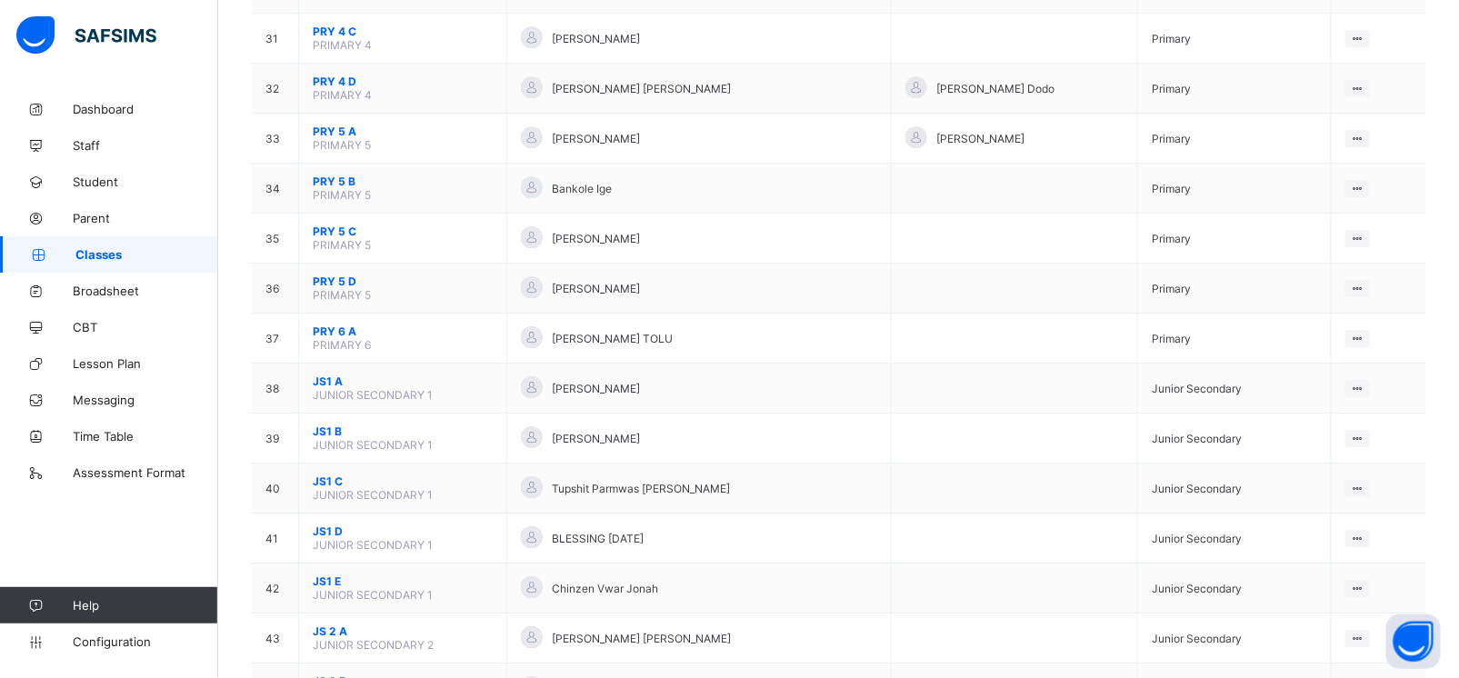
scroll to position [1900, 0]
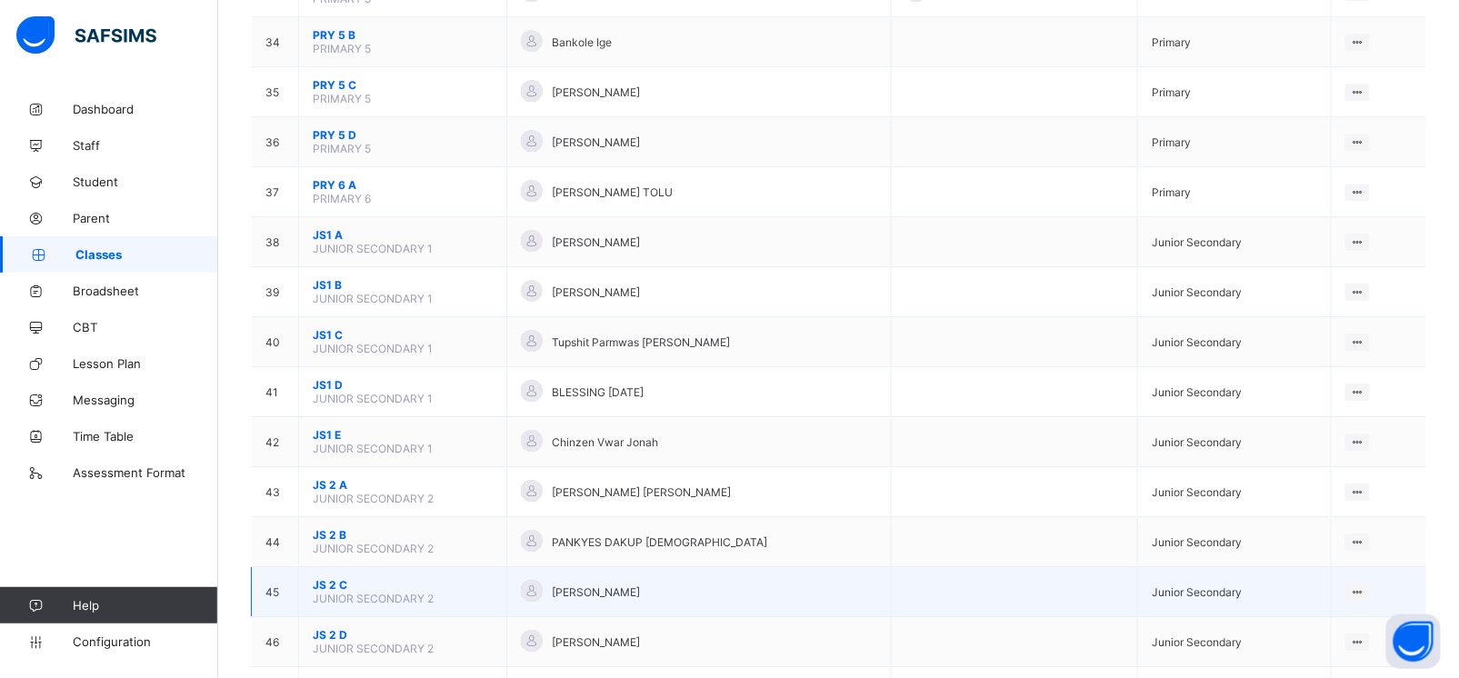
click at [324, 592] on span "JUNIOR SECONDARY 2" at bounding box center [373, 599] width 121 height 14
click at [332, 578] on span "JS 2 C" at bounding box center [403, 585] width 180 height 14
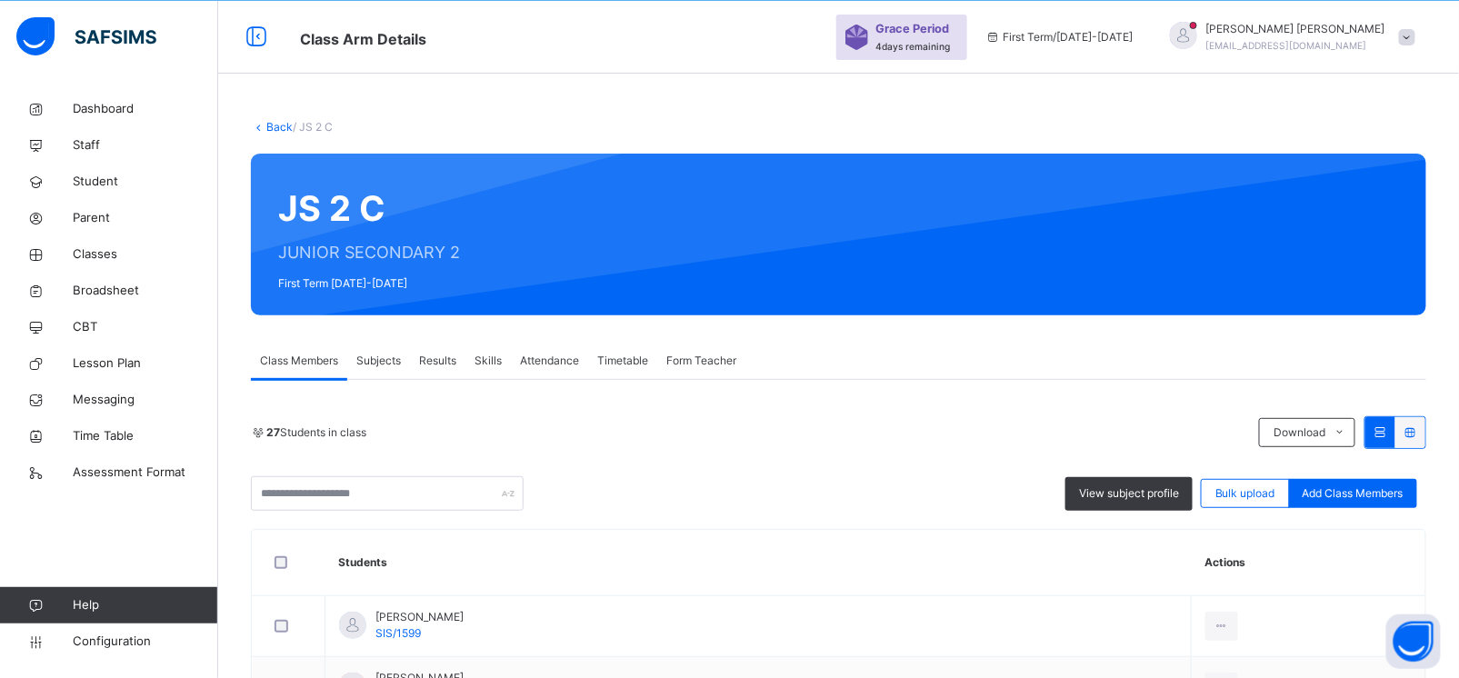
scroll to position [1720, 0]
